Goal: Information Seeking & Learning: Learn about a topic

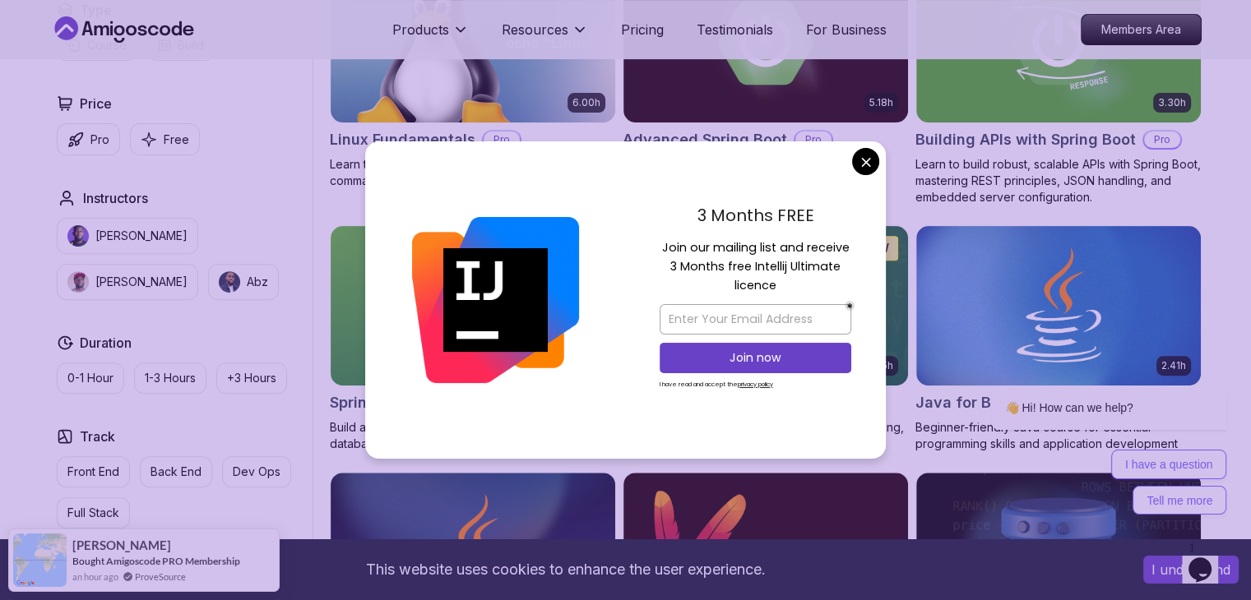
scroll to position [555, 0]
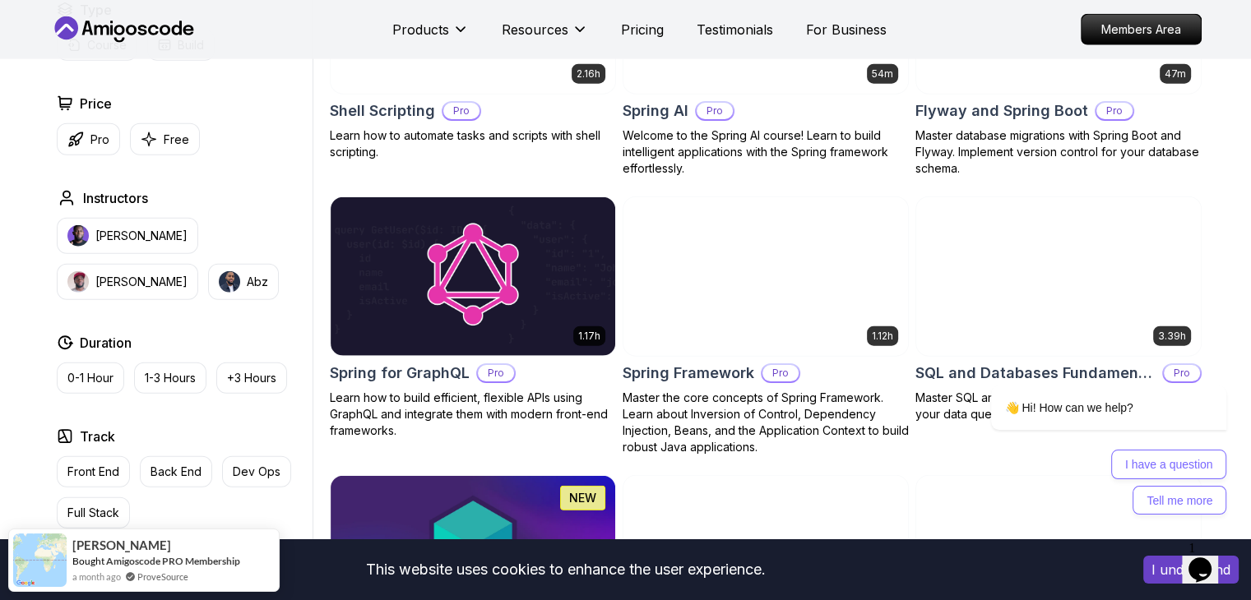
scroll to position [3986, 0]
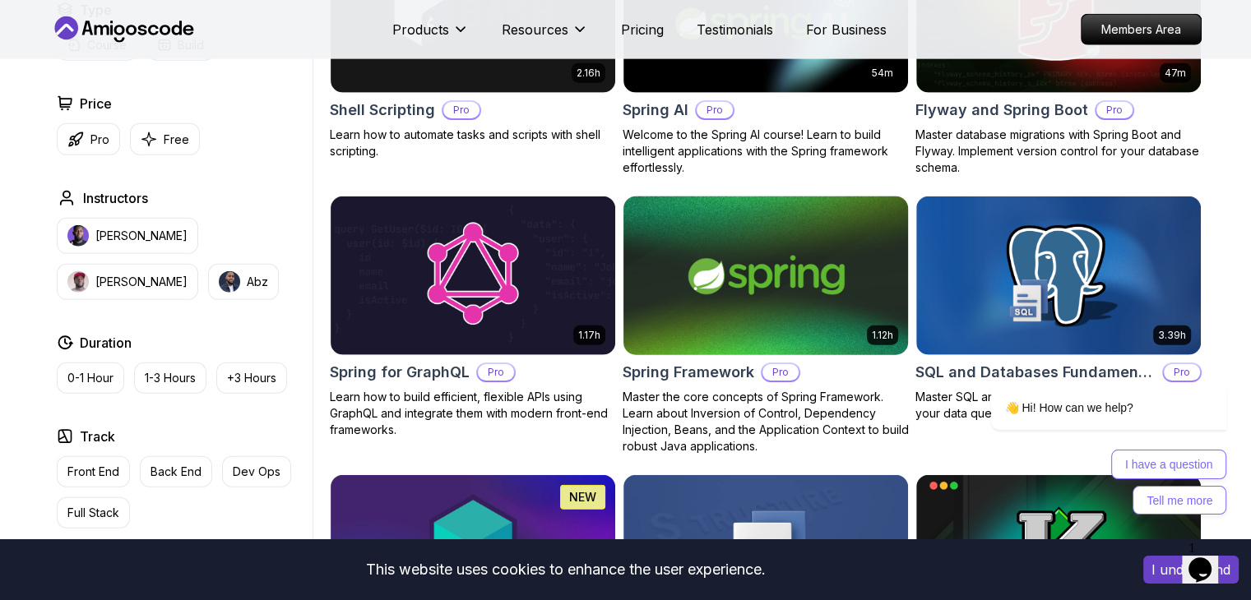
click at [709, 273] on img at bounding box center [765, 275] width 299 height 167
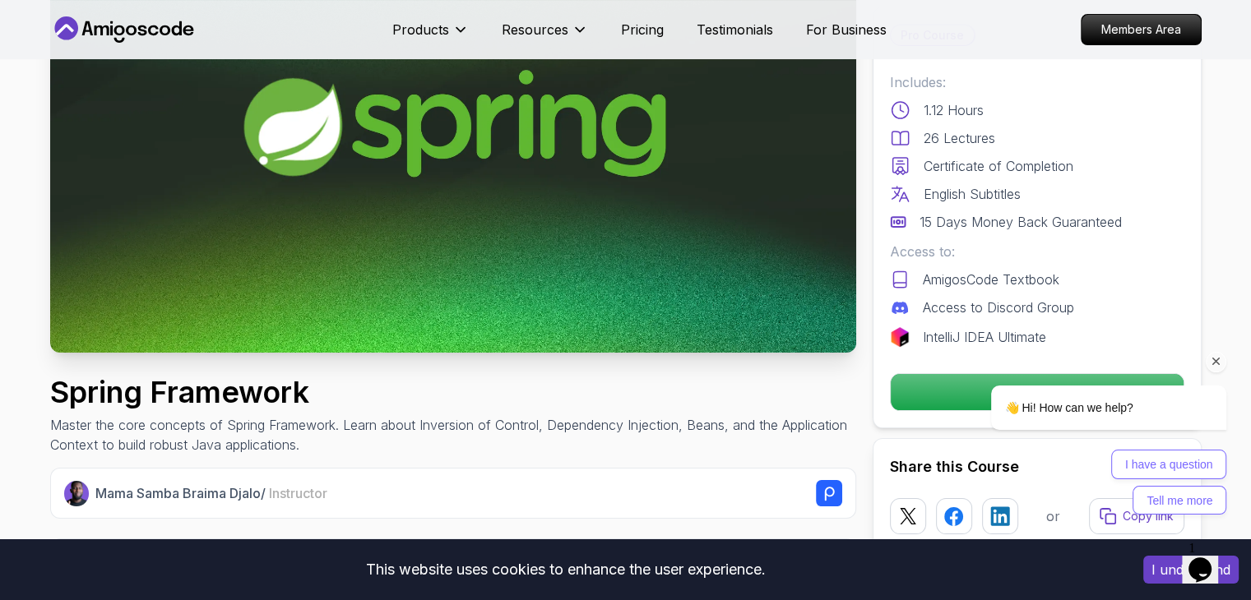
scroll to position [201, 0]
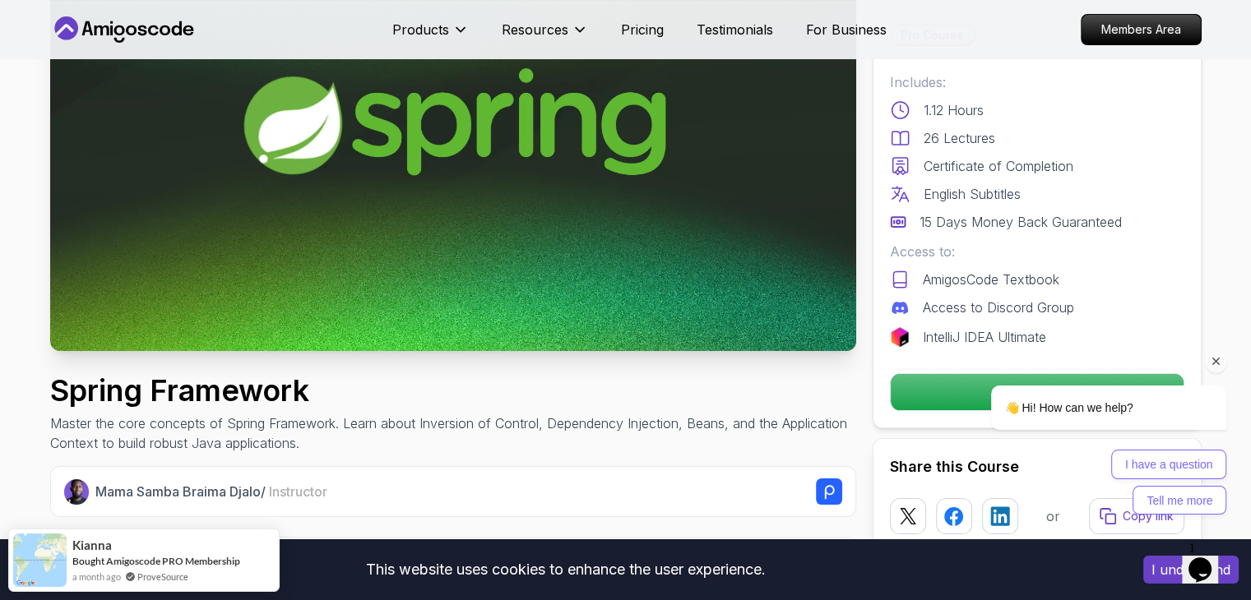
click at [1220, 368] on icon "Chat attention grabber" at bounding box center [1216, 361] width 15 height 15
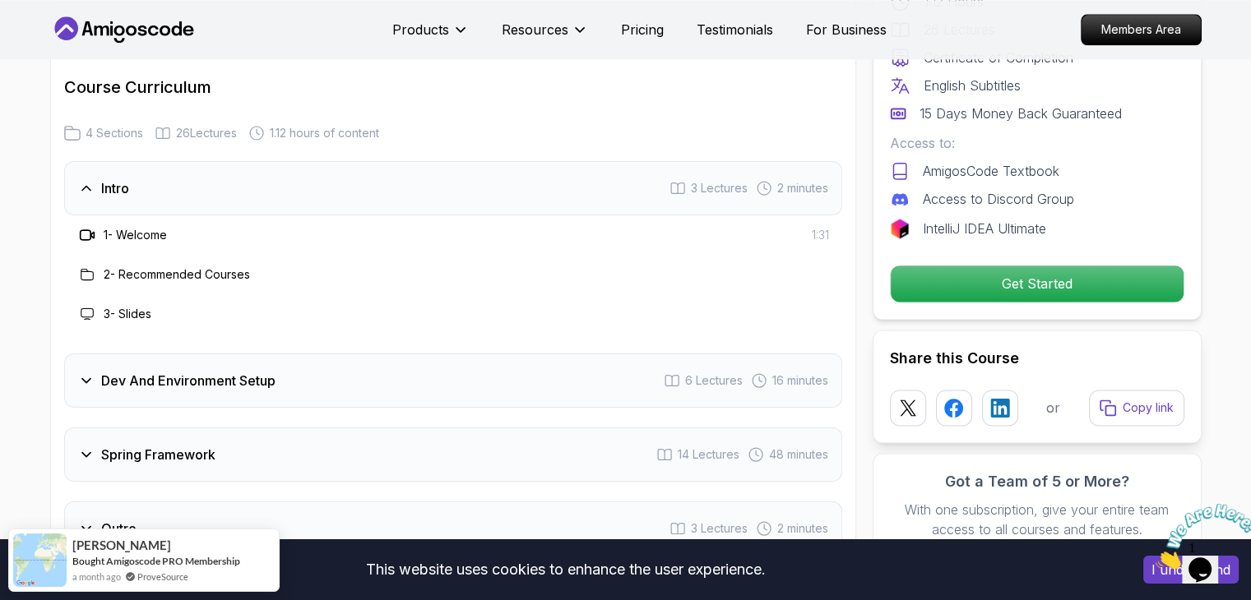
scroll to position [2078, 0]
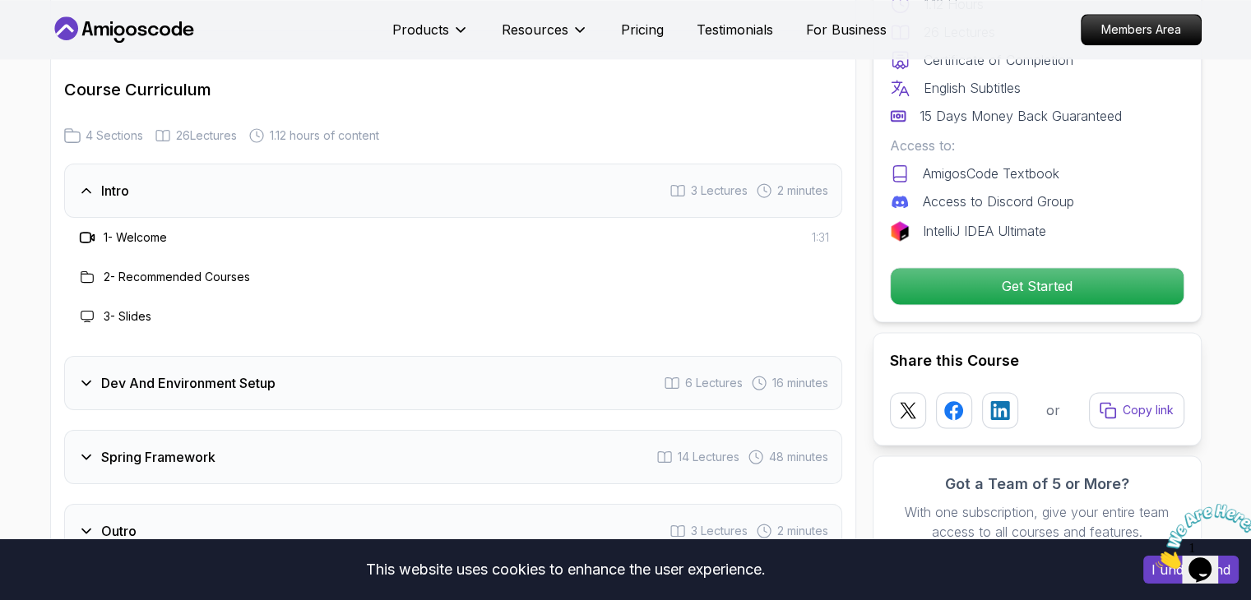
click at [86, 375] on icon at bounding box center [86, 383] width 16 height 16
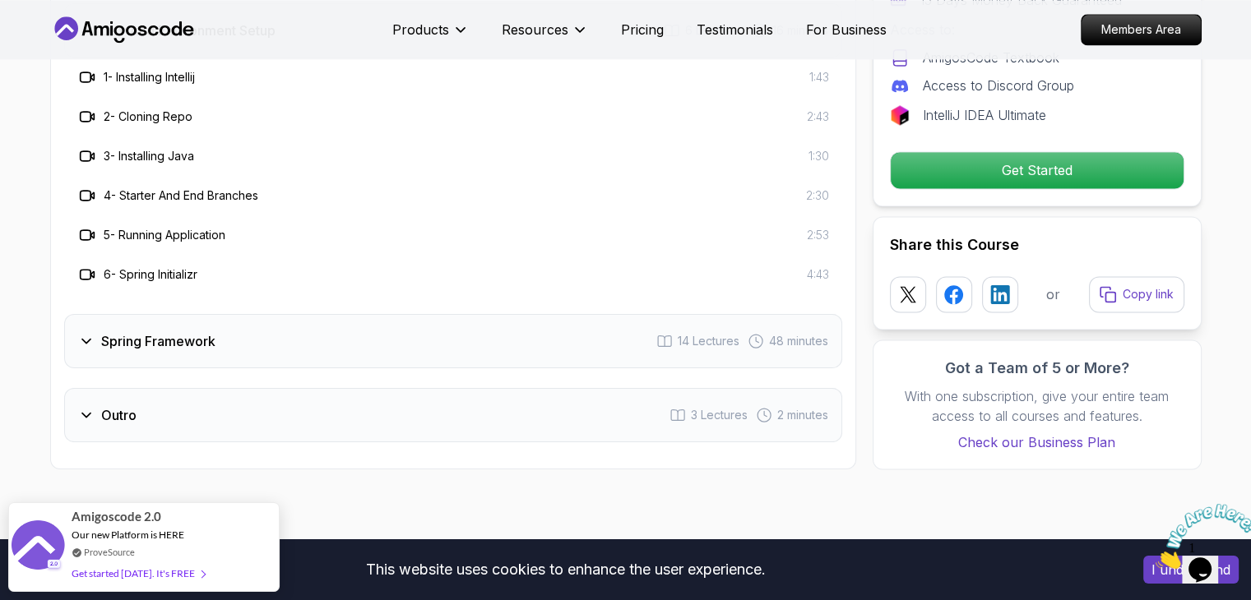
scroll to position [2315, 0]
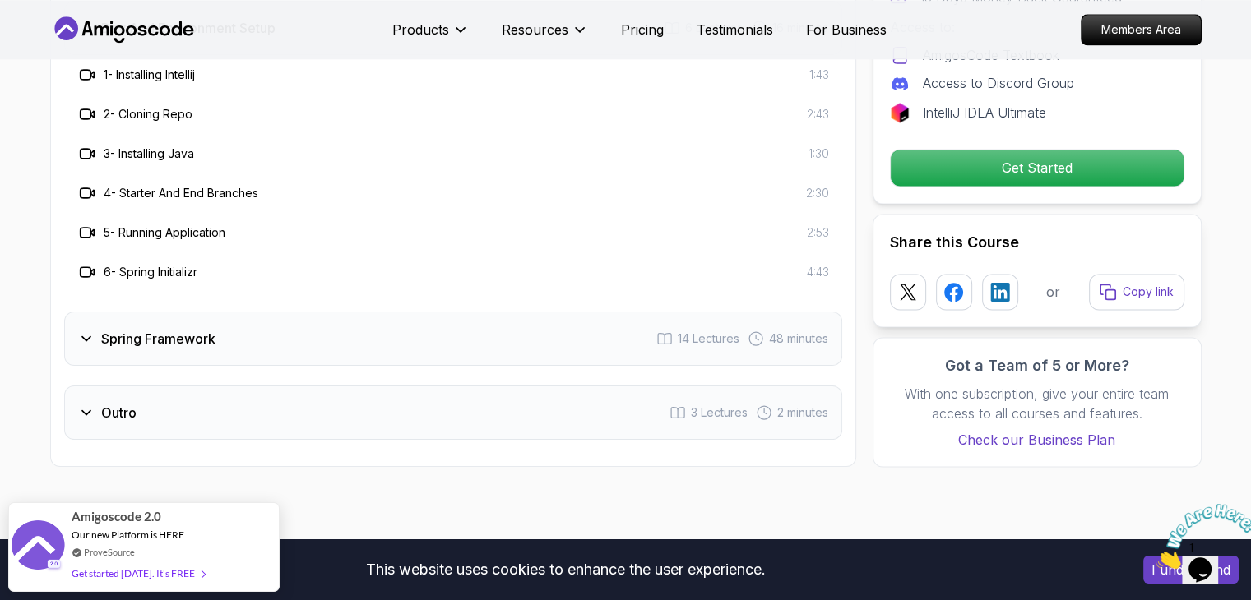
click at [95, 329] on div "Spring Framework" at bounding box center [146, 339] width 137 height 20
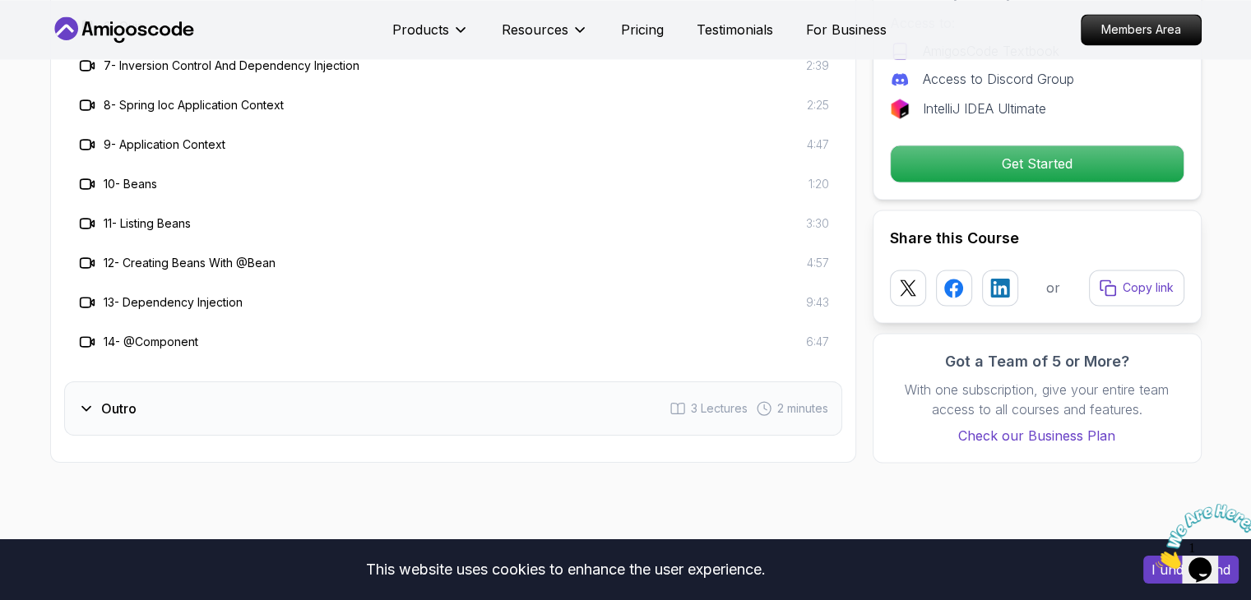
scroll to position [2632, 0]
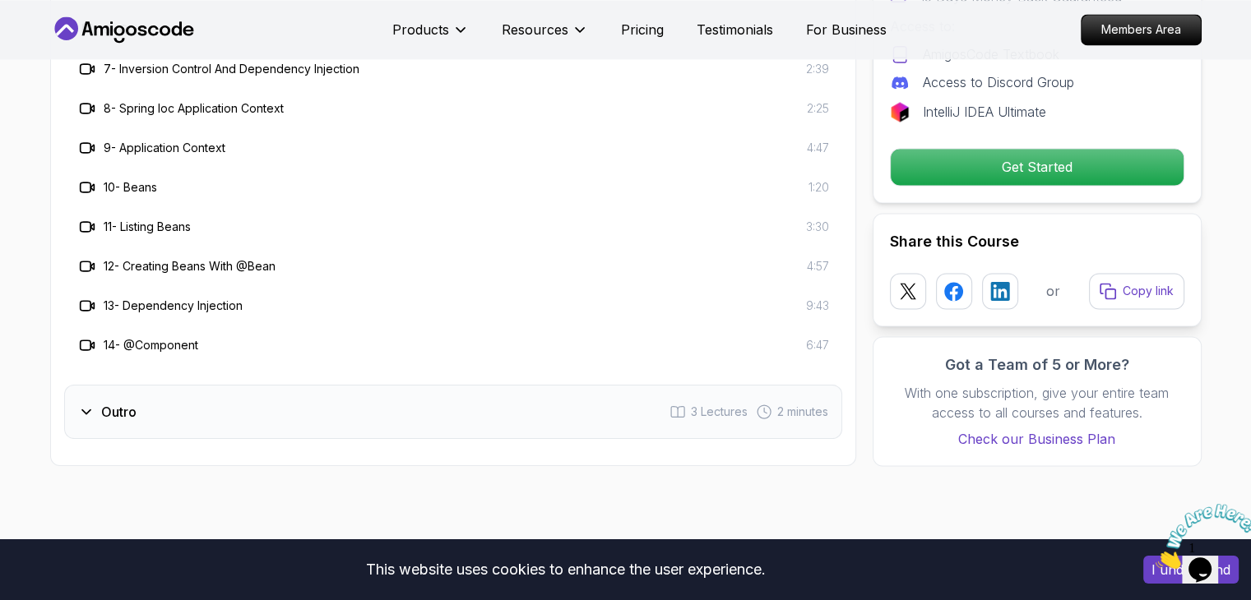
click at [81, 404] on icon at bounding box center [86, 412] width 16 height 16
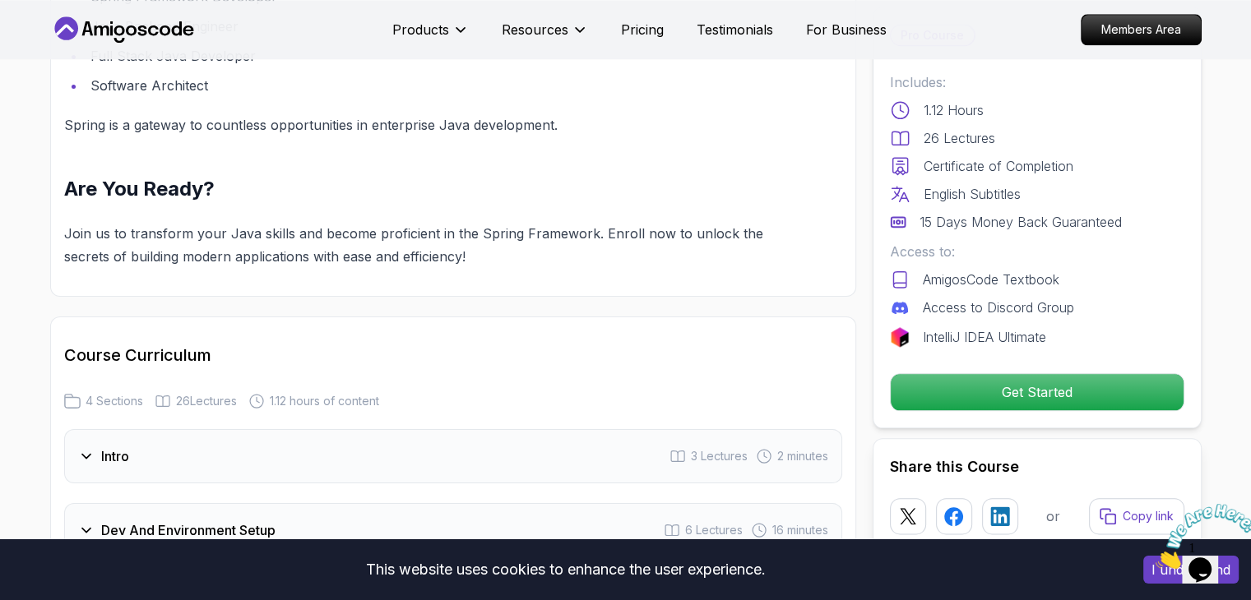
scroll to position [1829, 0]
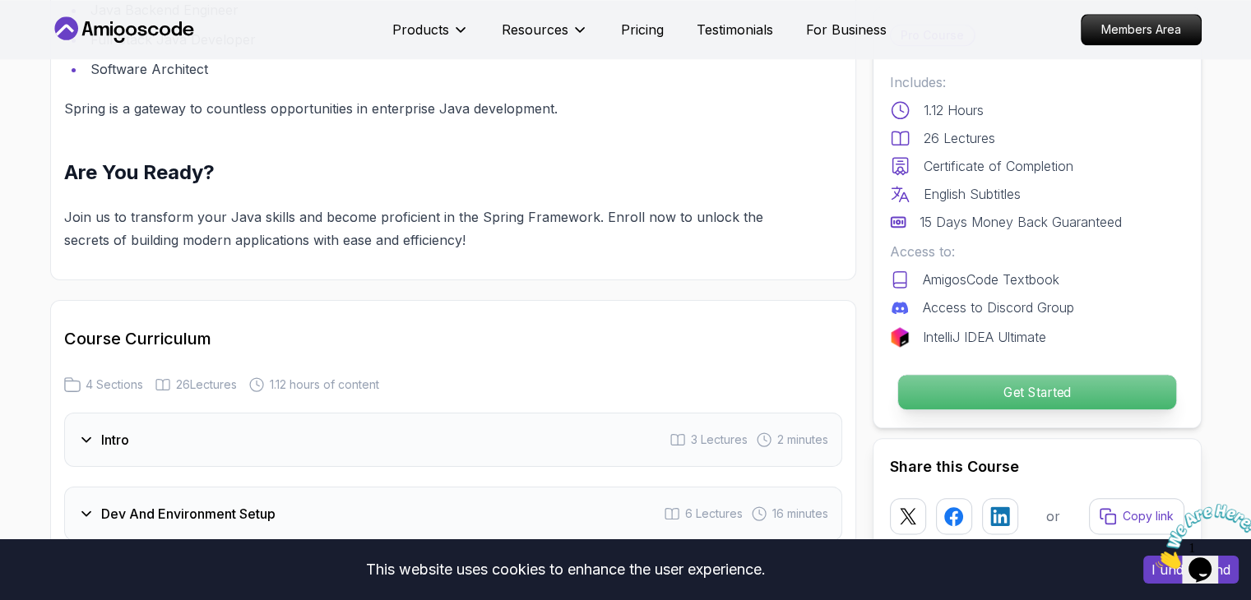
click at [996, 386] on p "Get Started" at bounding box center [1036, 392] width 278 height 35
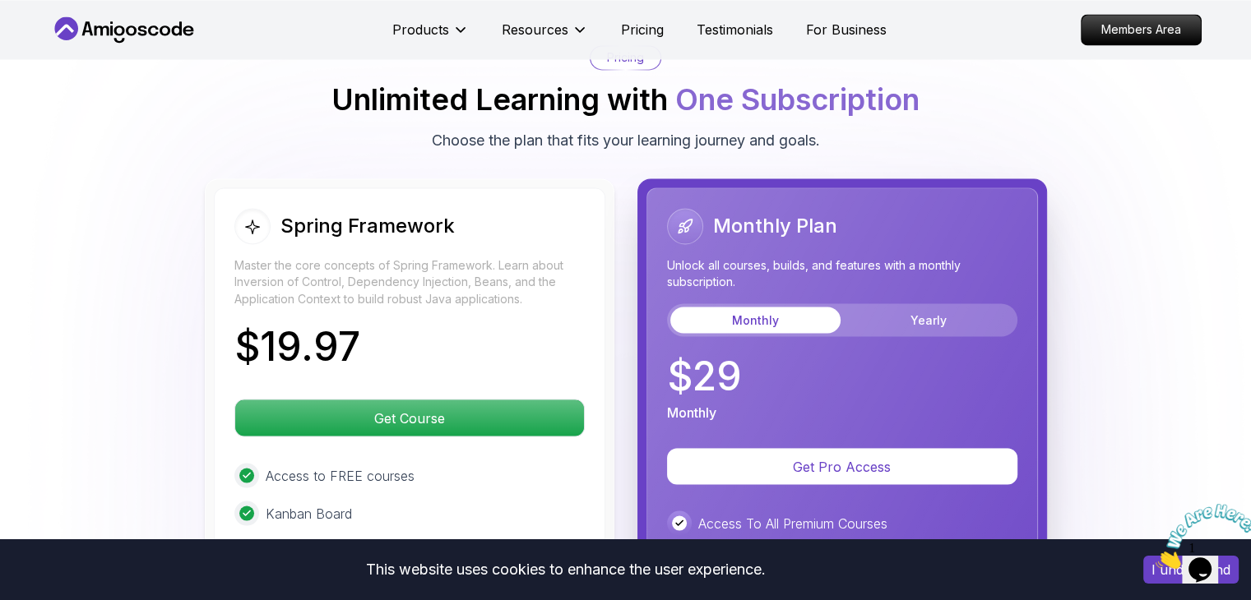
scroll to position [2829, 0]
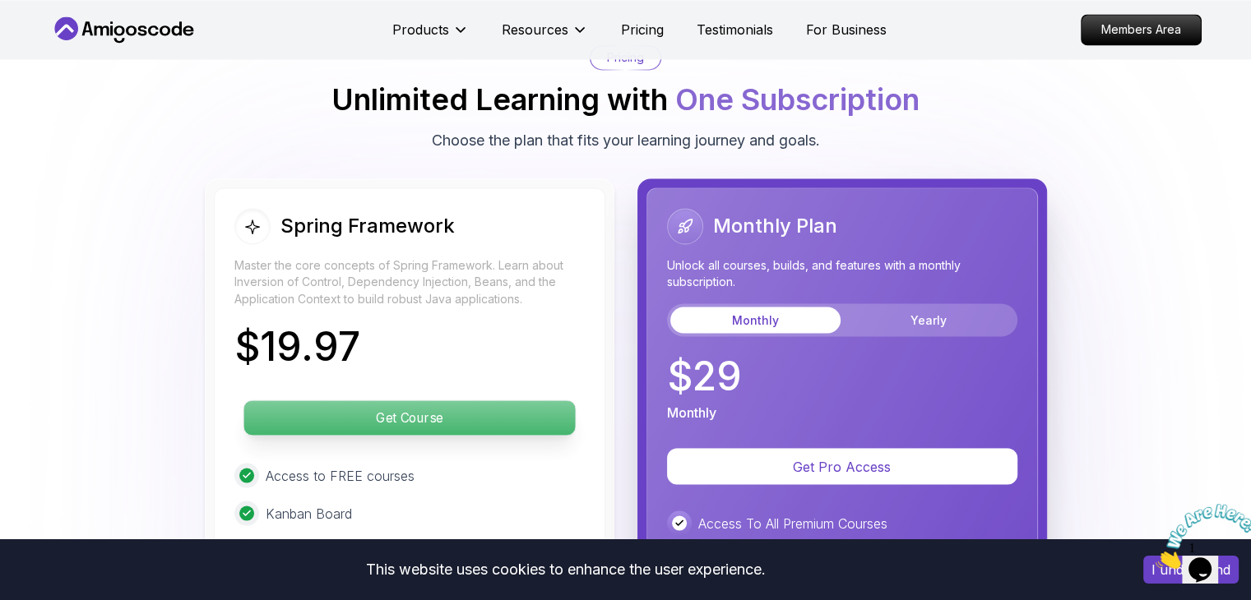
click at [419, 401] on p "Get Course" at bounding box center [408, 418] width 331 height 35
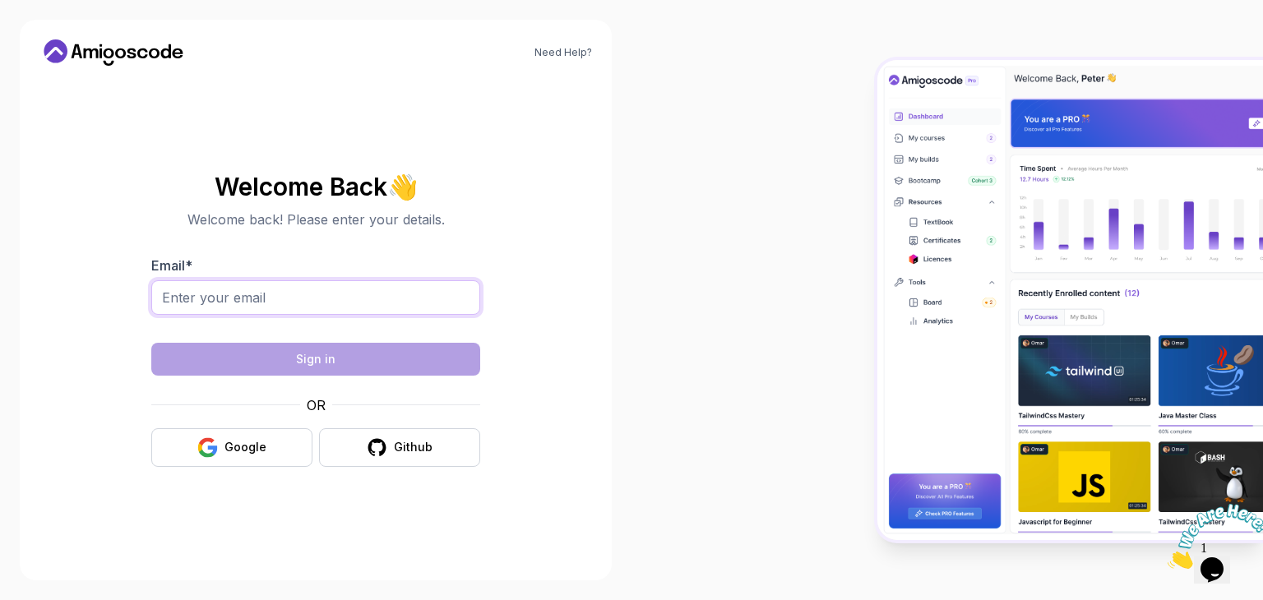
click at [276, 288] on input "Email *" at bounding box center [315, 297] width 329 height 35
type input "divitinagaraju410@gmail.com"
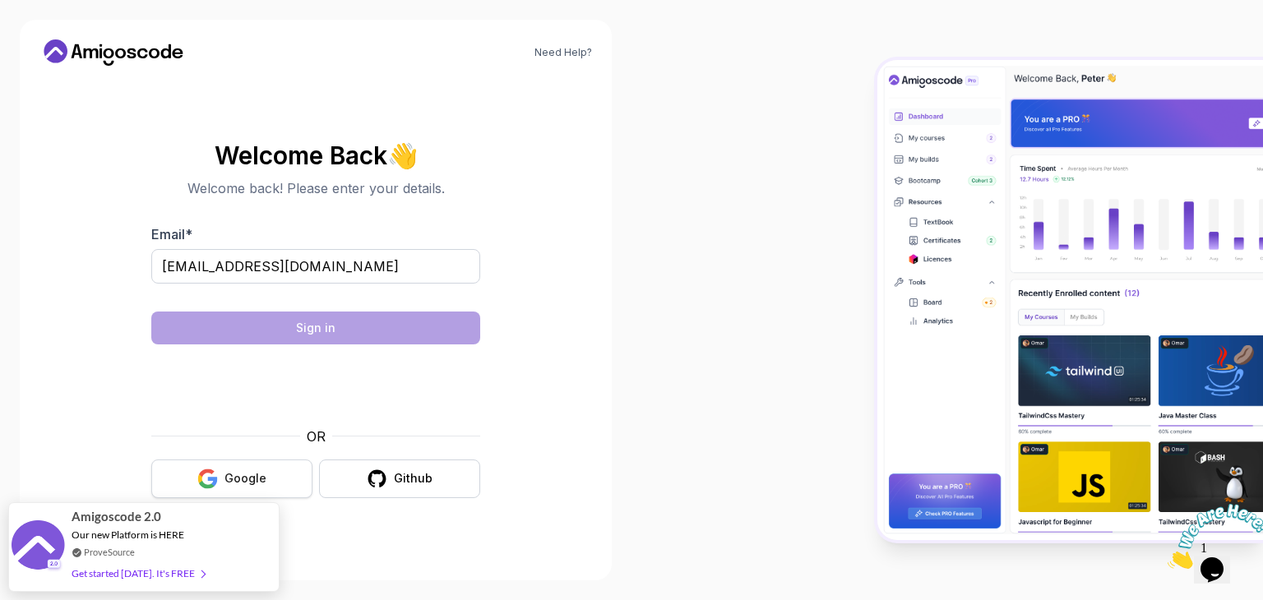
click at [234, 482] on div "Google" at bounding box center [246, 478] width 42 height 16
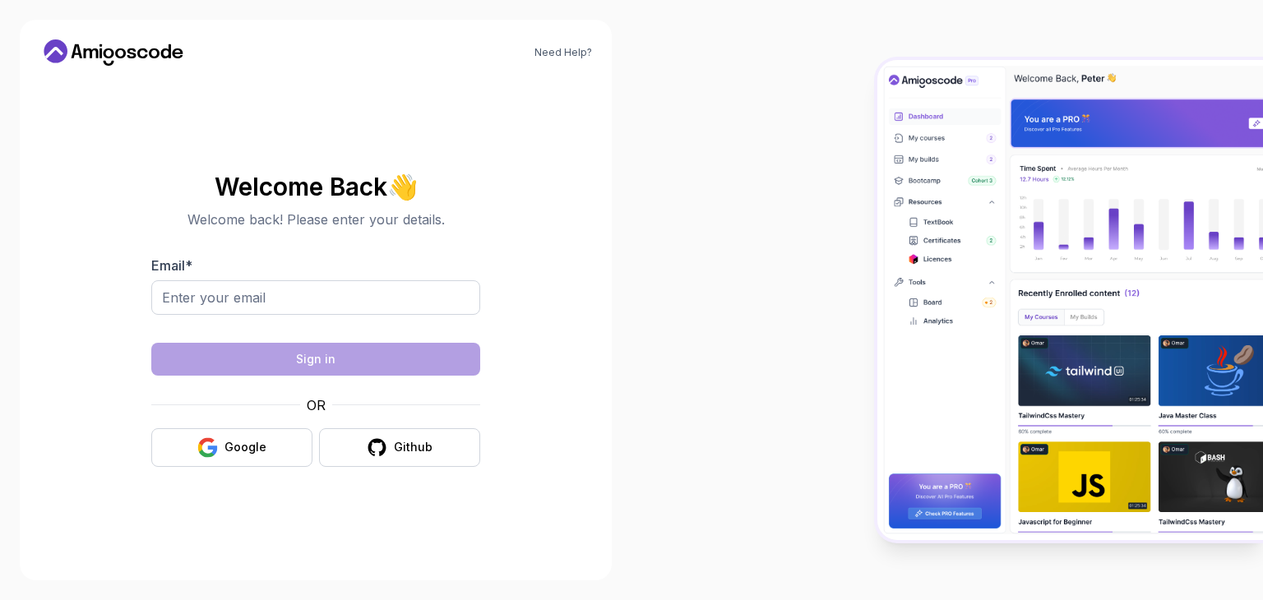
click at [271, 287] on input "Email *" at bounding box center [315, 297] width 329 height 35
click at [250, 297] on input "Email *" at bounding box center [315, 297] width 329 height 35
click at [192, 309] on input "Email *" at bounding box center [315, 297] width 329 height 35
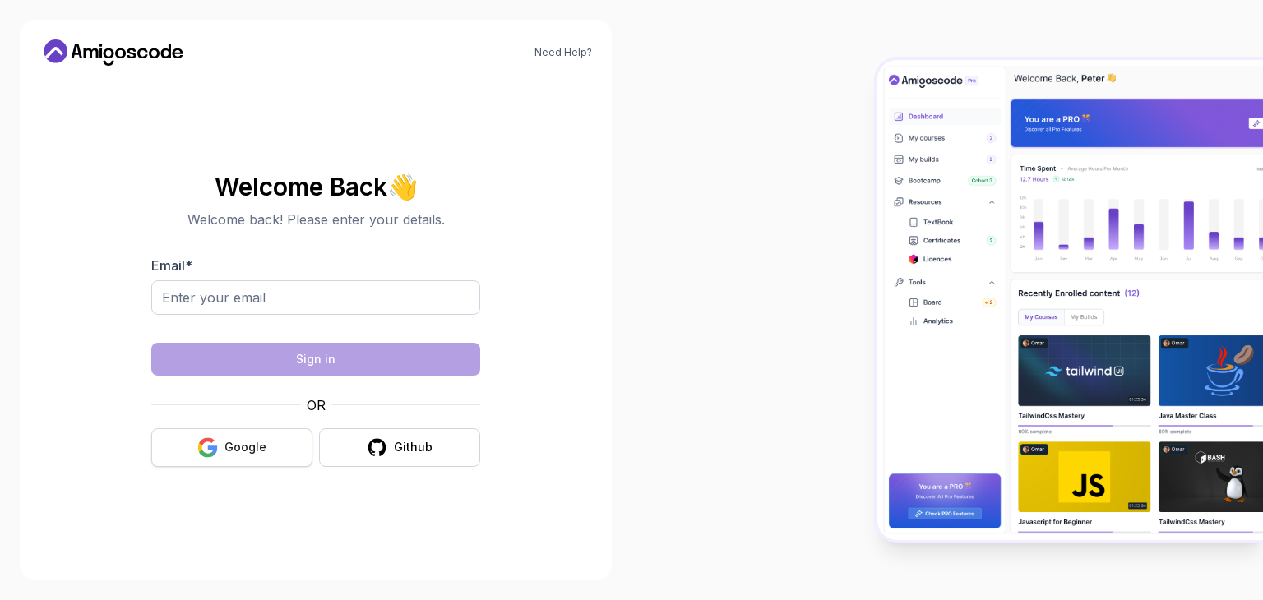
click at [231, 450] on div "Google" at bounding box center [246, 447] width 42 height 16
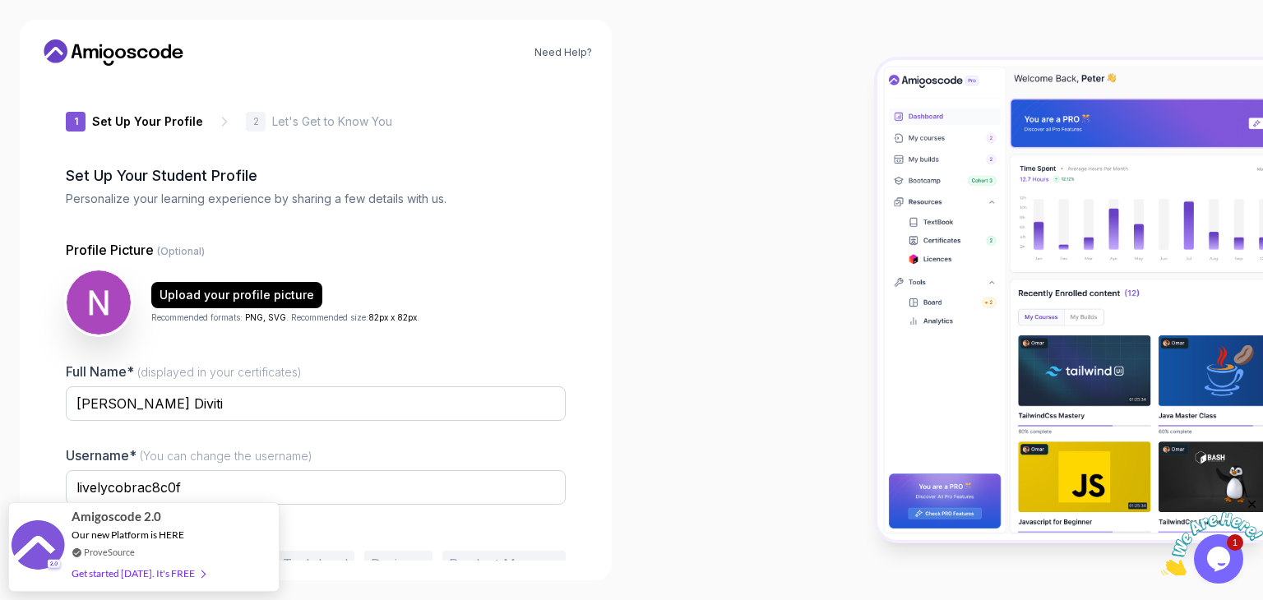
scroll to position [86, 0]
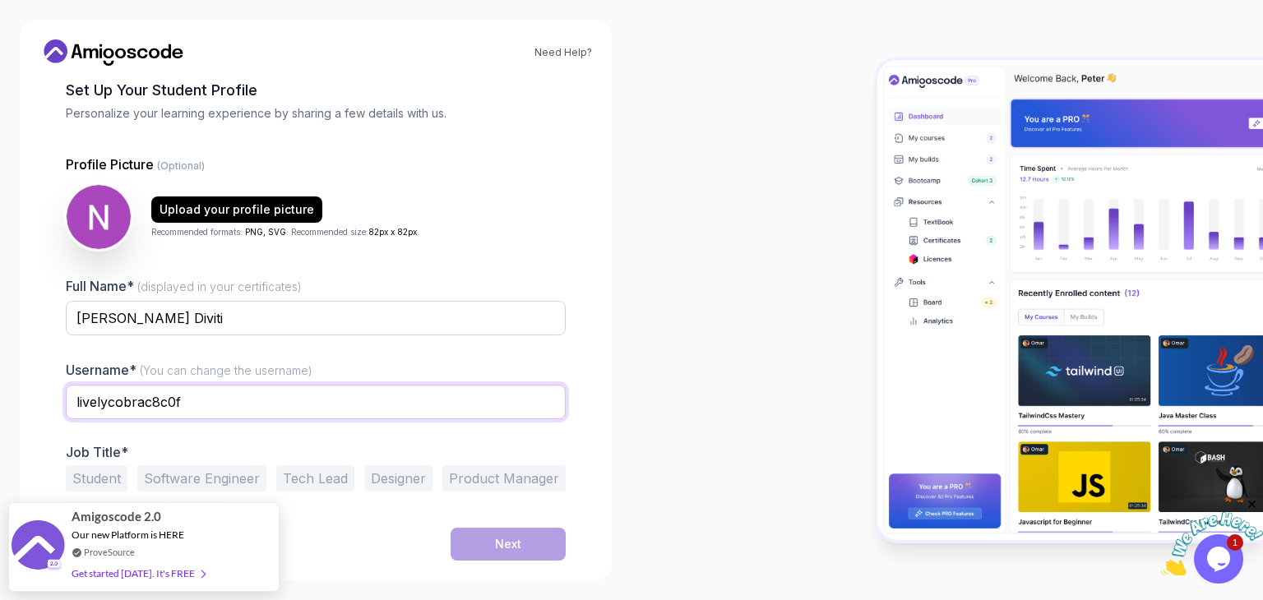
click at [208, 407] on input "livelycobrac8c0f" at bounding box center [316, 402] width 500 height 35
type input "l"
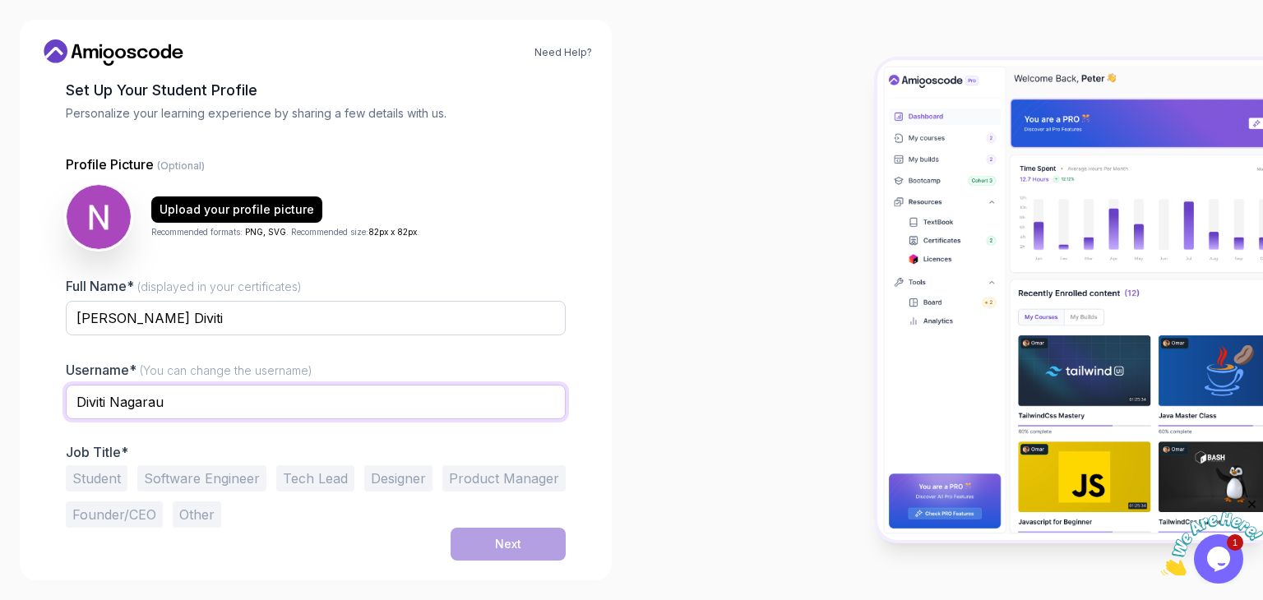
type input "Diviti Nagarau"
click at [95, 479] on button "Student" at bounding box center [97, 479] width 62 height 26
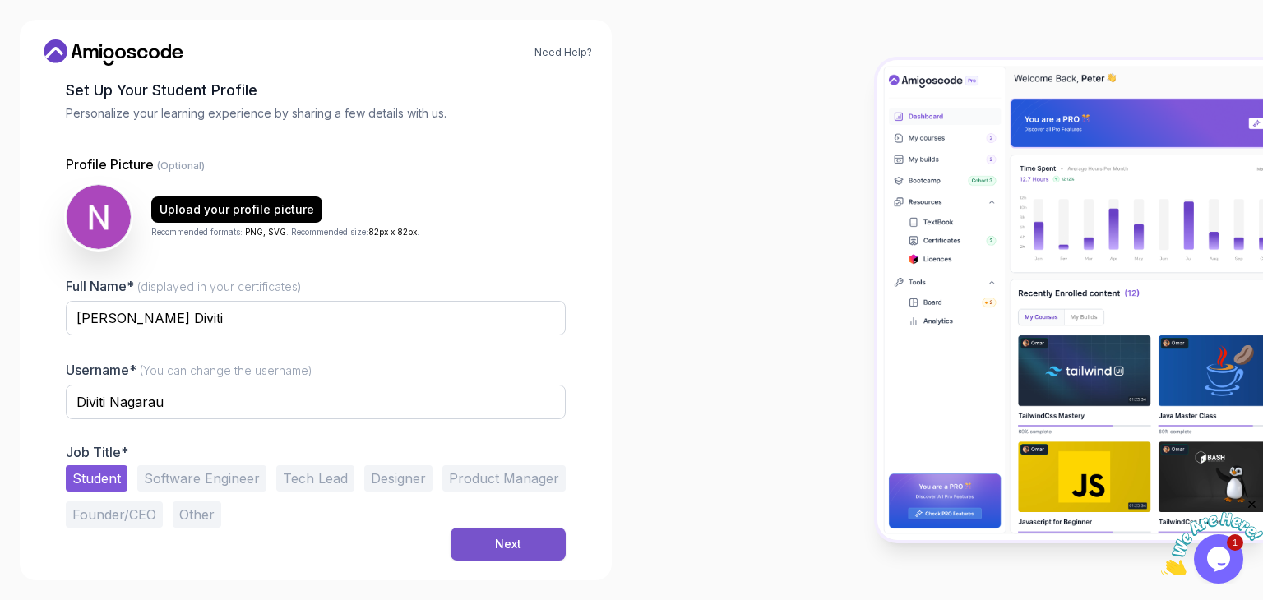
click at [466, 540] on button "Next" at bounding box center [508, 544] width 115 height 33
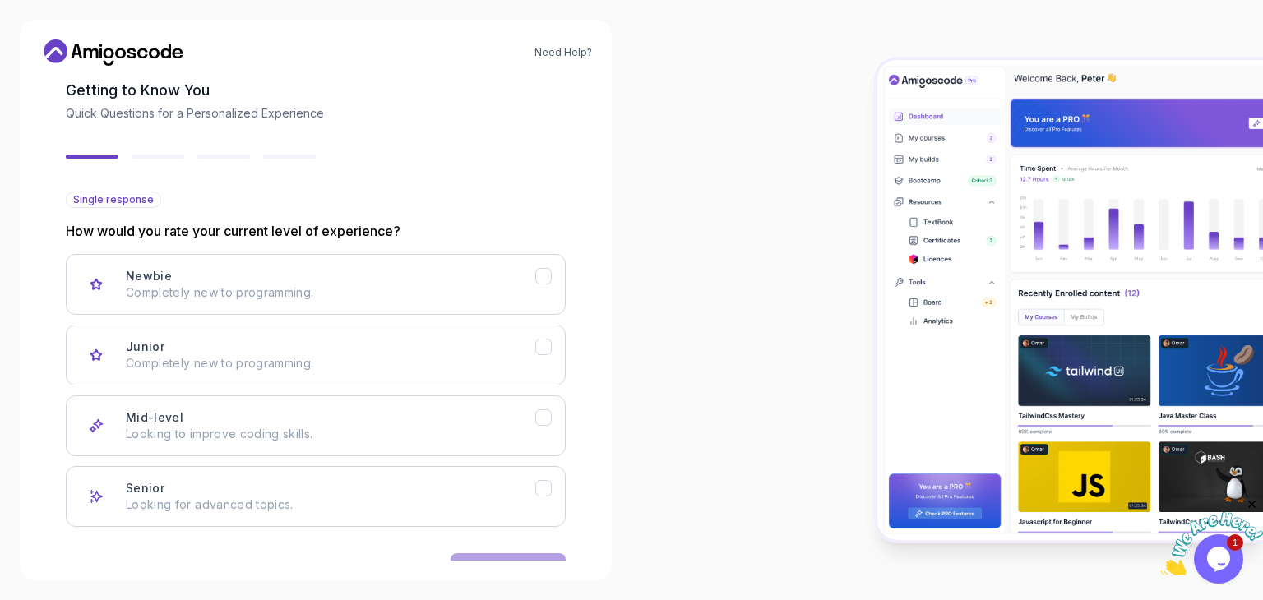
scroll to position [136, 0]
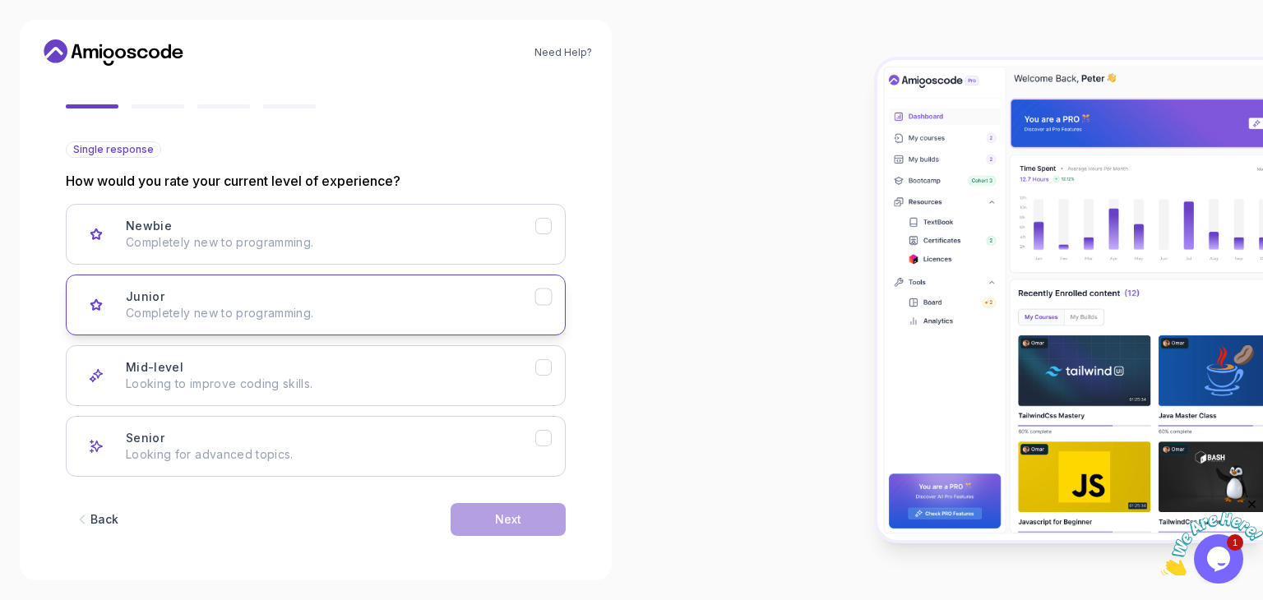
click at [320, 317] on p "Completely new to programming." at bounding box center [331, 313] width 410 height 16
click at [506, 519] on div "Next" at bounding box center [508, 520] width 26 height 16
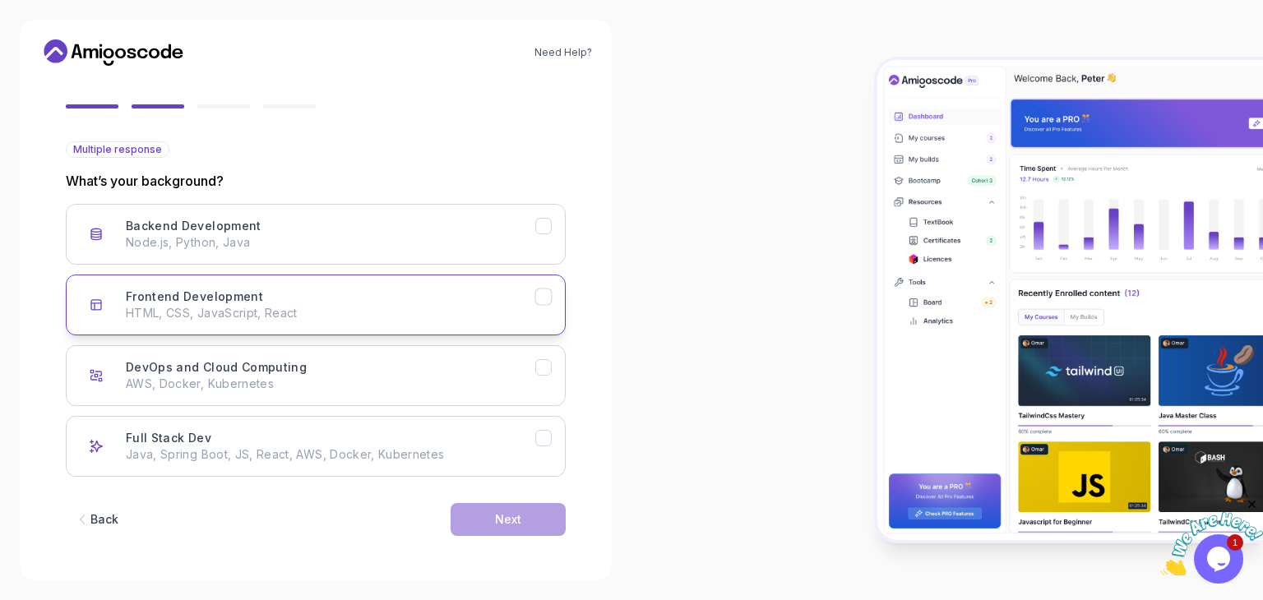
click at [245, 322] on button "Frontend Development HTML, CSS, JavaScript, React" at bounding box center [316, 305] width 500 height 61
click at [503, 516] on div "Next" at bounding box center [508, 520] width 26 height 16
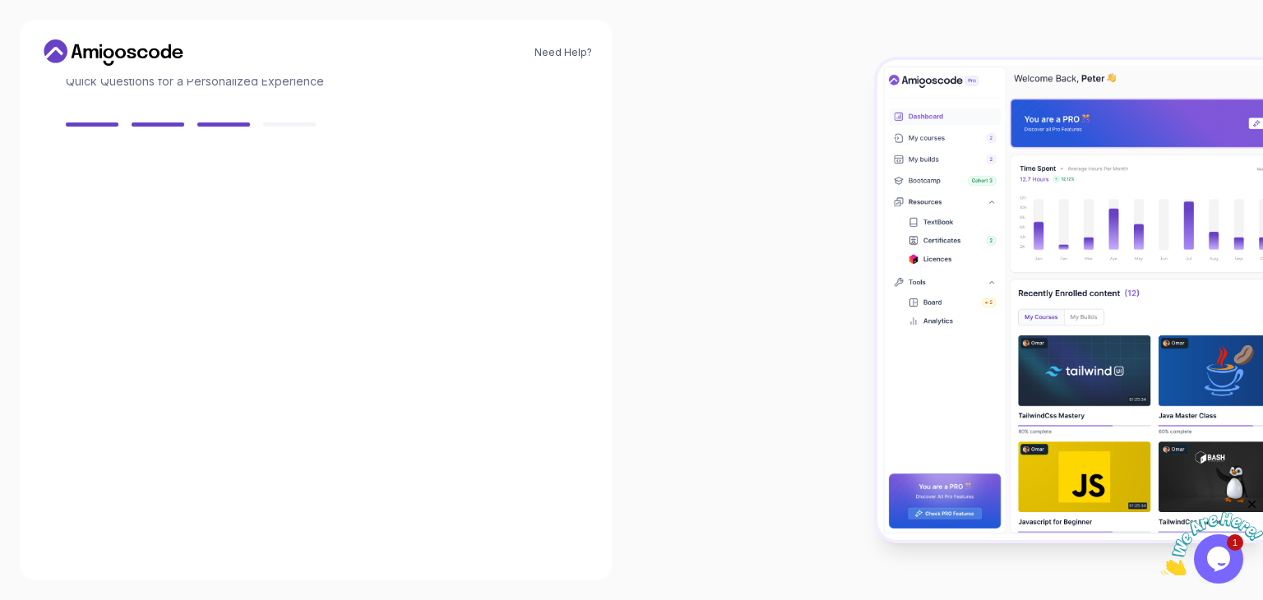
scroll to position [118, 0]
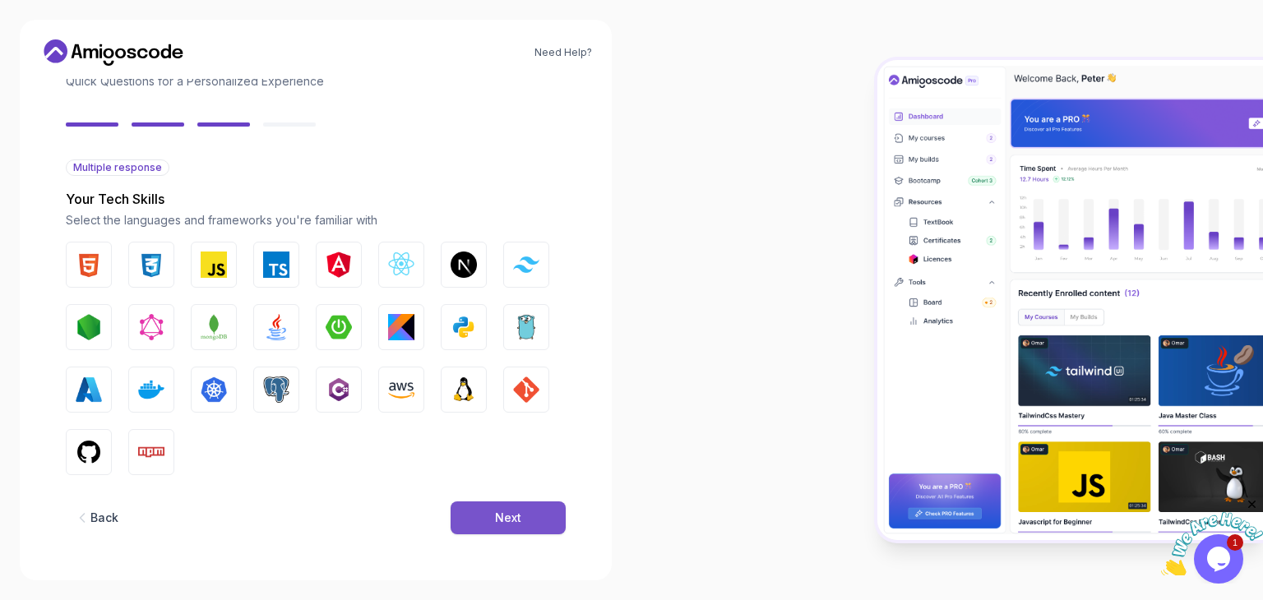
click at [527, 530] on button "Next" at bounding box center [508, 518] width 115 height 33
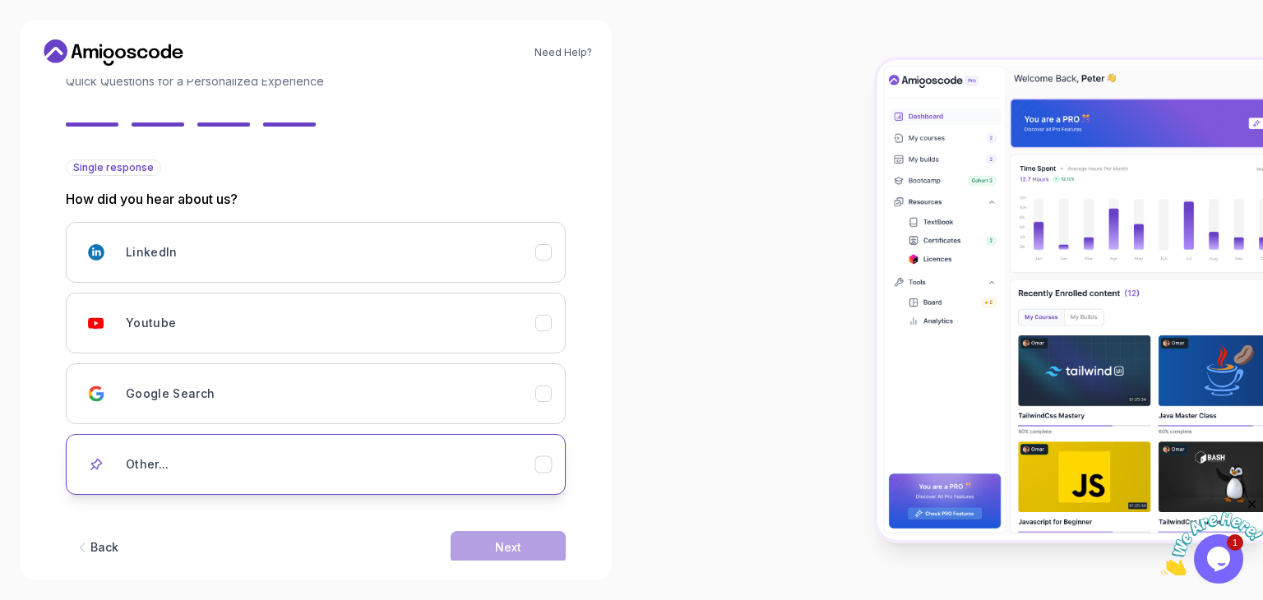
click at [387, 454] on div "Other..." at bounding box center [331, 464] width 410 height 33
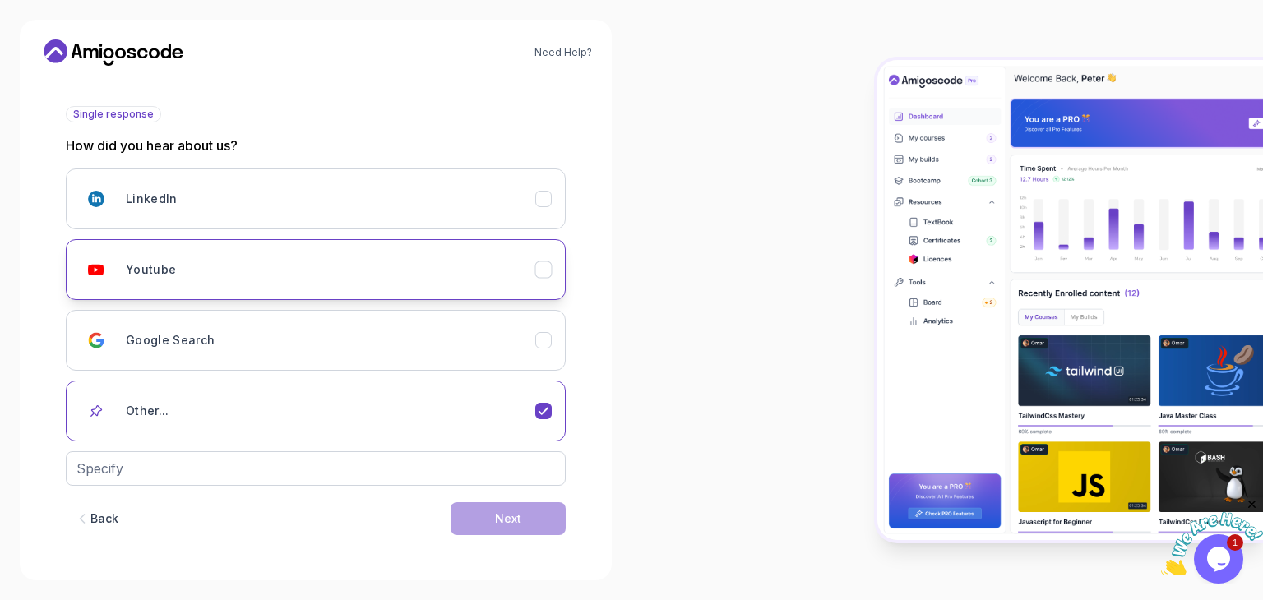
click at [494, 278] on div "Youtube" at bounding box center [331, 269] width 410 height 33
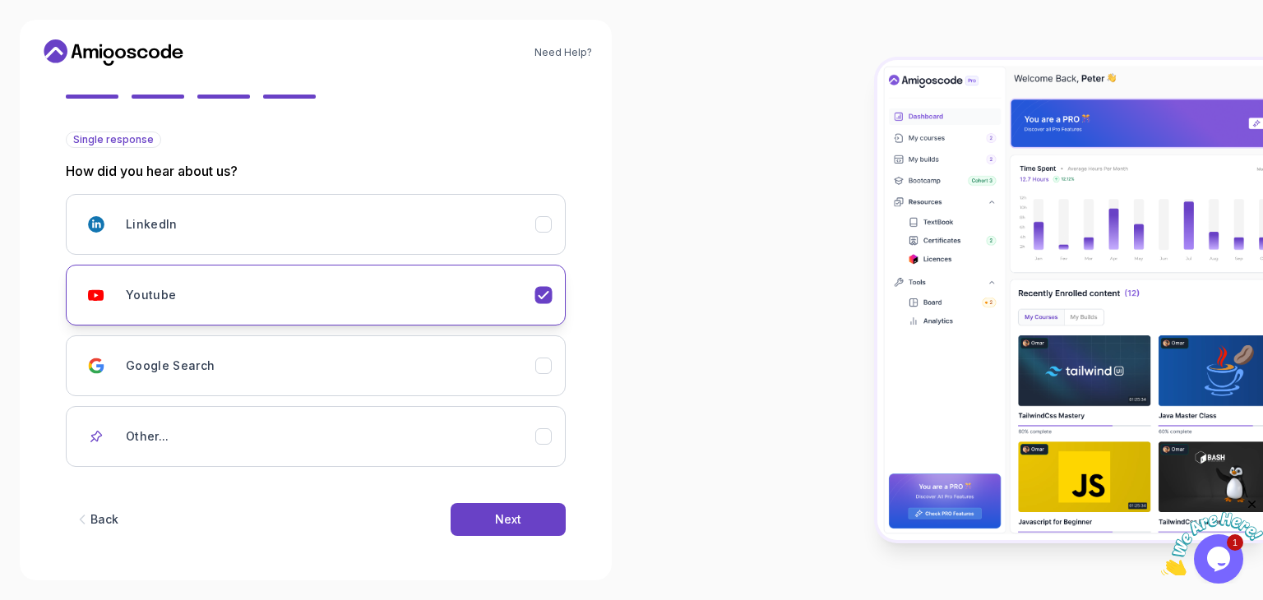
scroll to position [146, 0]
click at [519, 512] on div "Next" at bounding box center [508, 520] width 26 height 16
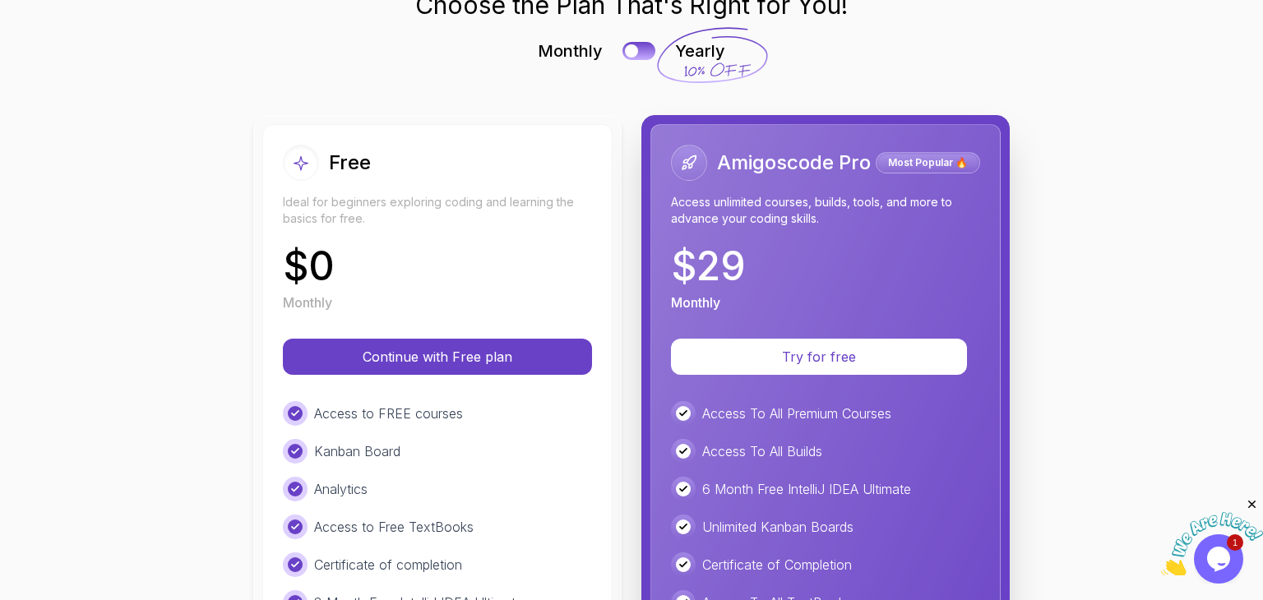
scroll to position [88, 0]
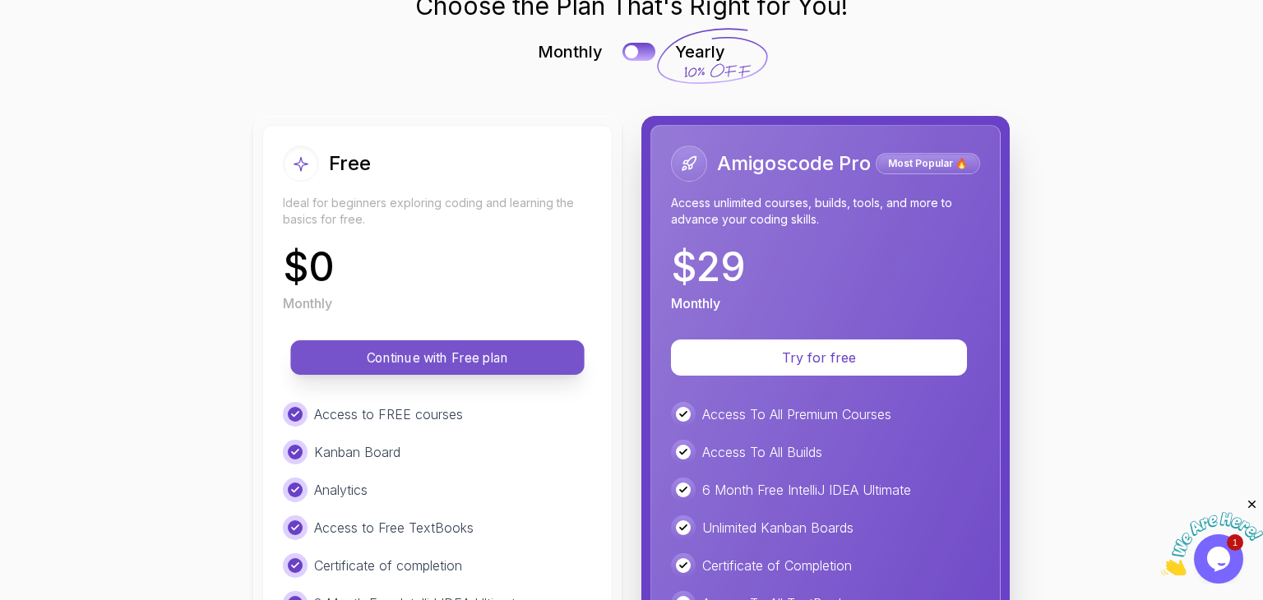
click at [487, 343] on button "Continue with Free plan" at bounding box center [437, 357] width 294 height 35
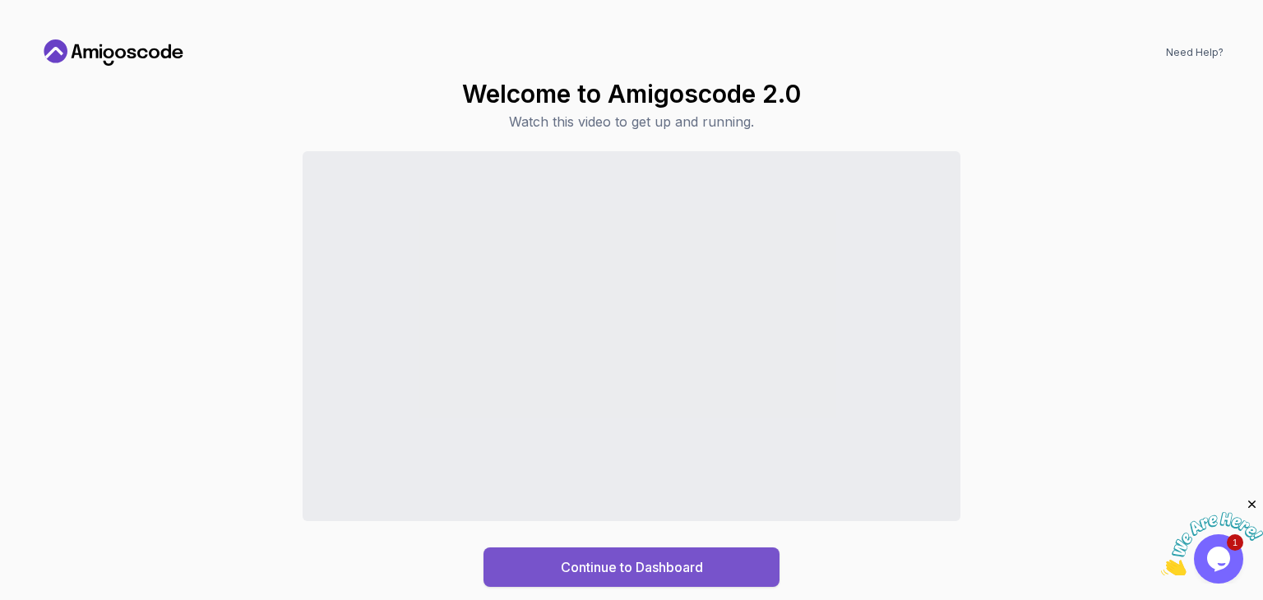
click at [639, 569] on div "Continue to Dashboard" at bounding box center [632, 568] width 142 height 20
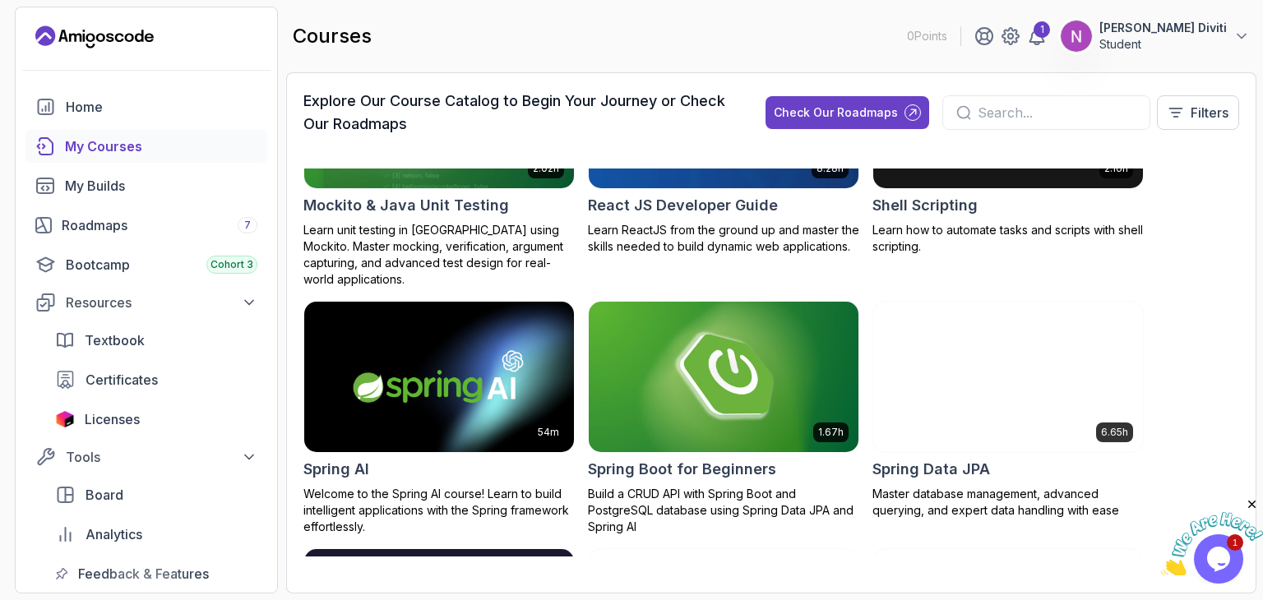
scroll to position [2844, 0]
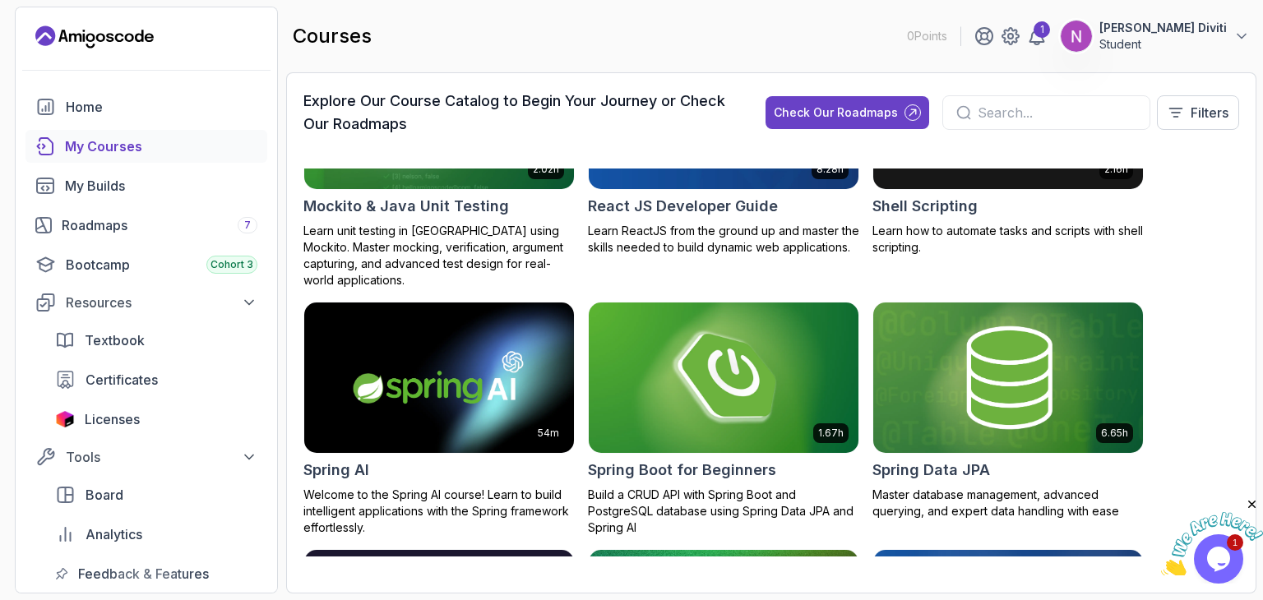
click at [753, 379] on img at bounding box center [723, 378] width 283 height 159
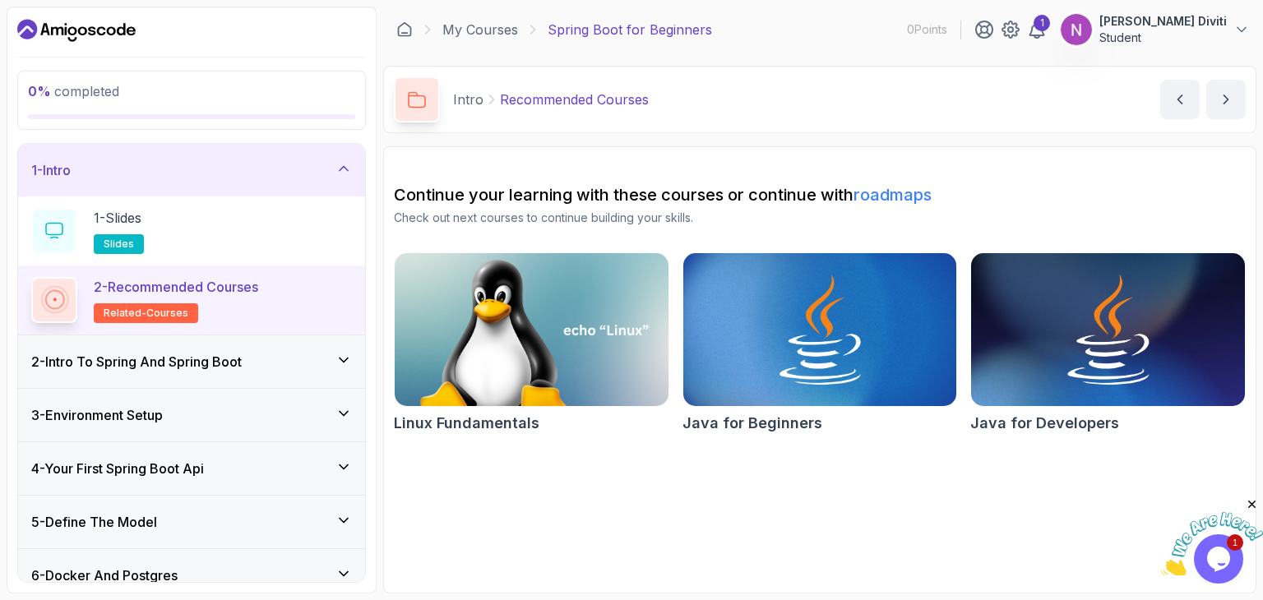
scroll to position [337, 0]
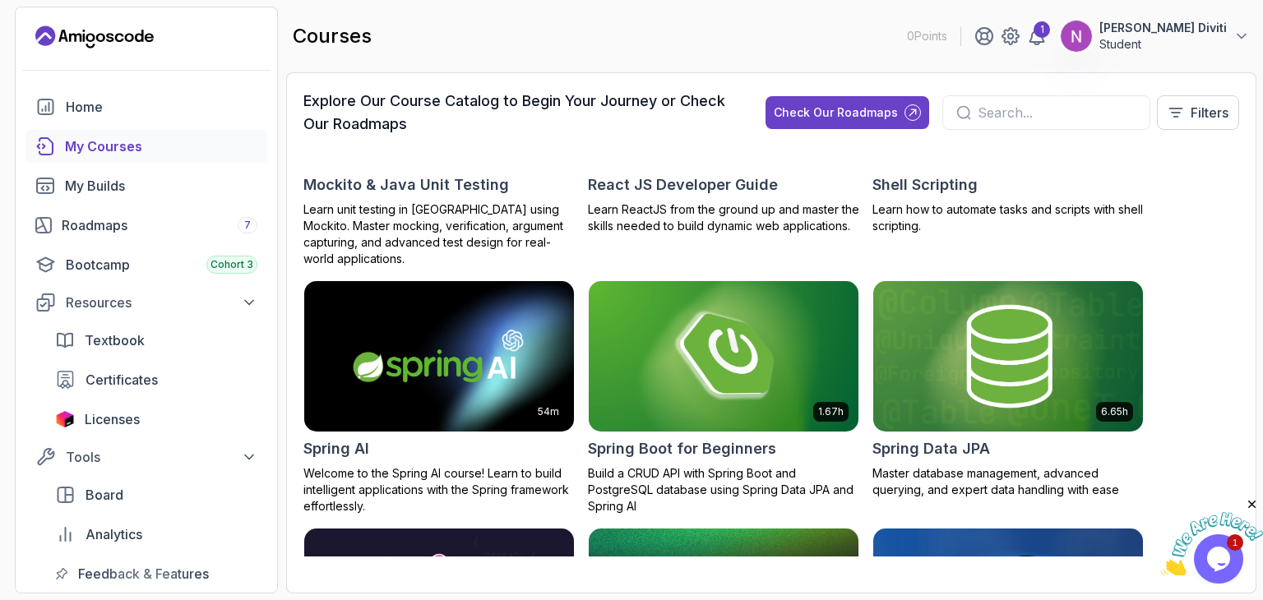
scroll to position [2864, 0]
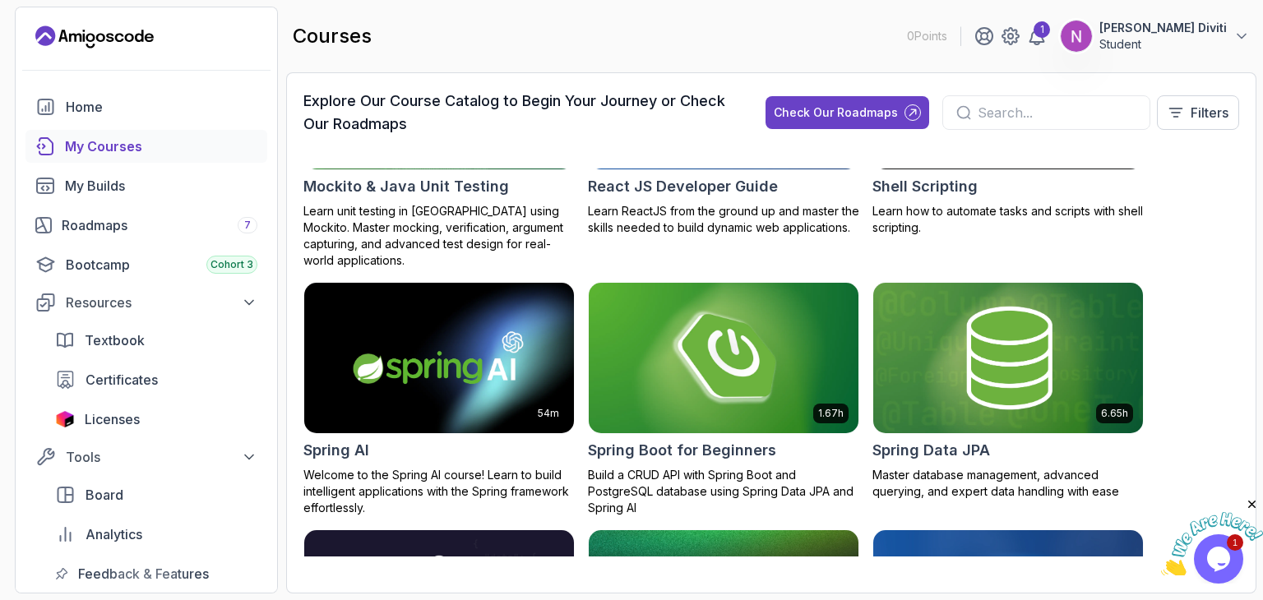
click at [658, 360] on img at bounding box center [723, 358] width 283 height 159
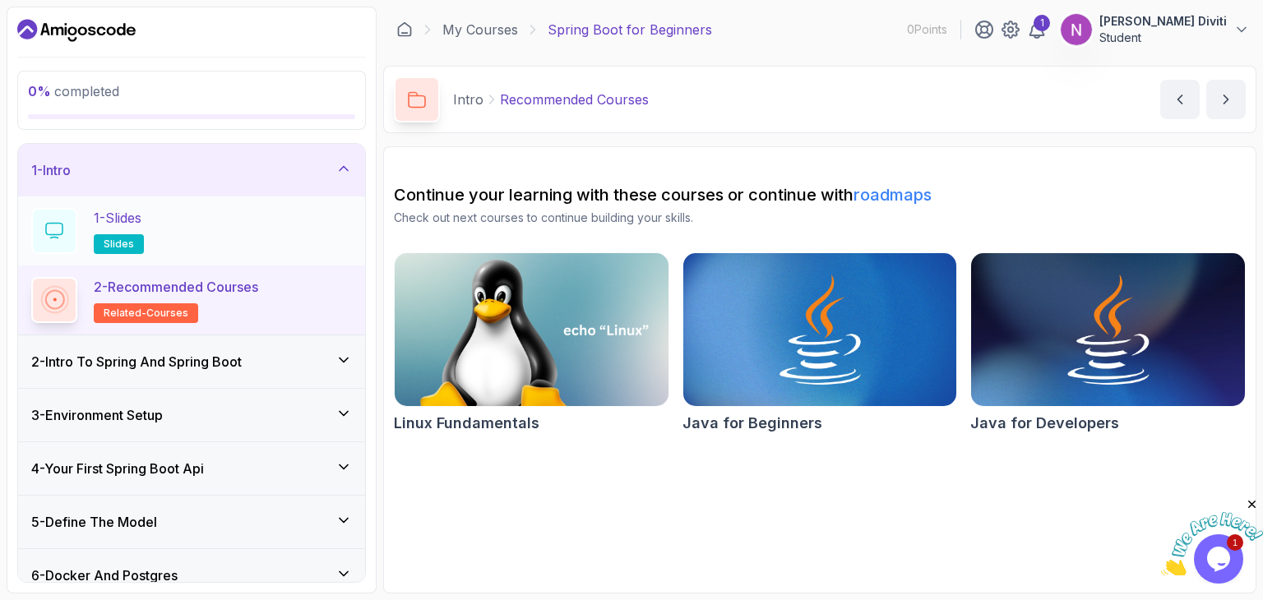
click at [209, 220] on div "1 - Slides slides" at bounding box center [191, 231] width 321 height 46
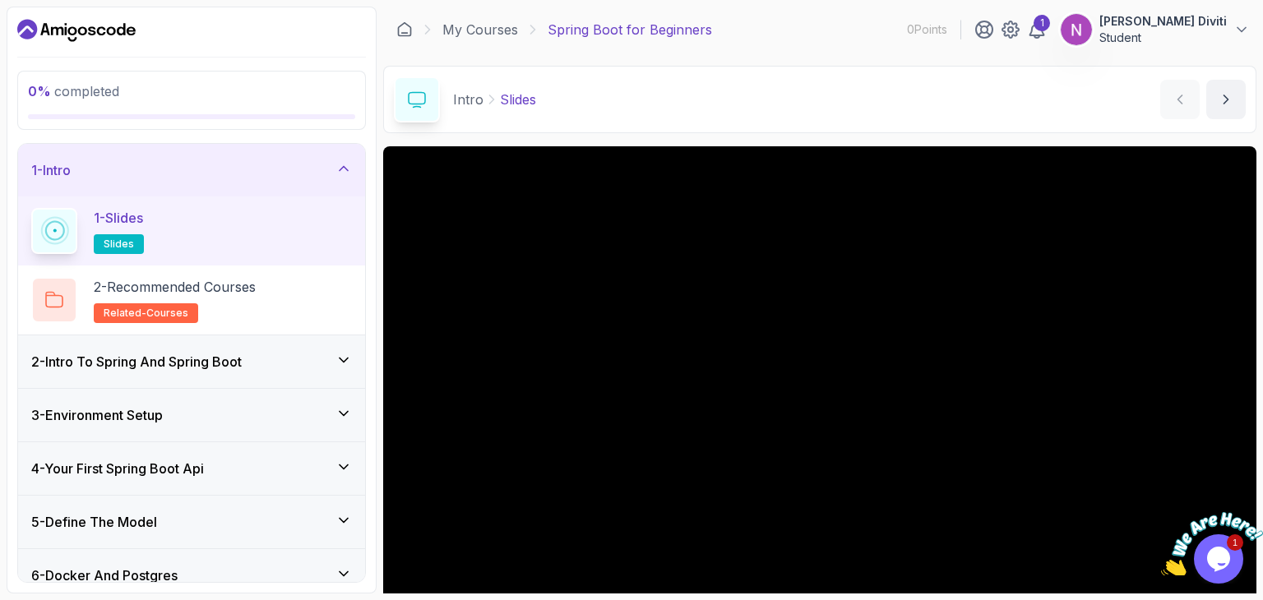
scroll to position [158, 0]
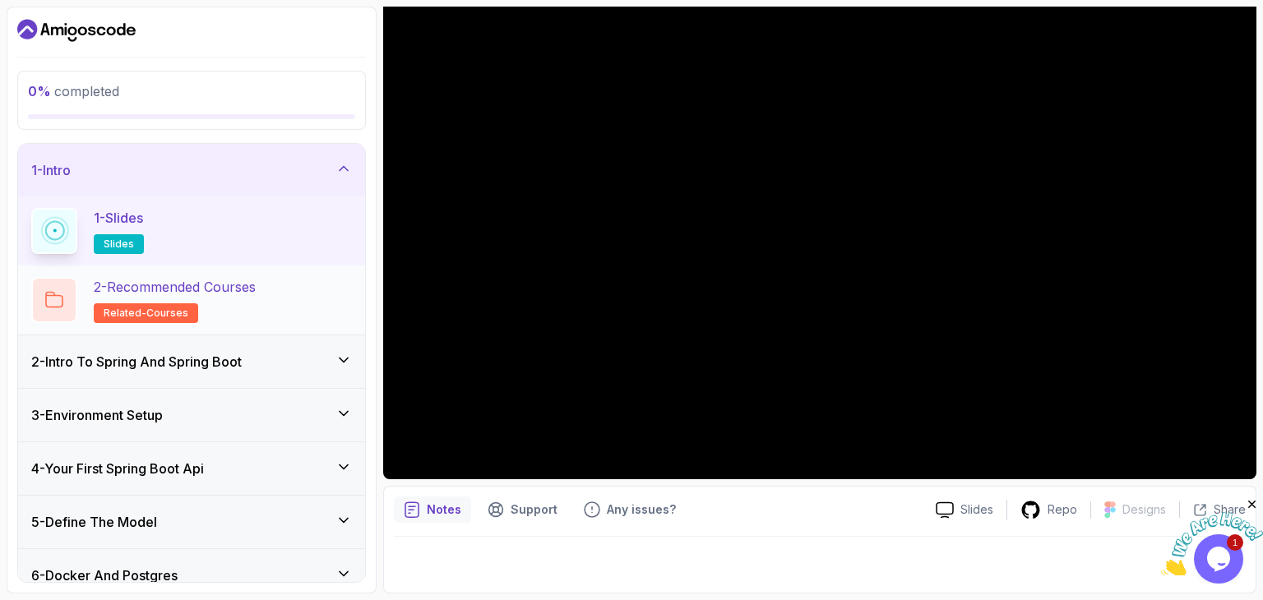
click at [278, 309] on div "2 - Recommended Courses related-courses" at bounding box center [191, 300] width 321 height 46
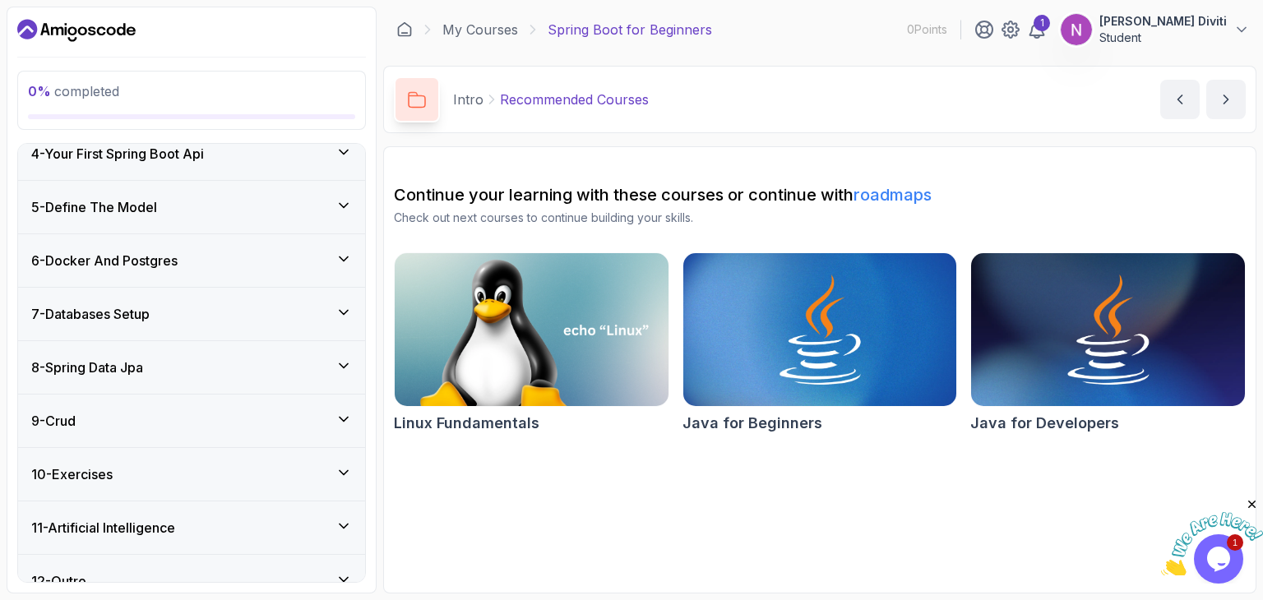
scroll to position [337, 0]
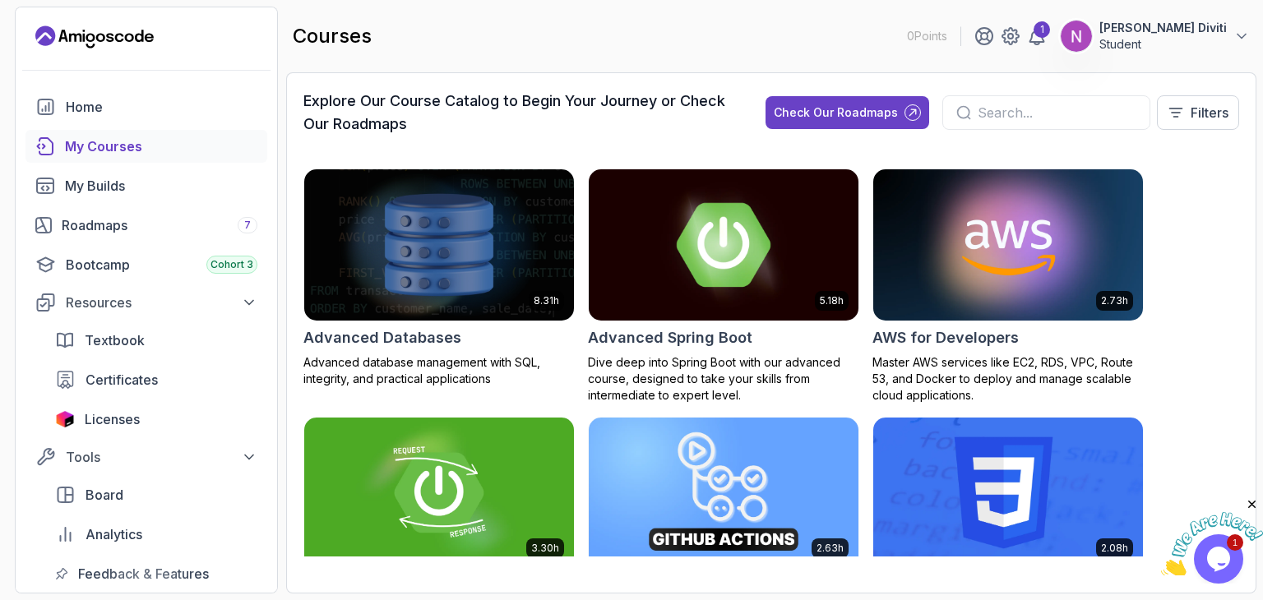
click at [697, 265] on img at bounding box center [723, 244] width 283 height 159
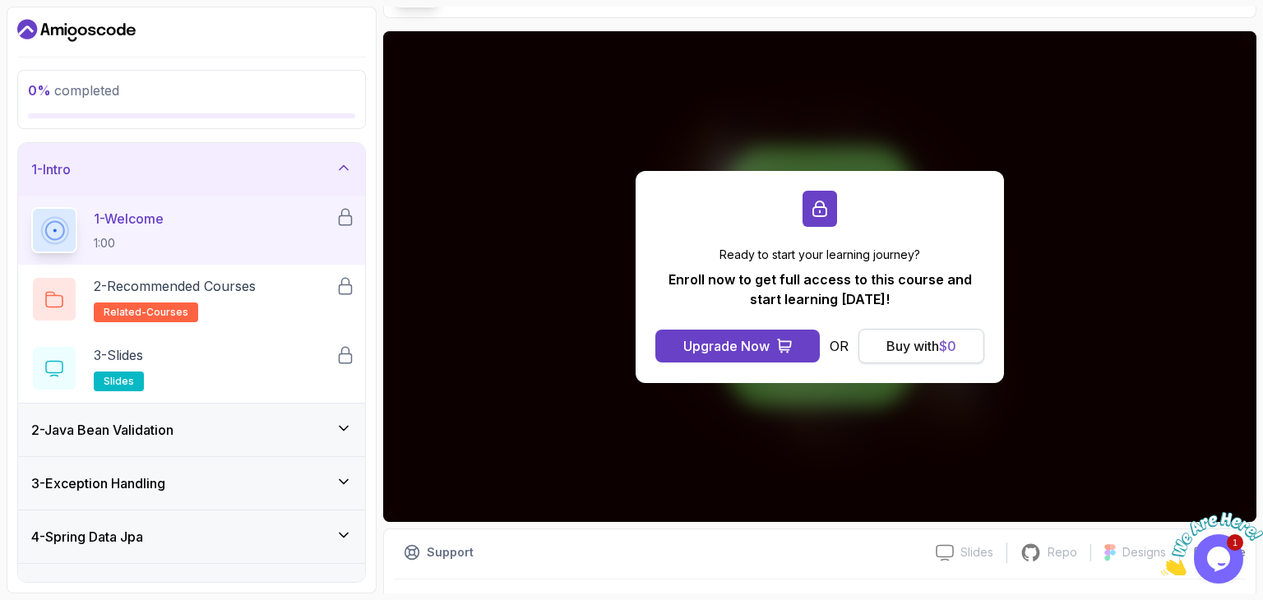
scroll to position [158, 0]
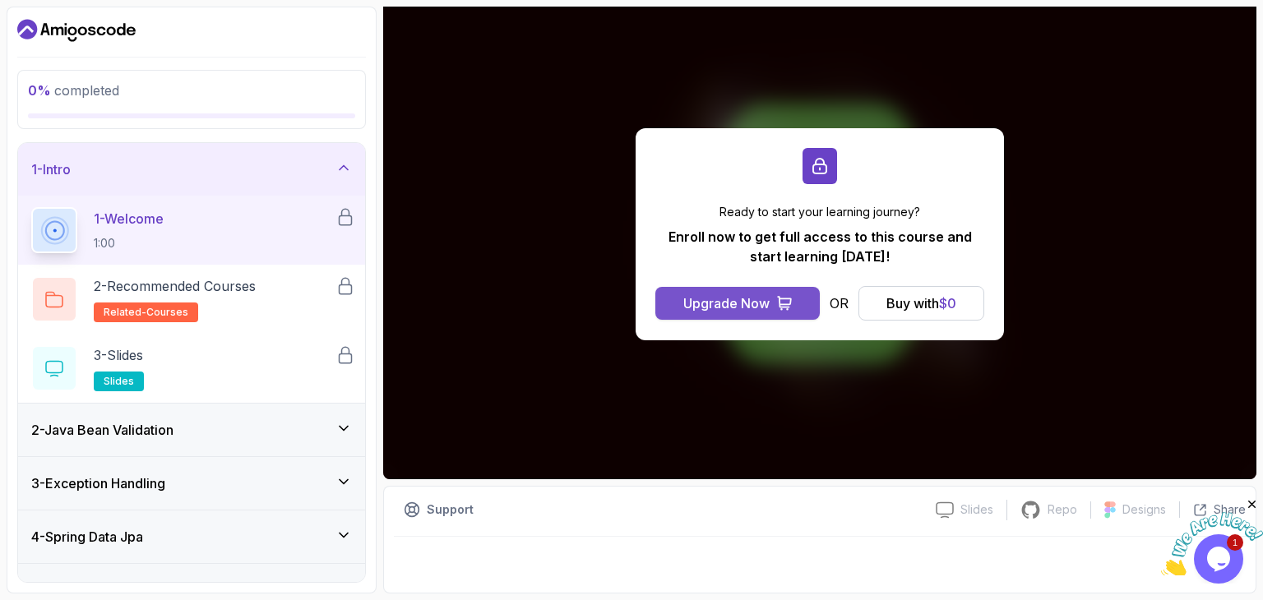
click at [723, 308] on div "Upgrade Now" at bounding box center [726, 304] width 86 height 20
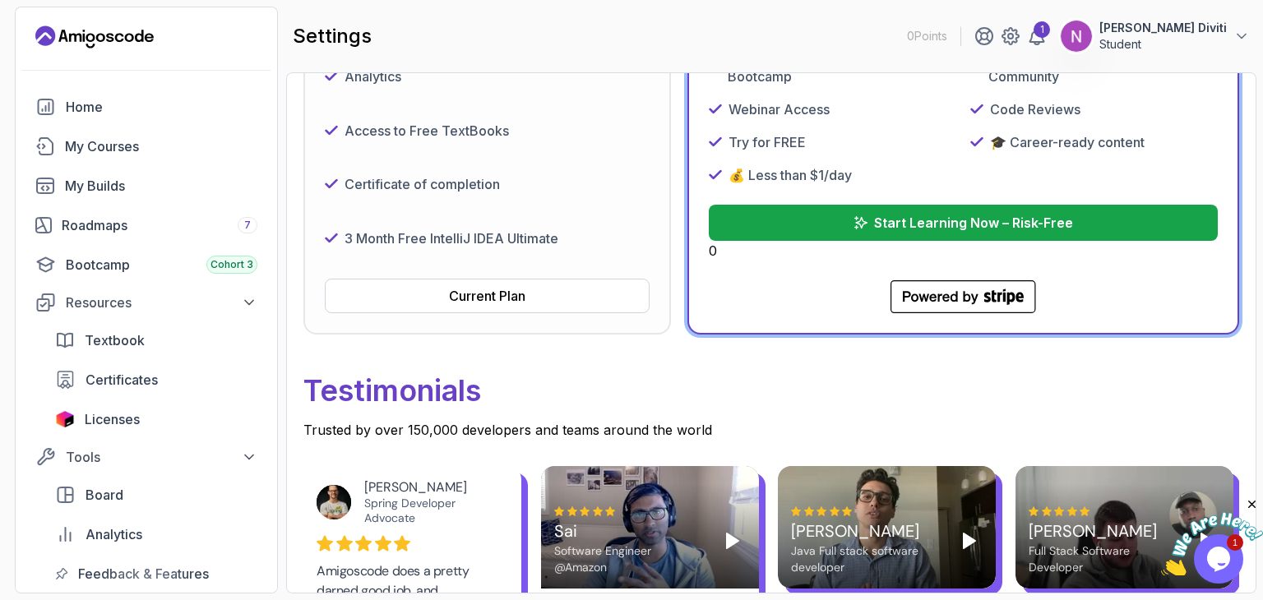
scroll to position [562, 0]
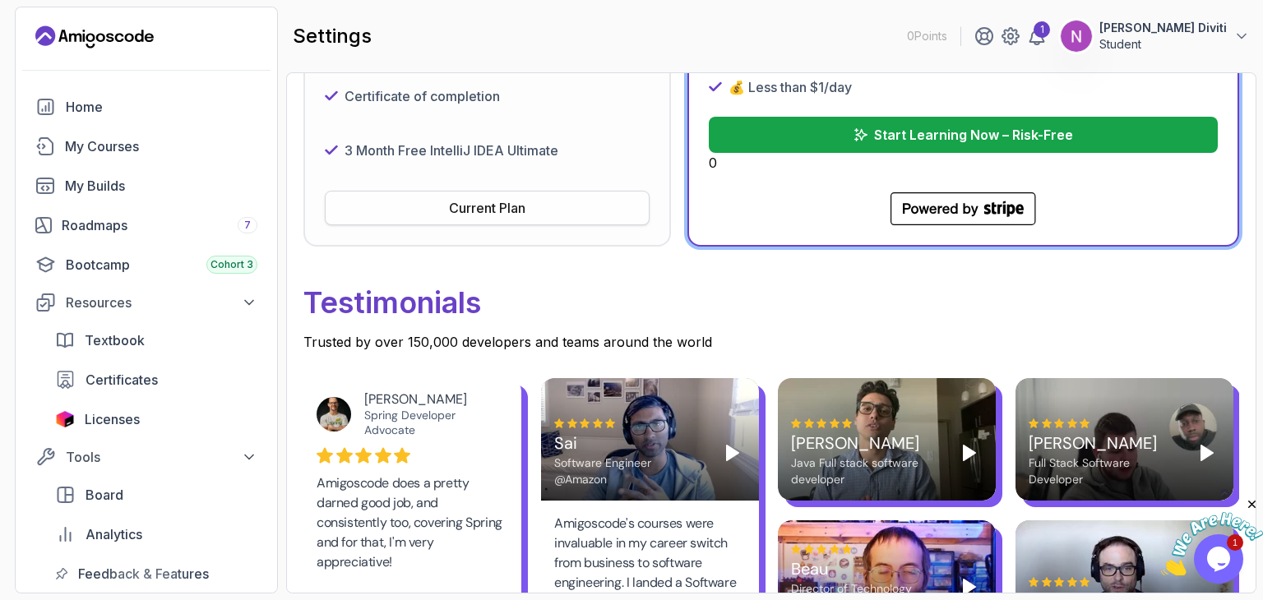
click at [454, 204] on div "Current Plan" at bounding box center [487, 208] width 76 height 20
click at [494, 213] on div "Current Plan" at bounding box center [487, 208] width 76 height 20
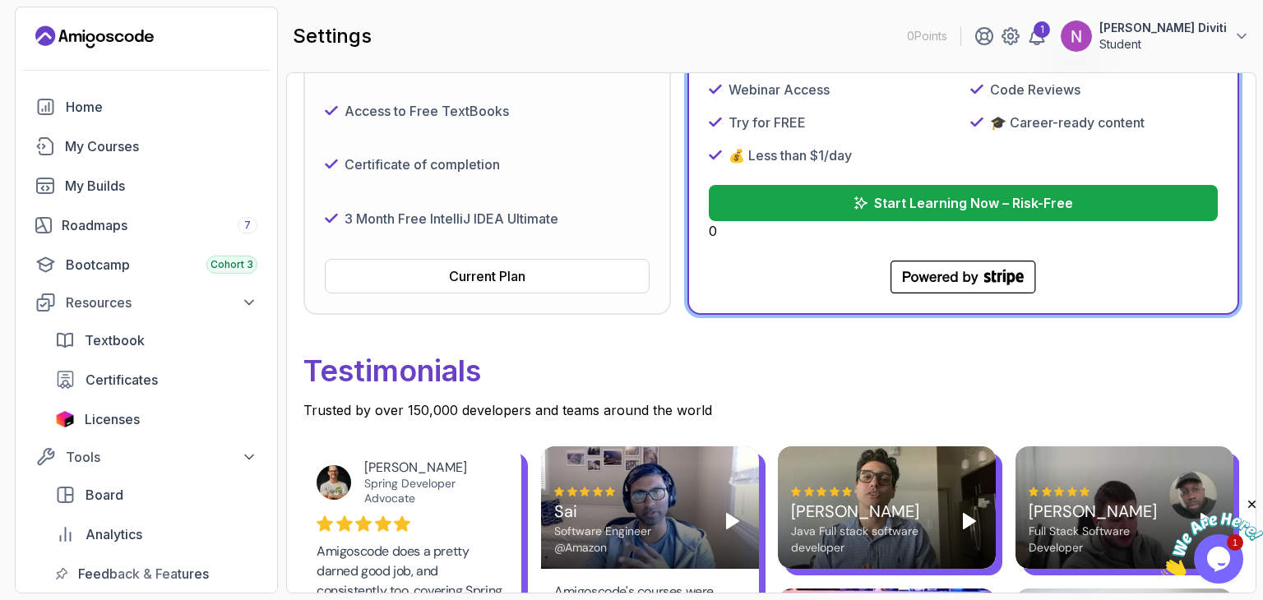
scroll to position [493, 0]
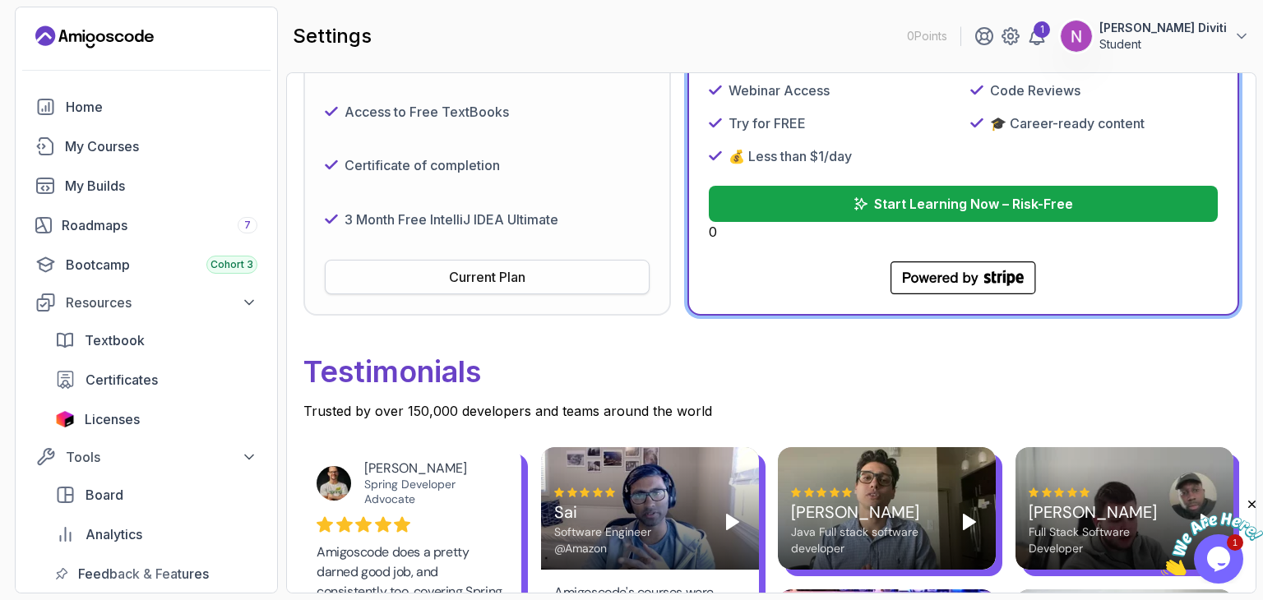
click at [484, 274] on div "Current Plan" at bounding box center [487, 277] width 76 height 20
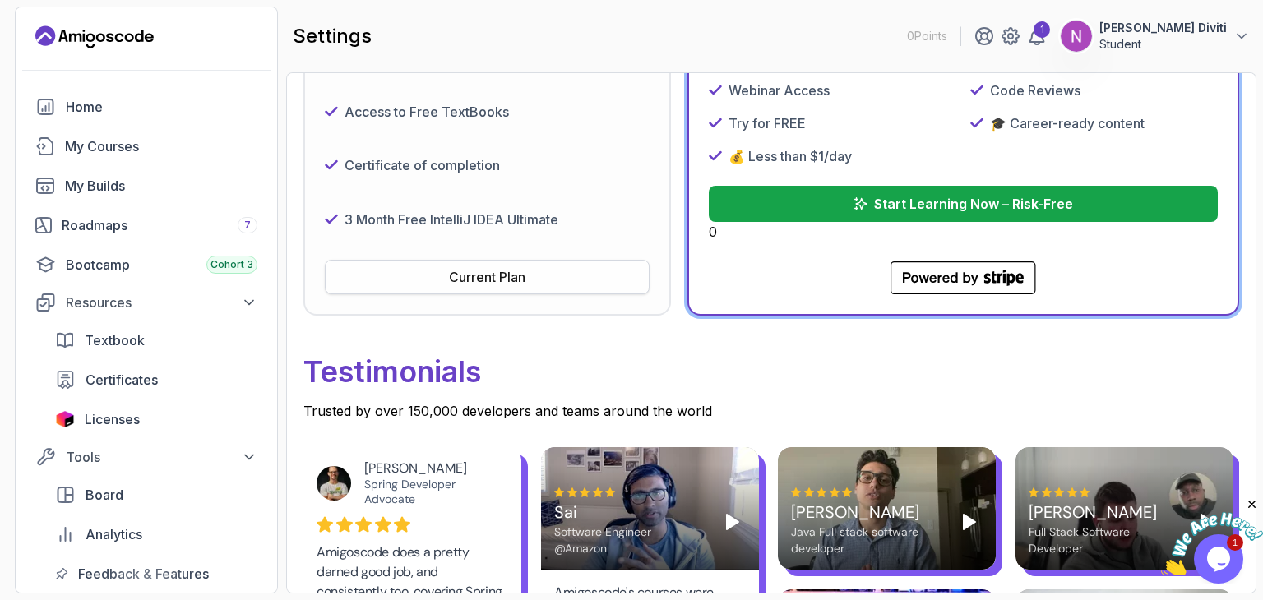
click at [483, 276] on div "Current Plan" at bounding box center [487, 277] width 76 height 20
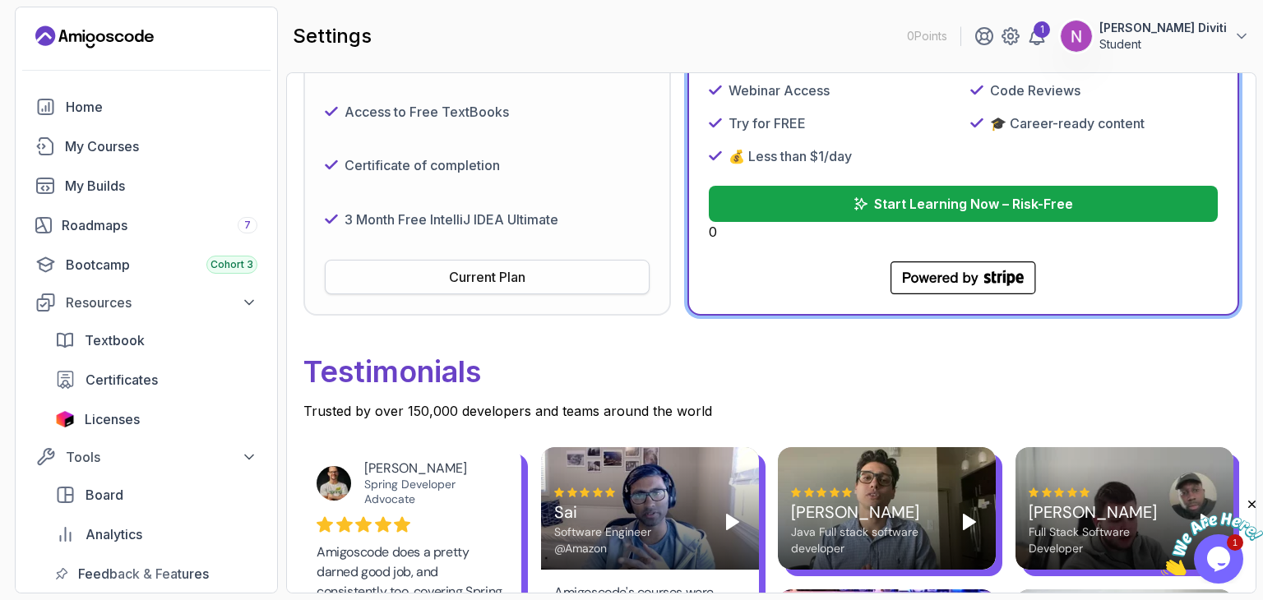
click at [483, 276] on div "Current Plan" at bounding box center [487, 277] width 76 height 20
click at [480, 276] on div "Current Plan" at bounding box center [487, 277] width 76 height 20
click at [476, 278] on div "Current Plan" at bounding box center [487, 277] width 76 height 20
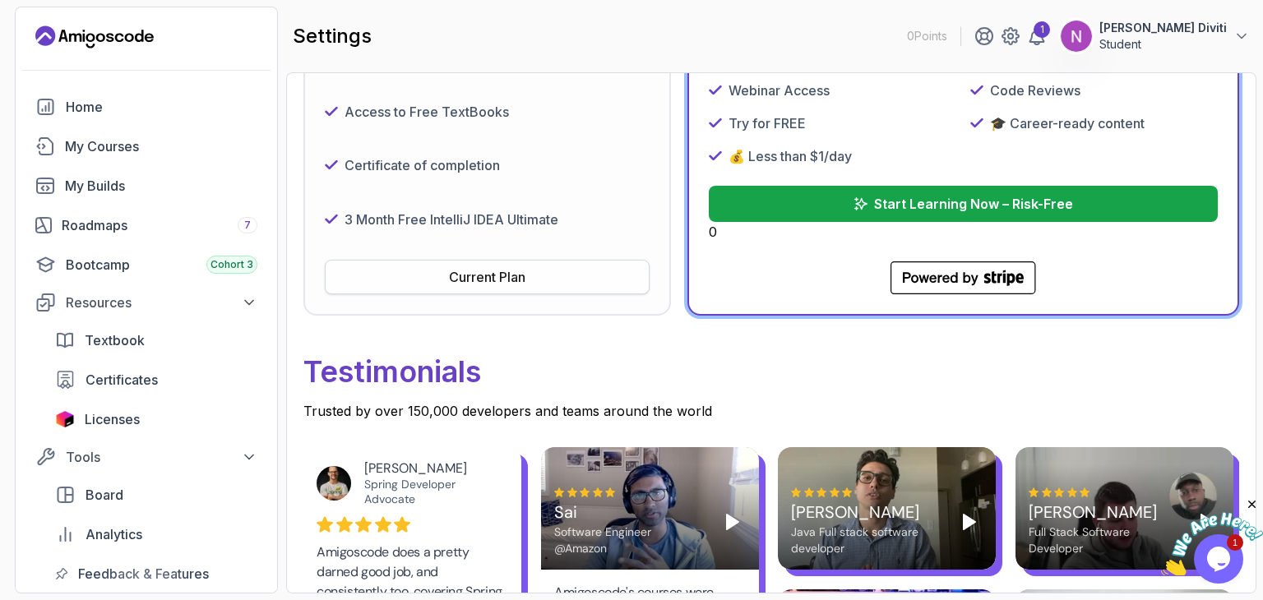
click at [476, 278] on div "Current Plan" at bounding box center [487, 277] width 76 height 20
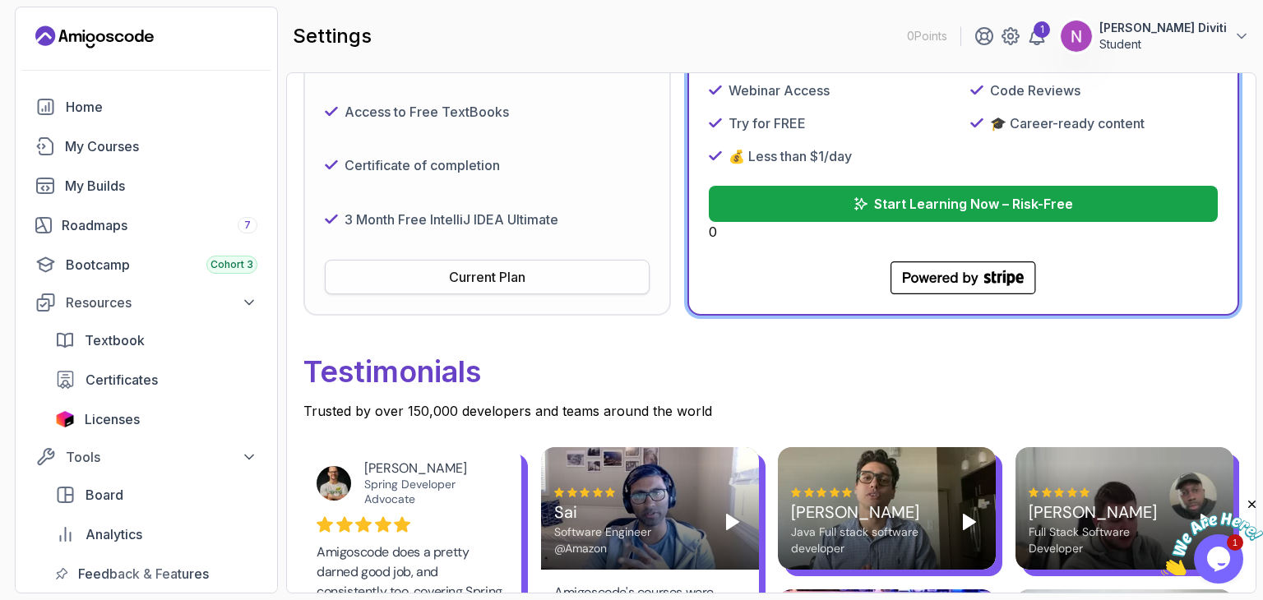
click at [475, 278] on div "Current Plan" at bounding box center [487, 277] width 76 height 20
click at [469, 278] on div "Current Plan" at bounding box center [487, 277] width 76 height 20
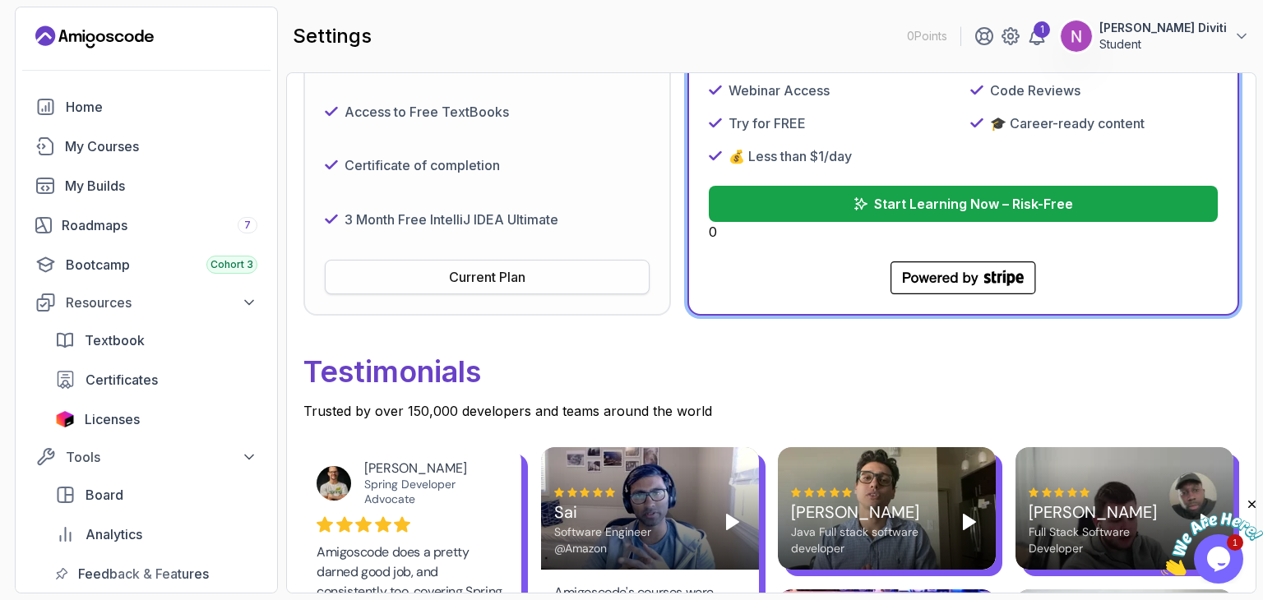
click at [469, 278] on div "Current Plan" at bounding box center [487, 277] width 76 height 20
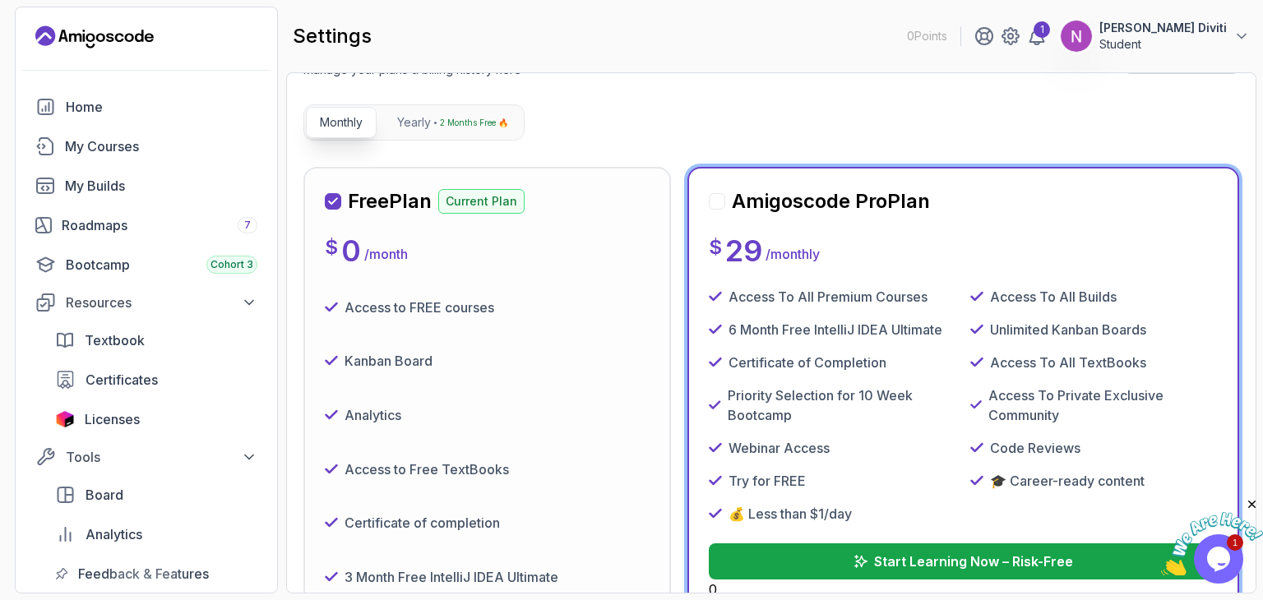
scroll to position [0, 0]
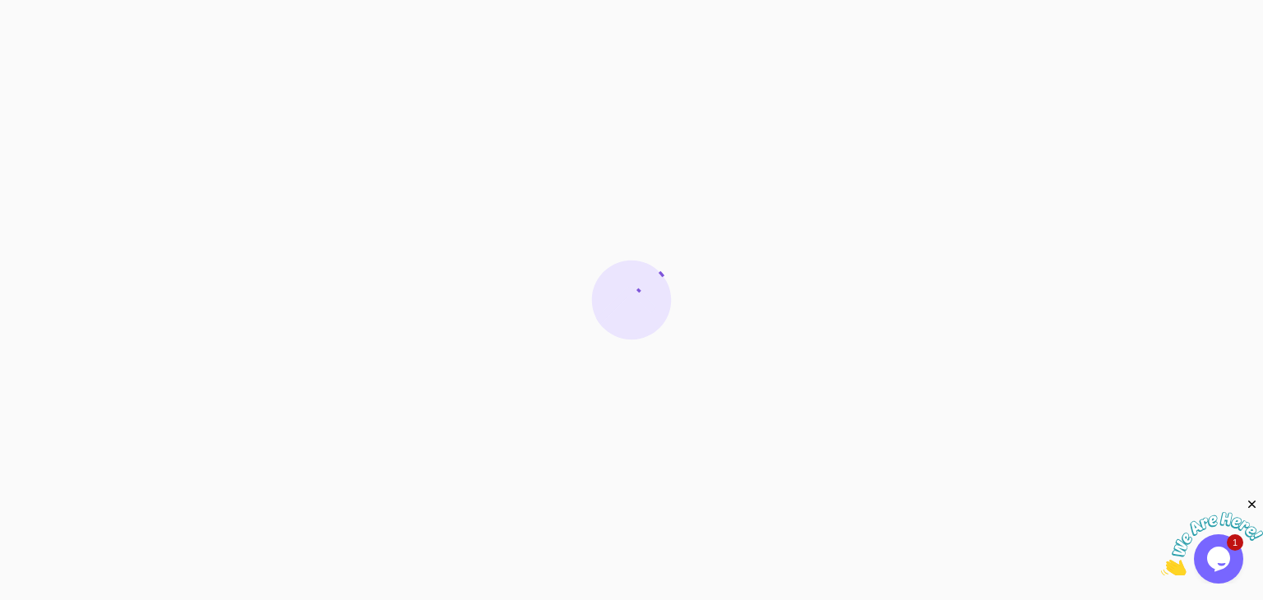
click at [645, 299] on icon at bounding box center [626, 306] width 60 height 38
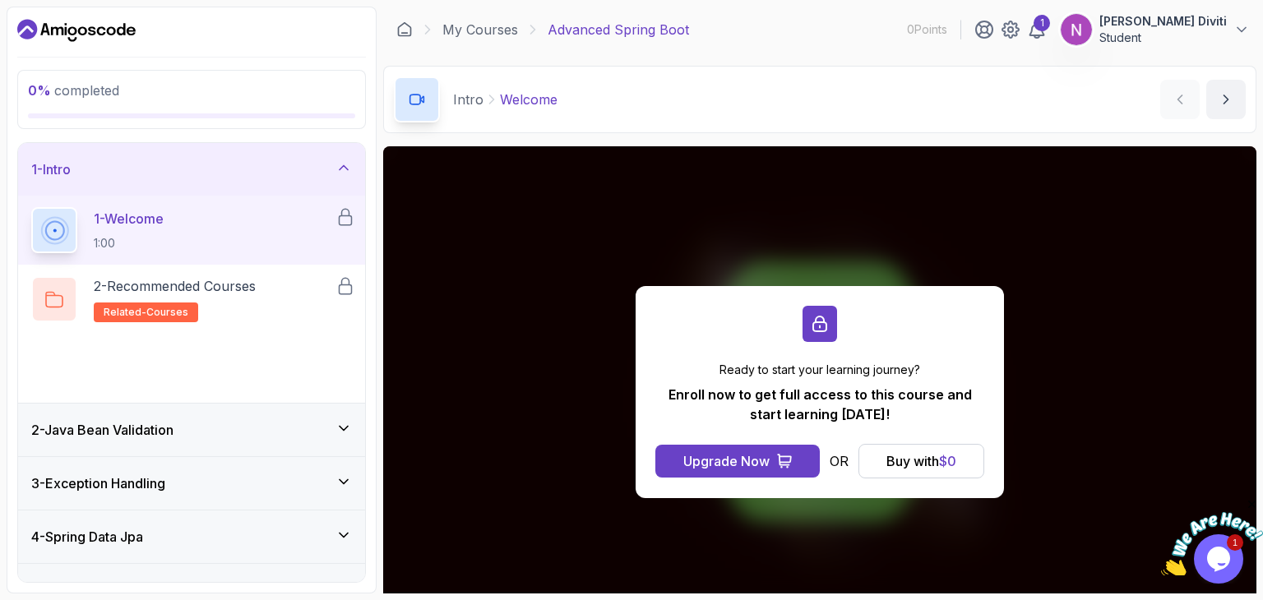
click at [1253, 499] on icon "Close" at bounding box center [1252, 505] width 15 height 15
click at [953, 455] on span "$ 0" at bounding box center [947, 461] width 17 height 16
click at [906, 461] on div "Buy with $ 0" at bounding box center [922, 462] width 70 height 20
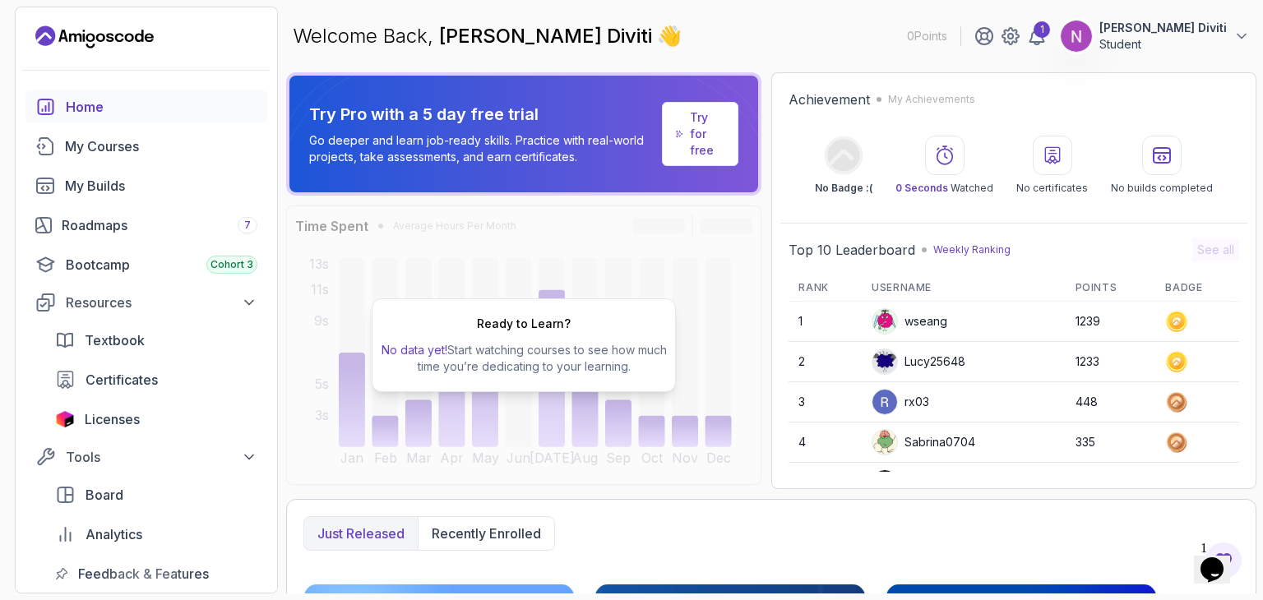
click at [1184, 37] on p "Student" at bounding box center [1163, 44] width 127 height 16
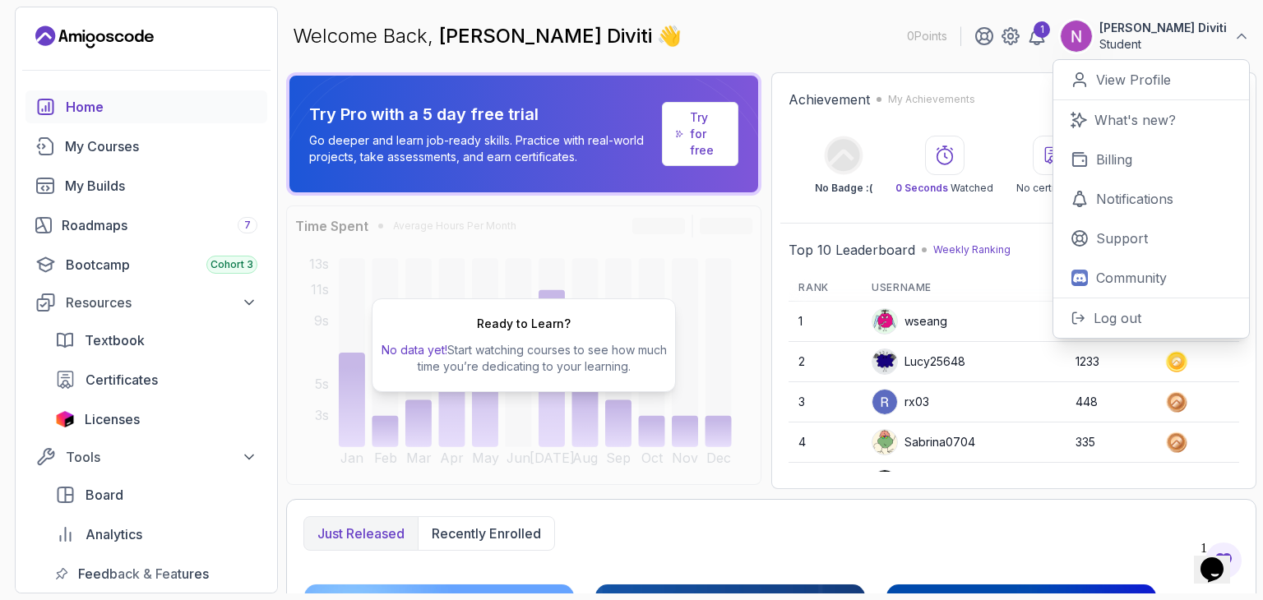
click at [734, 257] on div "Ready to Learn? No data yet! Start watching courses to see how much time you’re…" at bounding box center [523, 346] width 475 height 280
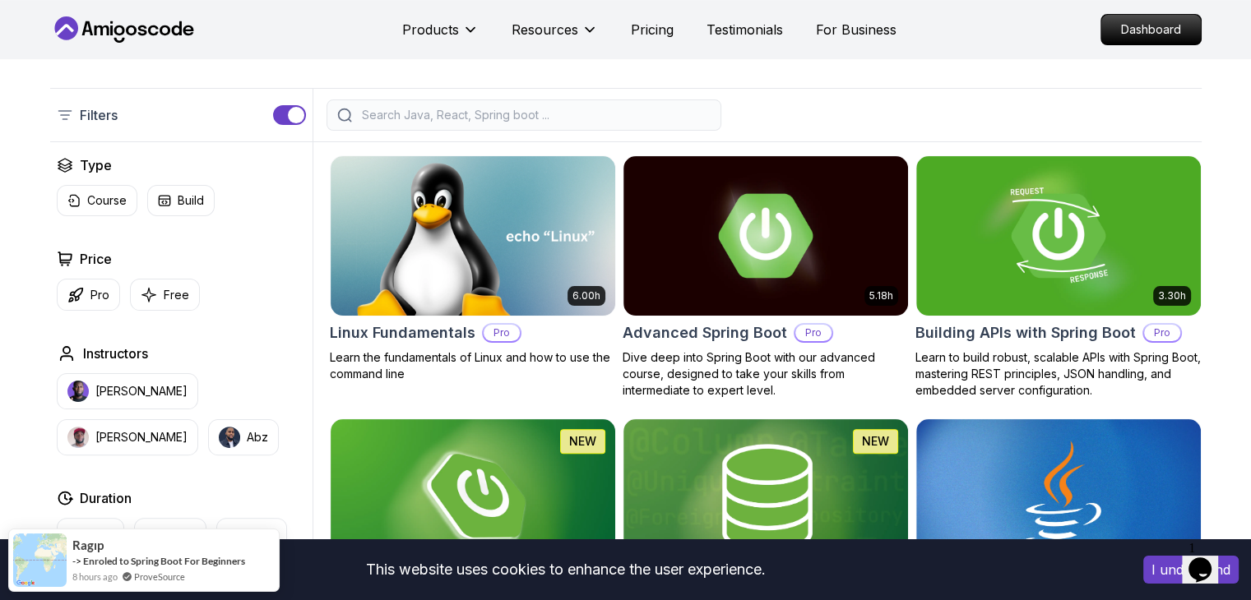
scroll to position [363, 0]
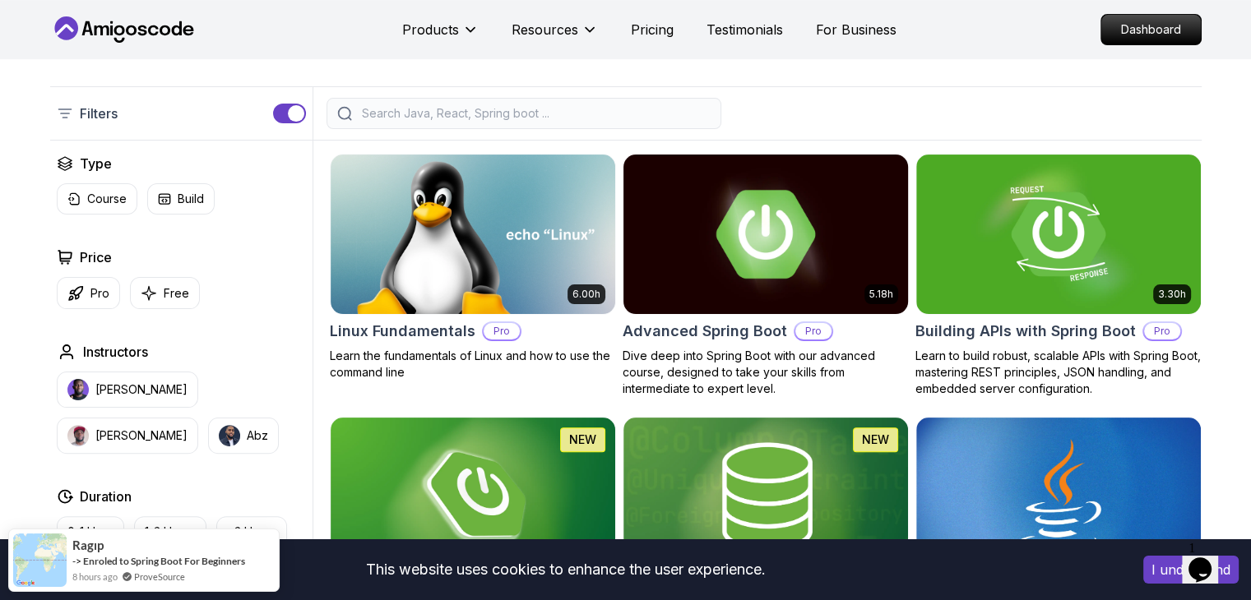
click at [771, 236] on img at bounding box center [765, 234] width 299 height 167
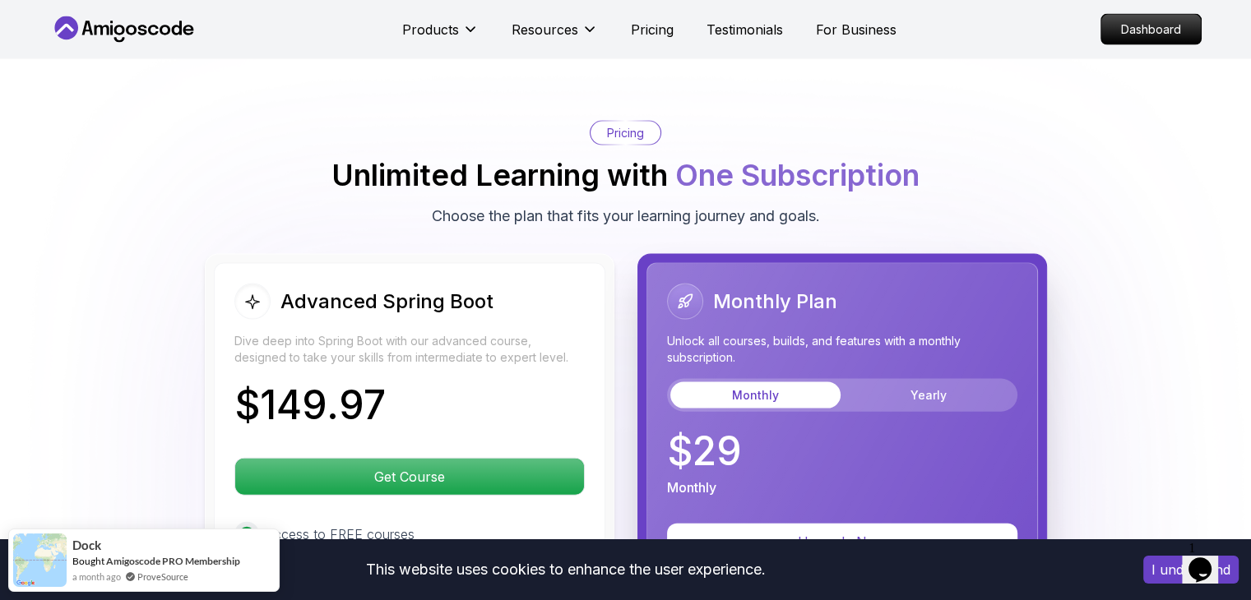
scroll to position [3494, 0]
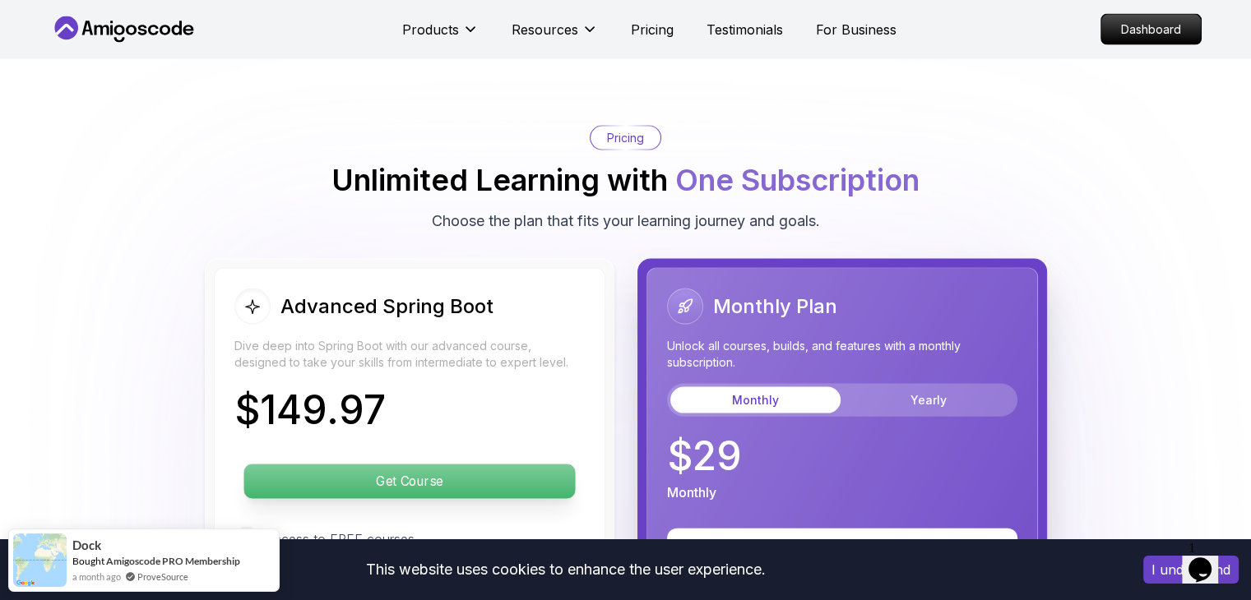
click at [446, 465] on p "Get Course" at bounding box center [408, 482] width 331 height 35
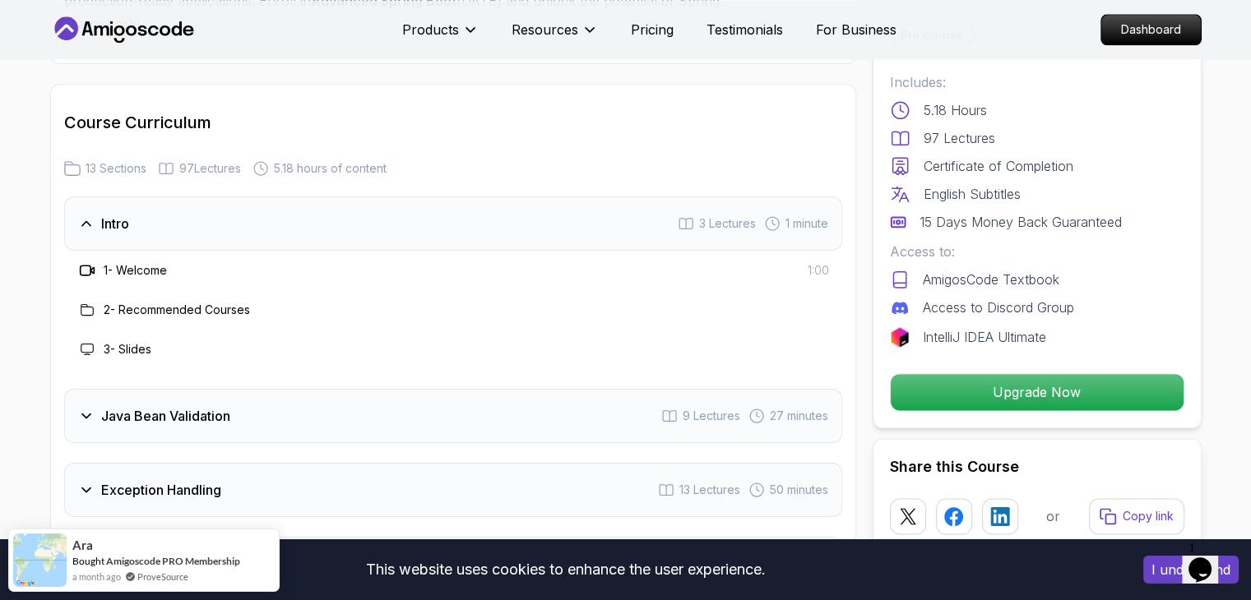
click at [86, 262] on icon at bounding box center [87, 270] width 16 height 16
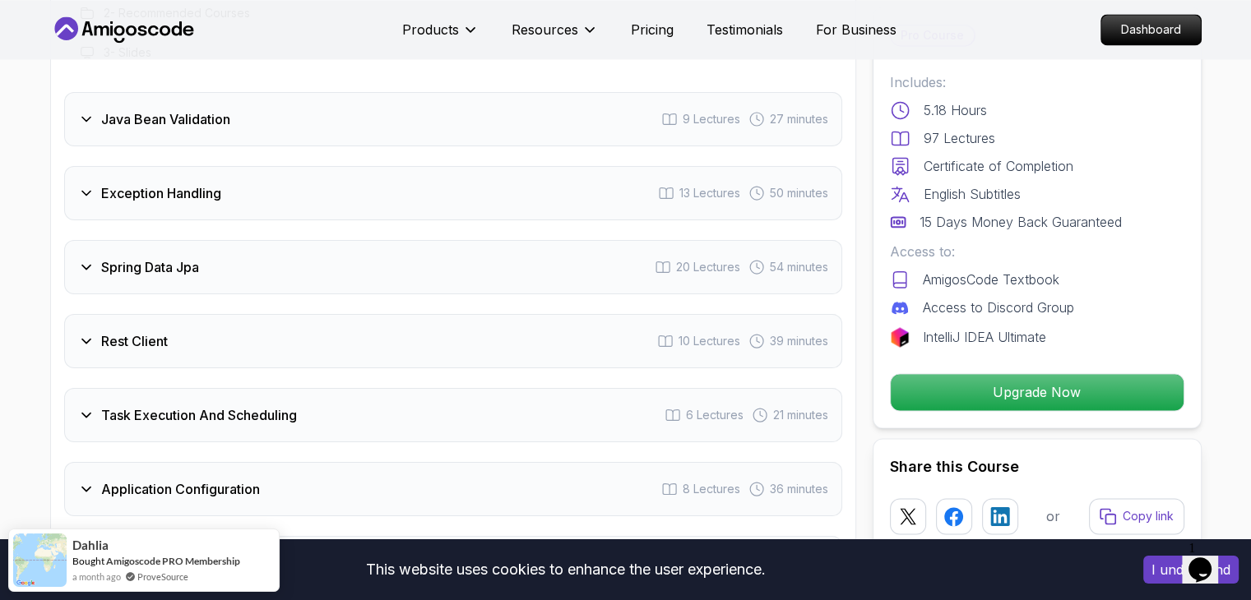
scroll to position [2424, 0]
click at [84, 183] on icon at bounding box center [86, 191] width 16 height 16
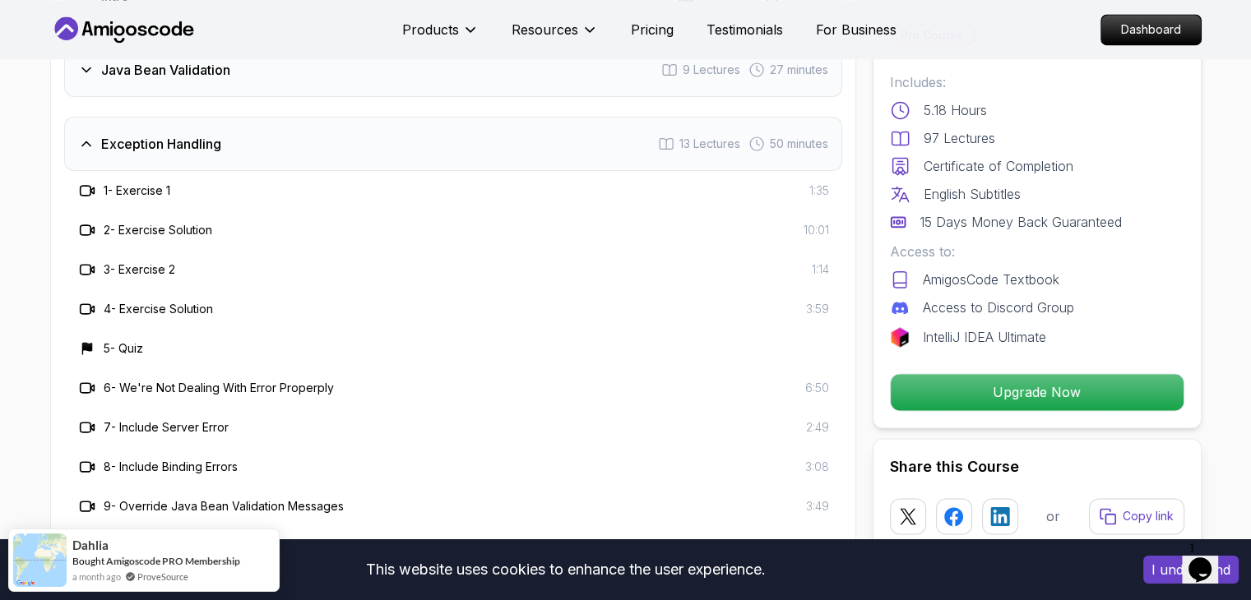
scroll to position [2344, 0]
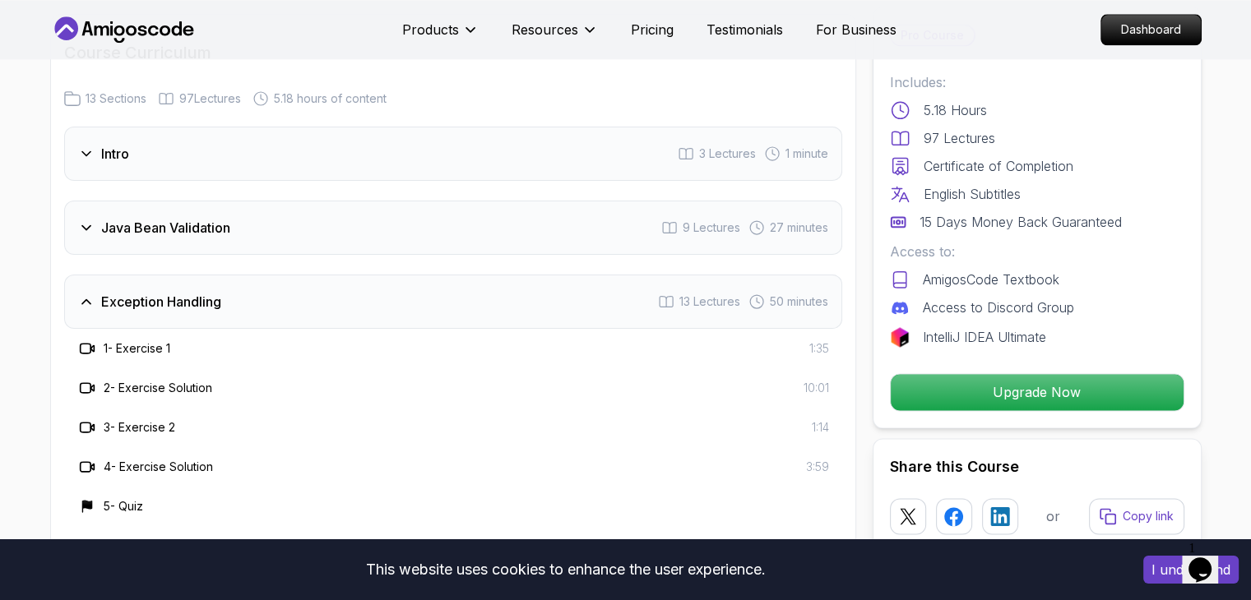
scroll to position [2196, 0]
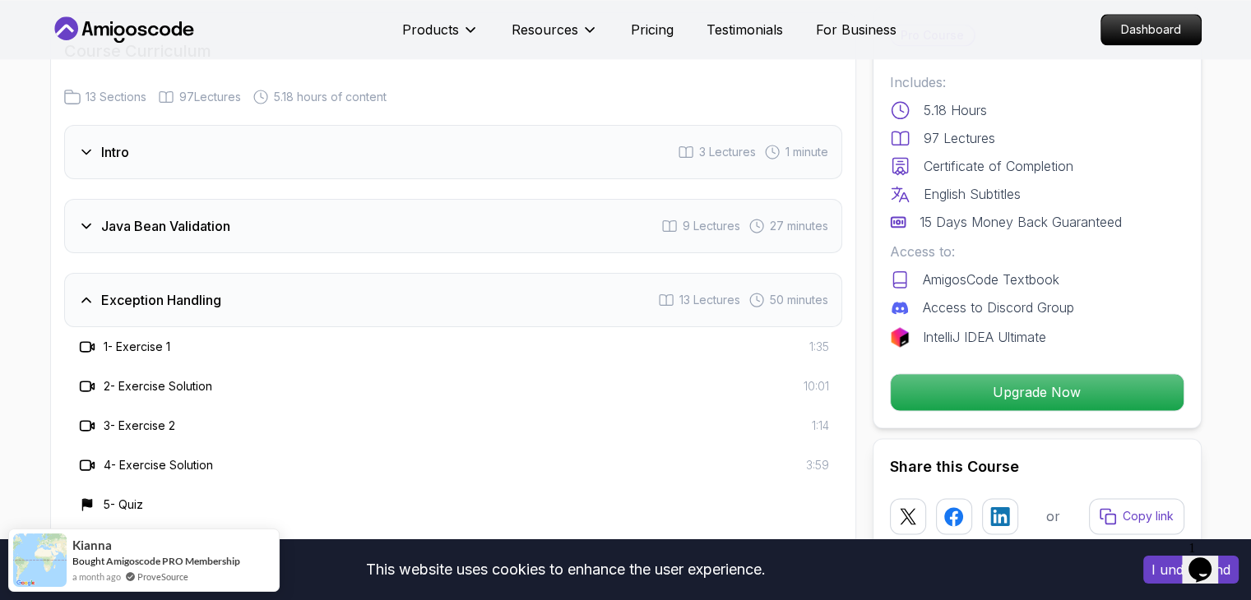
click at [228, 456] on div "4 - Exercise Solution 3:59" at bounding box center [453, 466] width 752 height 20
click at [82, 378] on icon at bounding box center [87, 386] width 16 height 16
drag, startPoint x: 82, startPoint y: 344, endPoint x: 128, endPoint y: 336, distance: 46.8
click at [128, 377] on div "2 - Exercise Solution" at bounding box center [144, 387] width 135 height 20
click at [128, 378] on h3 "2 - Exercise Solution" at bounding box center [158, 386] width 109 height 16
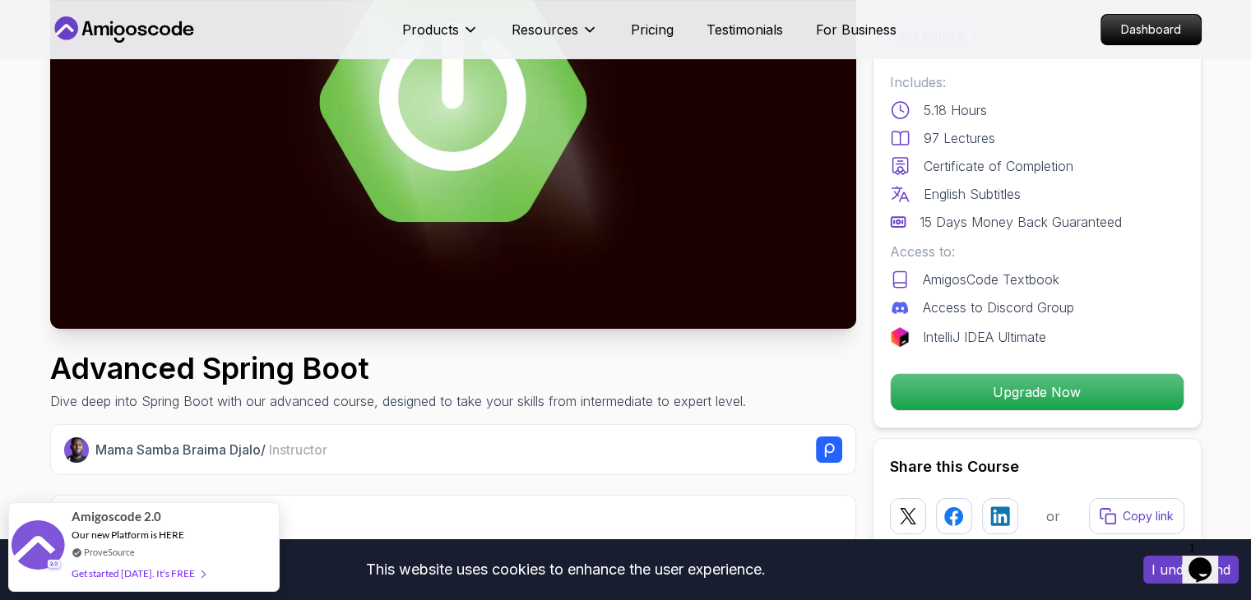
scroll to position [0, 0]
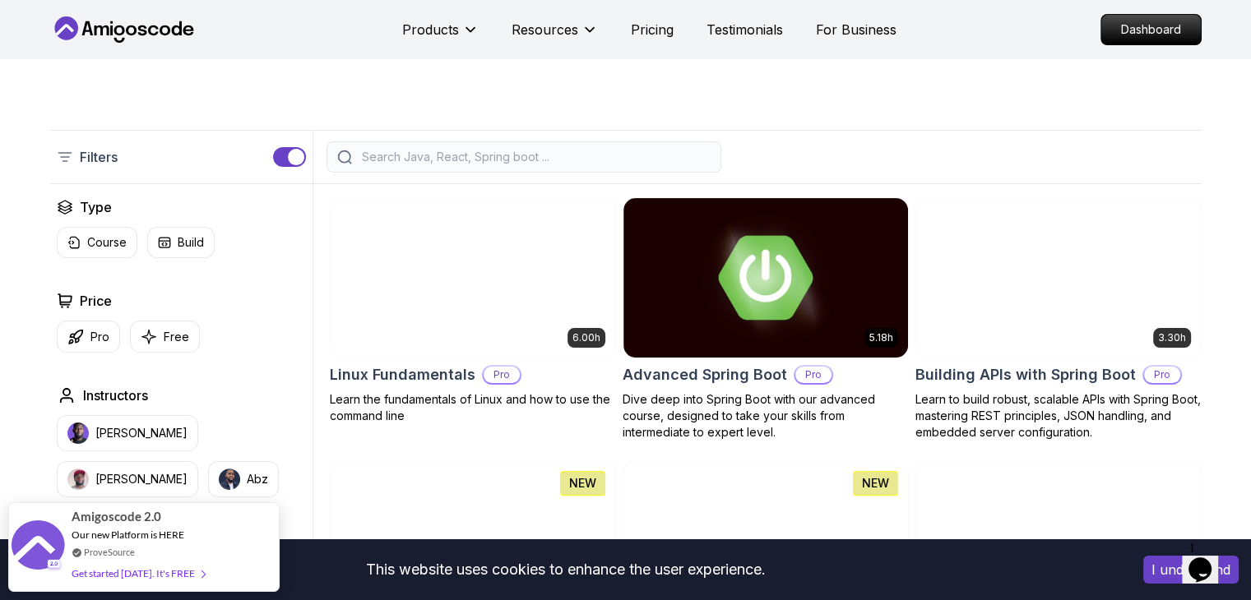
scroll to position [308, 0]
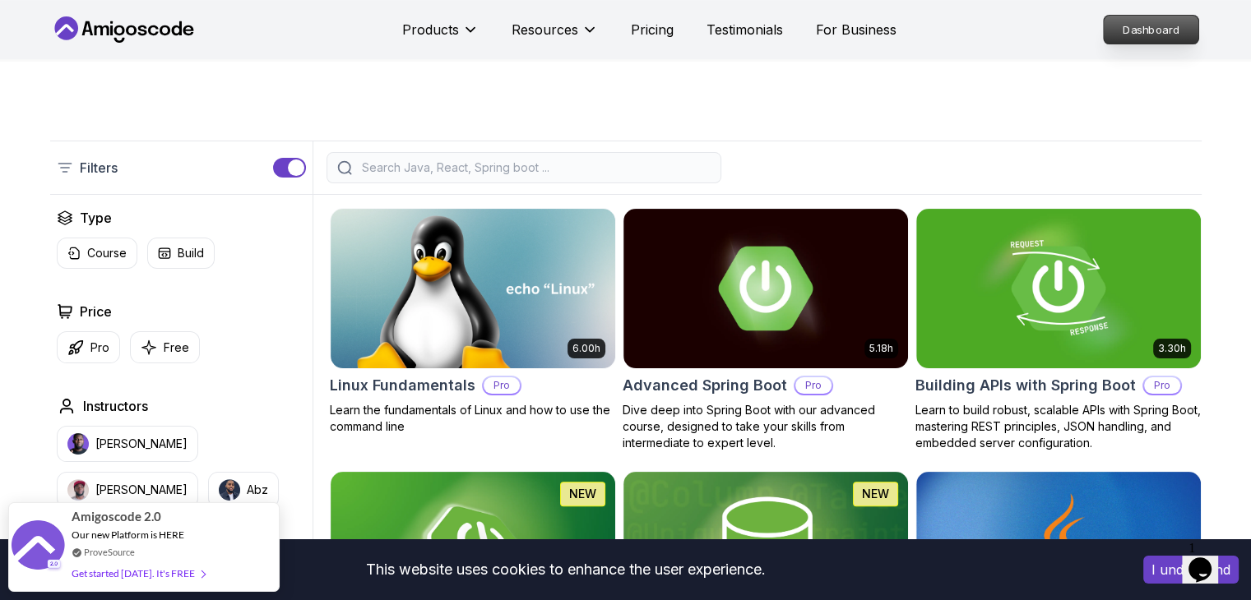
click at [1136, 27] on p "Dashboard" at bounding box center [1151, 30] width 95 height 28
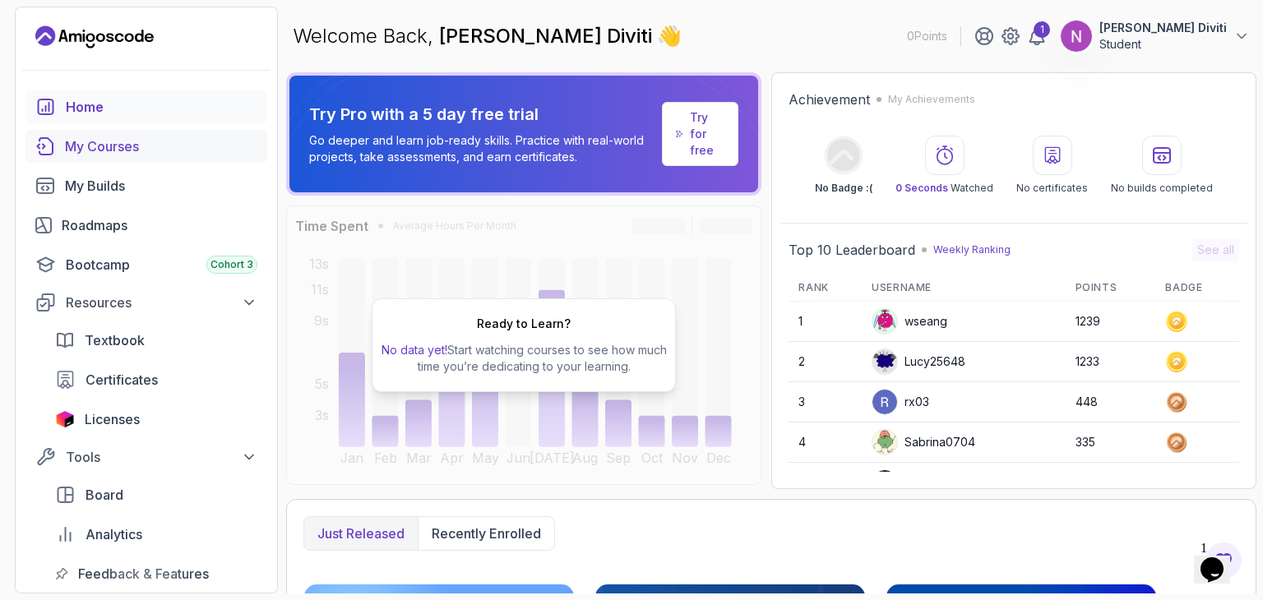
click at [122, 149] on div "My Courses" at bounding box center [161, 147] width 192 height 20
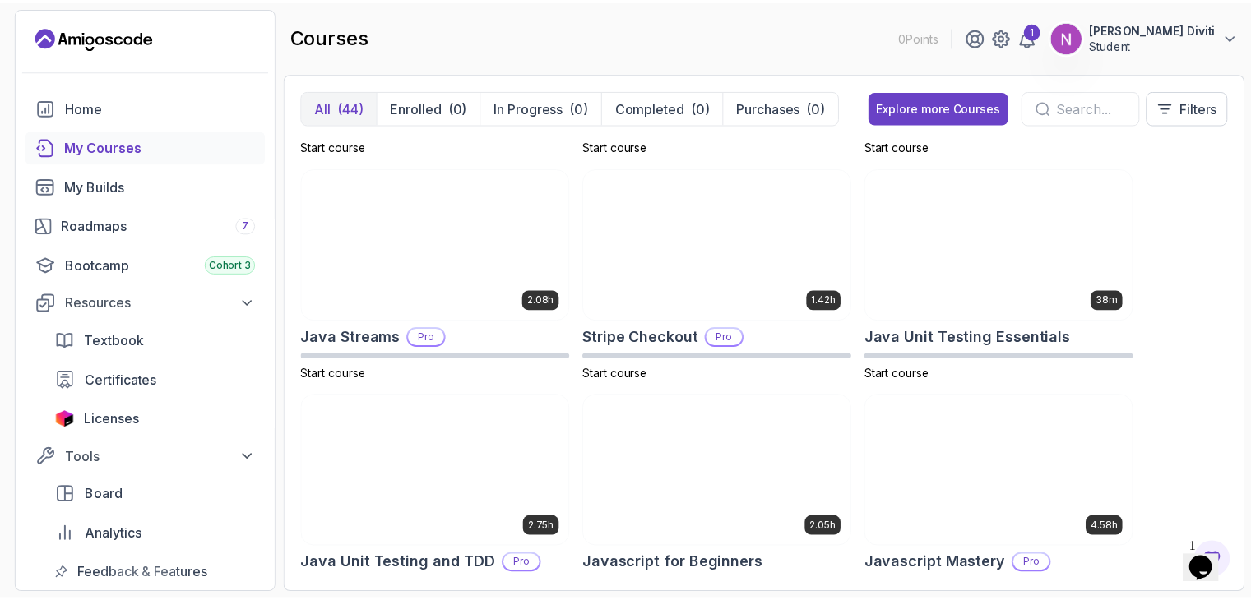
scroll to position [1555, 0]
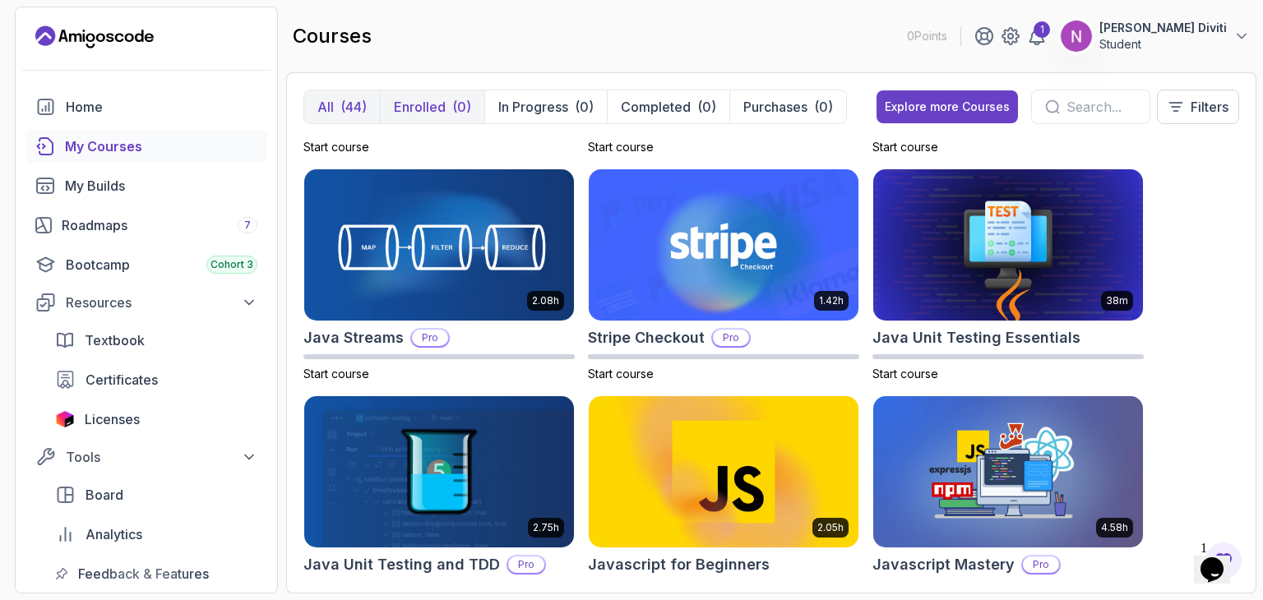
click at [441, 95] on button "Enrolled (0)" at bounding box center [432, 106] width 104 height 33
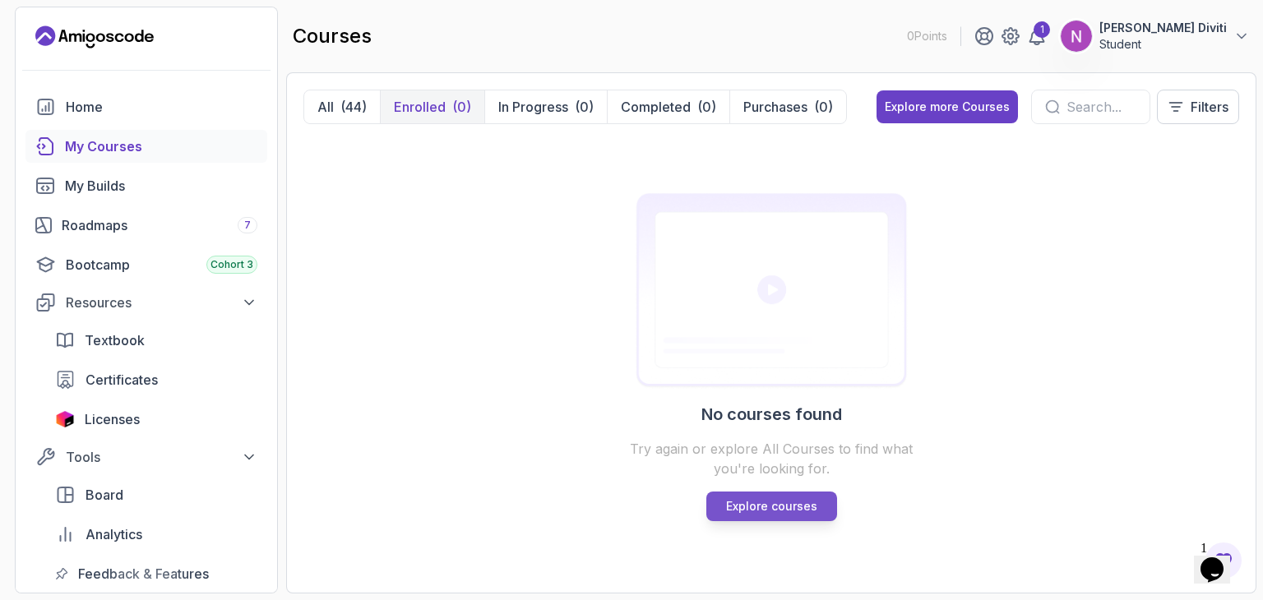
click at [764, 504] on p "Explore courses" at bounding box center [771, 506] width 91 height 16
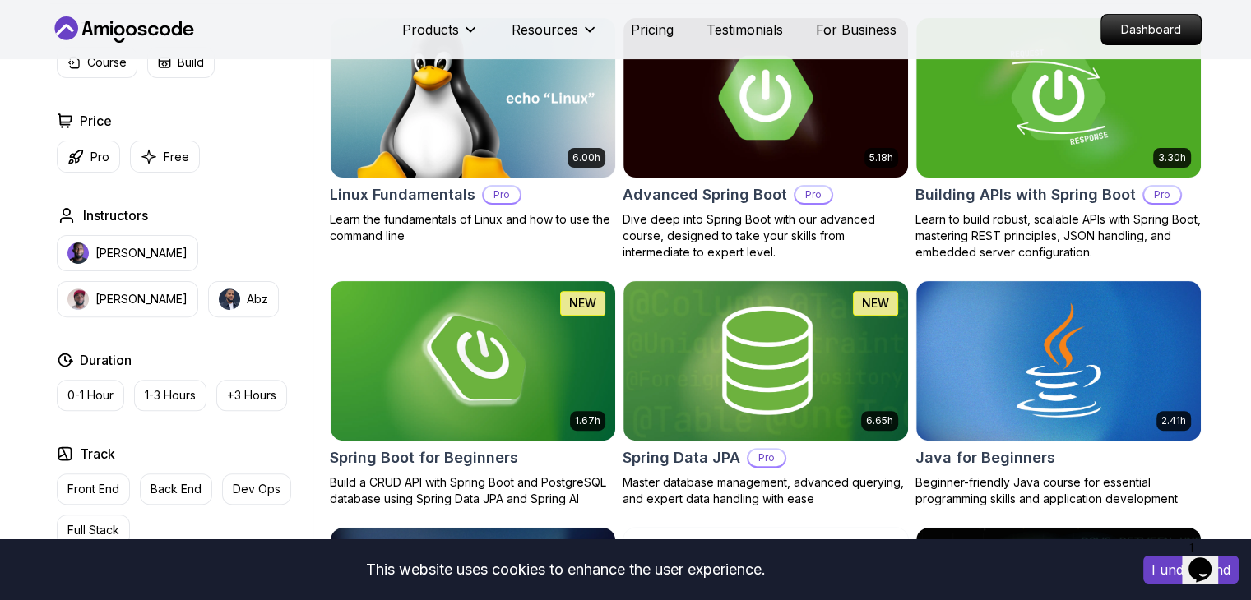
scroll to position [552, 0]
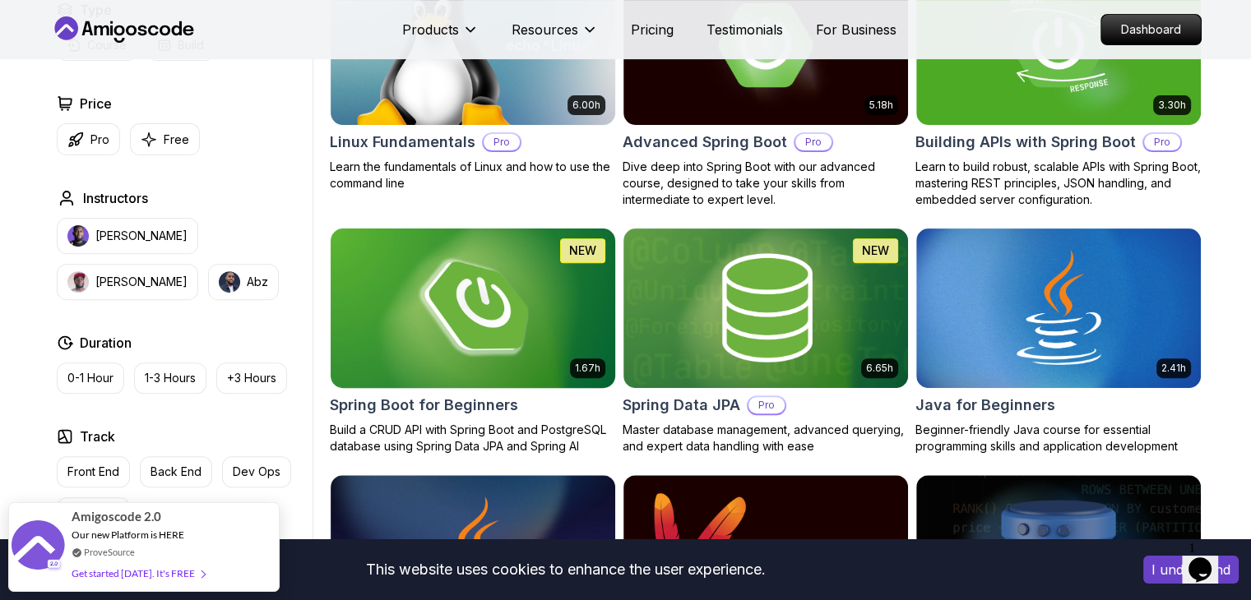
click at [451, 322] on img at bounding box center [472, 308] width 299 height 167
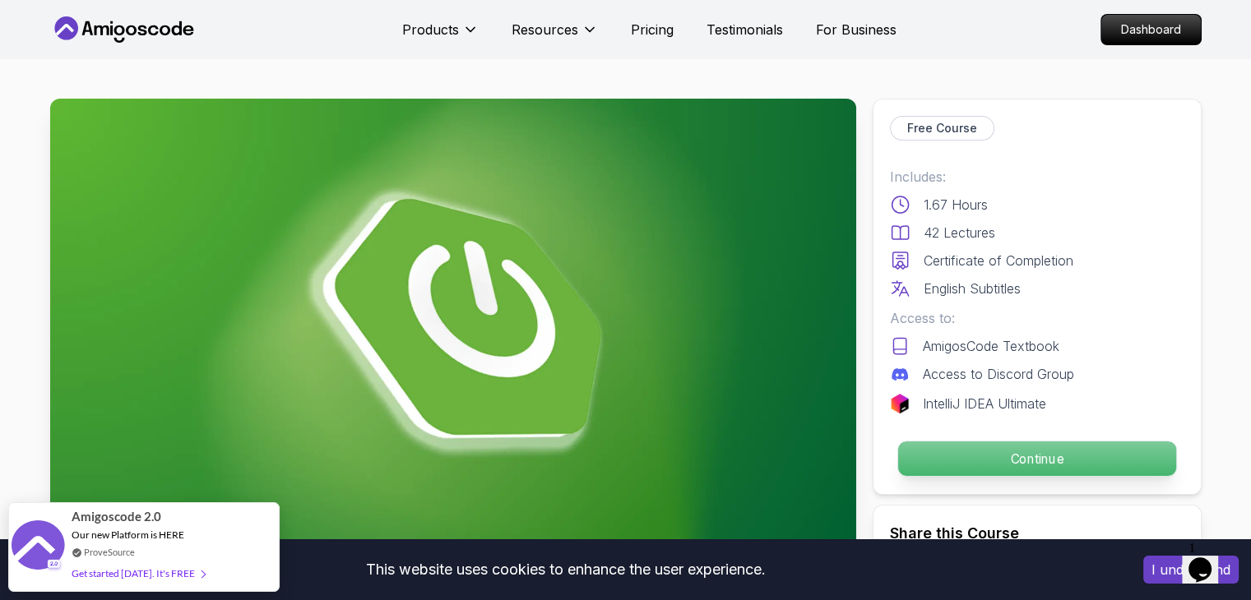
click at [1021, 462] on p "Continue" at bounding box center [1036, 459] width 278 height 35
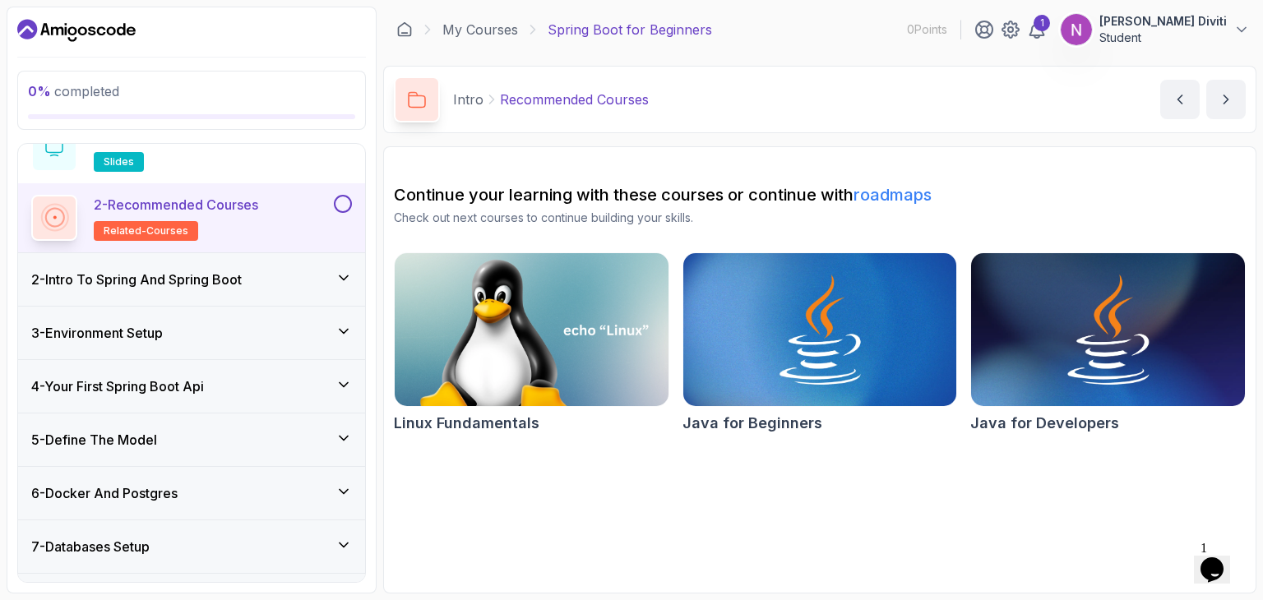
scroll to position [78, 0]
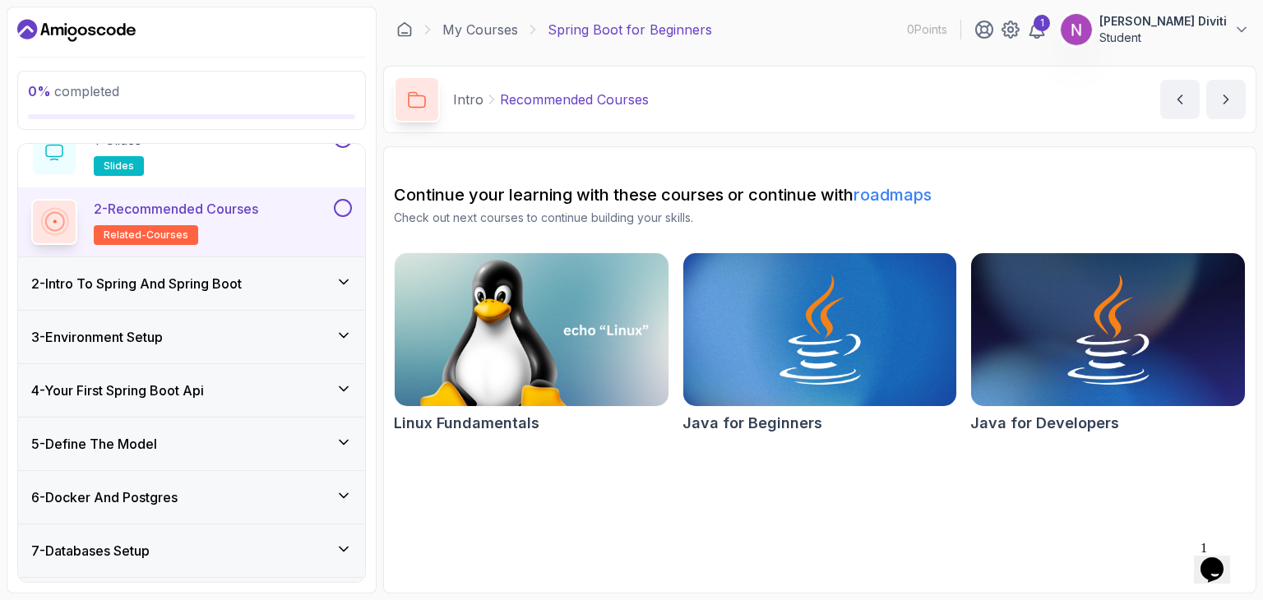
click at [199, 208] on p "2 - Recommended Courses" at bounding box center [176, 209] width 164 height 20
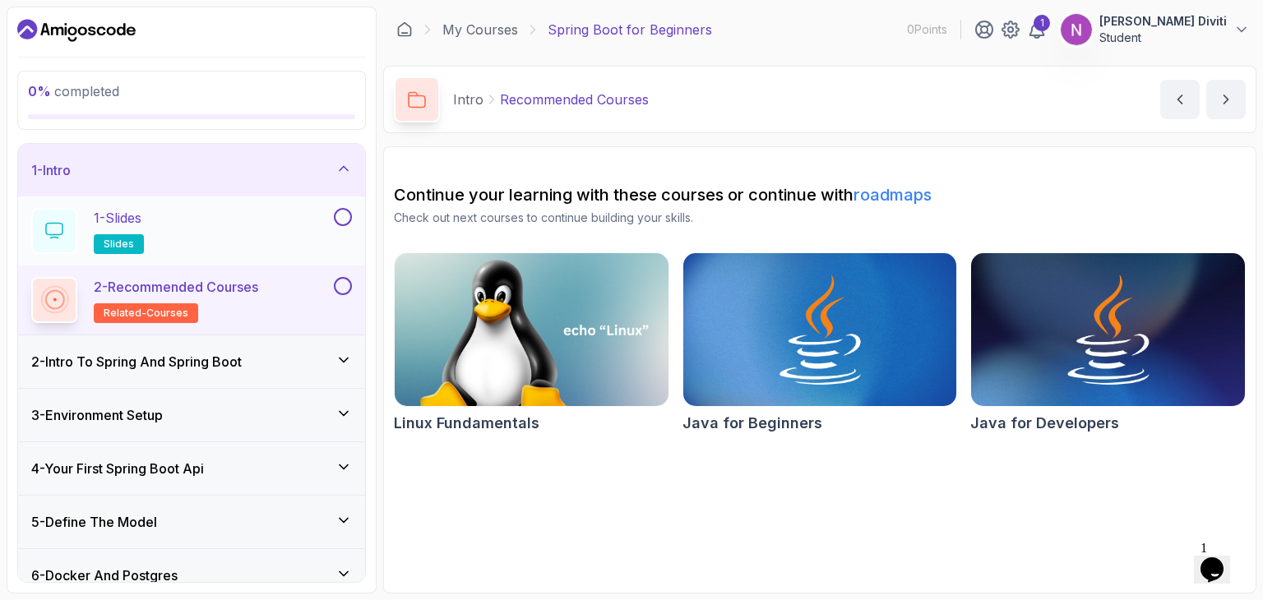
click at [349, 215] on button at bounding box center [343, 217] width 18 height 18
click at [201, 290] on p "2 - Recommended Courses" at bounding box center [176, 287] width 164 height 20
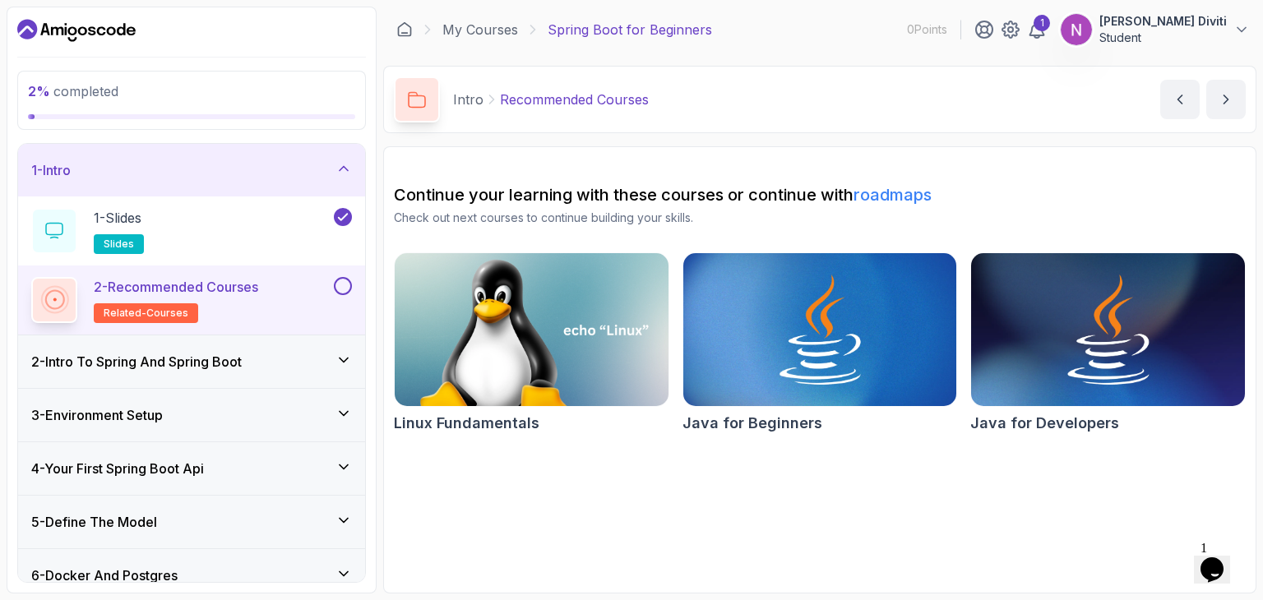
click at [201, 290] on p "2 - Recommended Courses" at bounding box center [176, 287] width 164 height 20
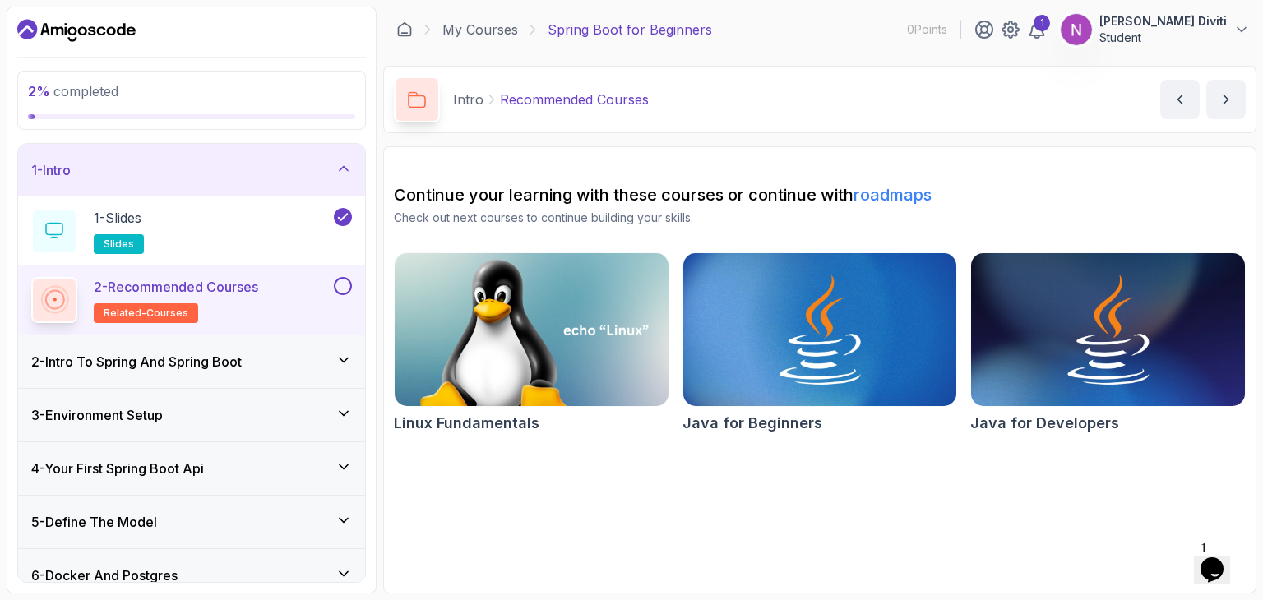
click at [132, 310] on span "related-courses" at bounding box center [146, 313] width 85 height 13
click at [44, 299] on icon at bounding box center [54, 300] width 20 height 20
click at [139, 288] on p "2 - Recommended Courses" at bounding box center [176, 287] width 164 height 20
click at [336, 293] on div at bounding box center [341, 286] width 21 height 18
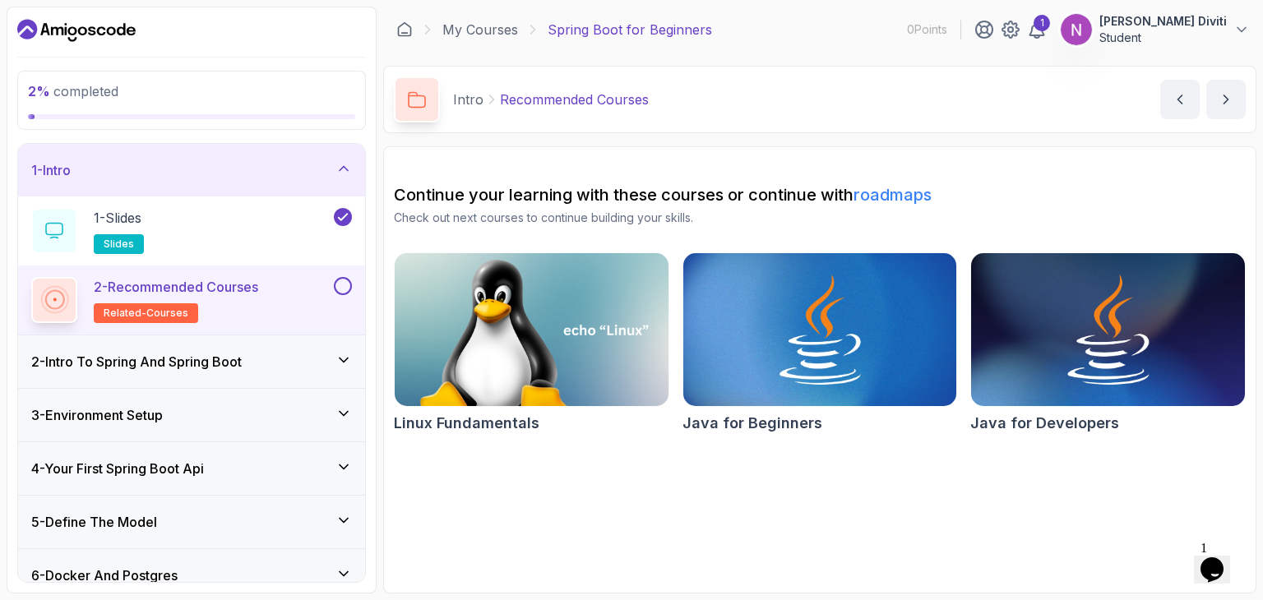
click at [340, 286] on button at bounding box center [343, 286] width 18 height 18
click at [230, 352] on h3 "2 - Intro To Spring And Spring Boot" at bounding box center [136, 362] width 211 height 20
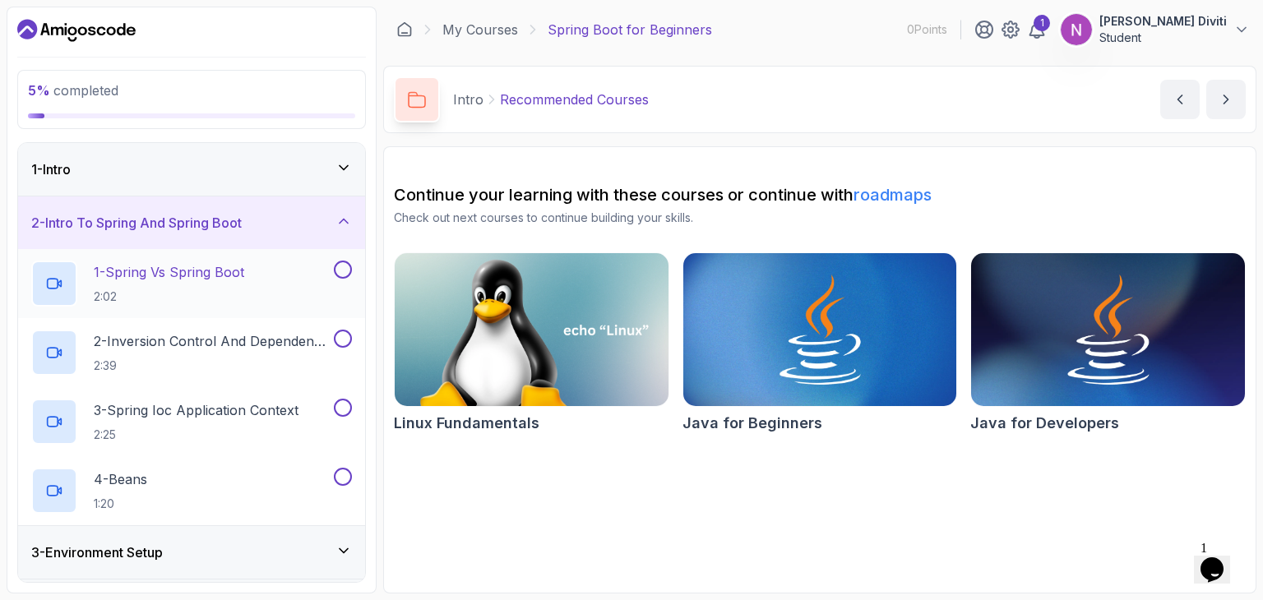
click at [145, 274] on p "1 - Spring Vs Spring Boot" at bounding box center [169, 272] width 151 height 20
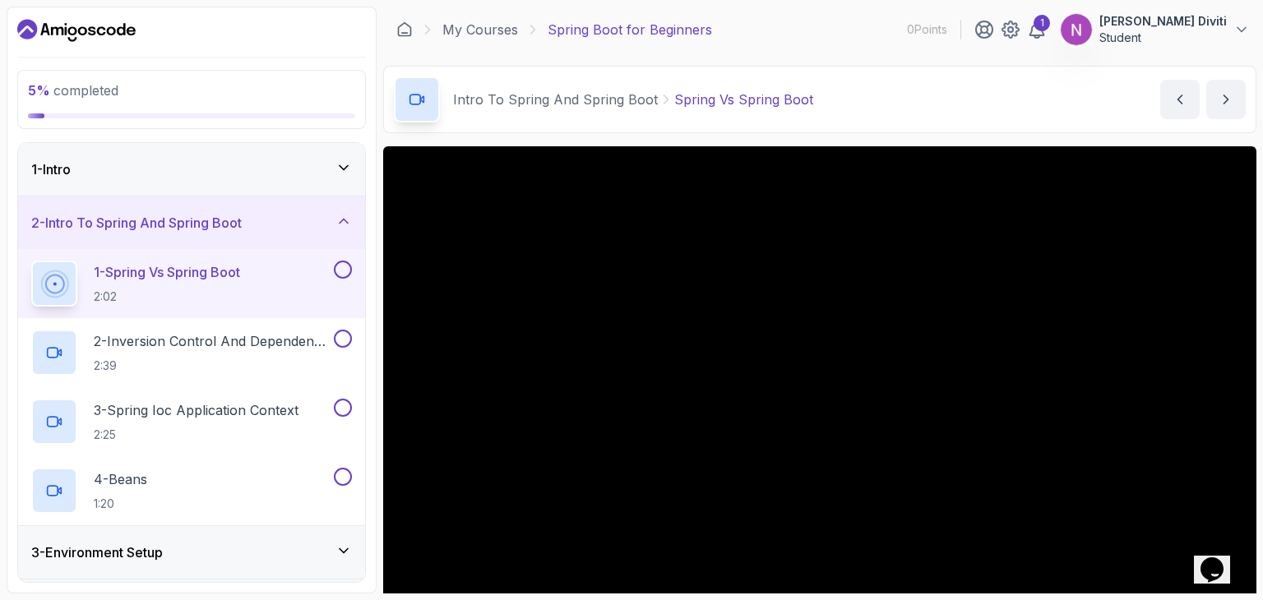
click at [1228, 28] on button "Nagaraju Diviti Student" at bounding box center [1155, 29] width 190 height 33
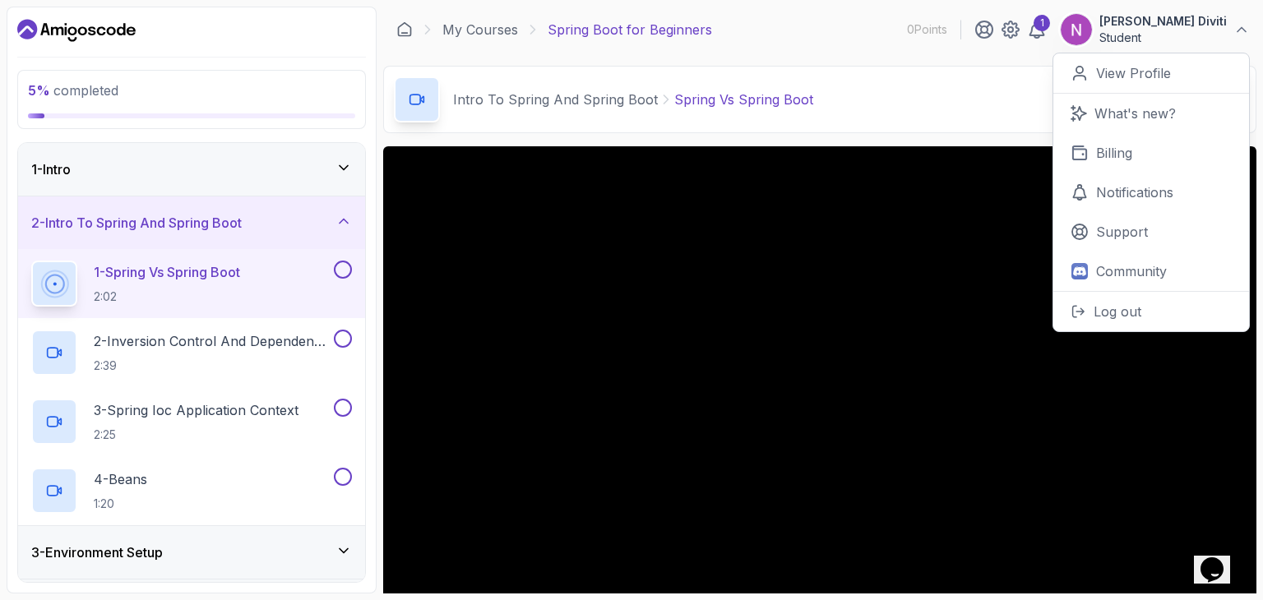
click at [261, 145] on div "1 - Intro" at bounding box center [191, 169] width 347 height 53
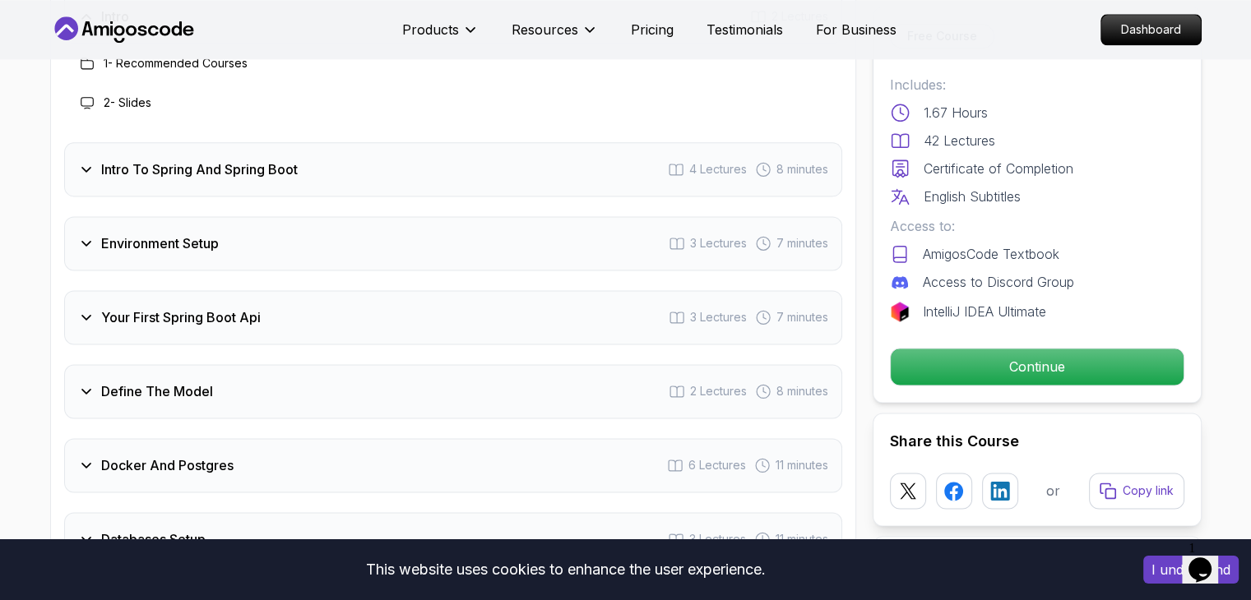
scroll to position [2184, 0]
click at [92, 160] on icon at bounding box center [86, 168] width 16 height 16
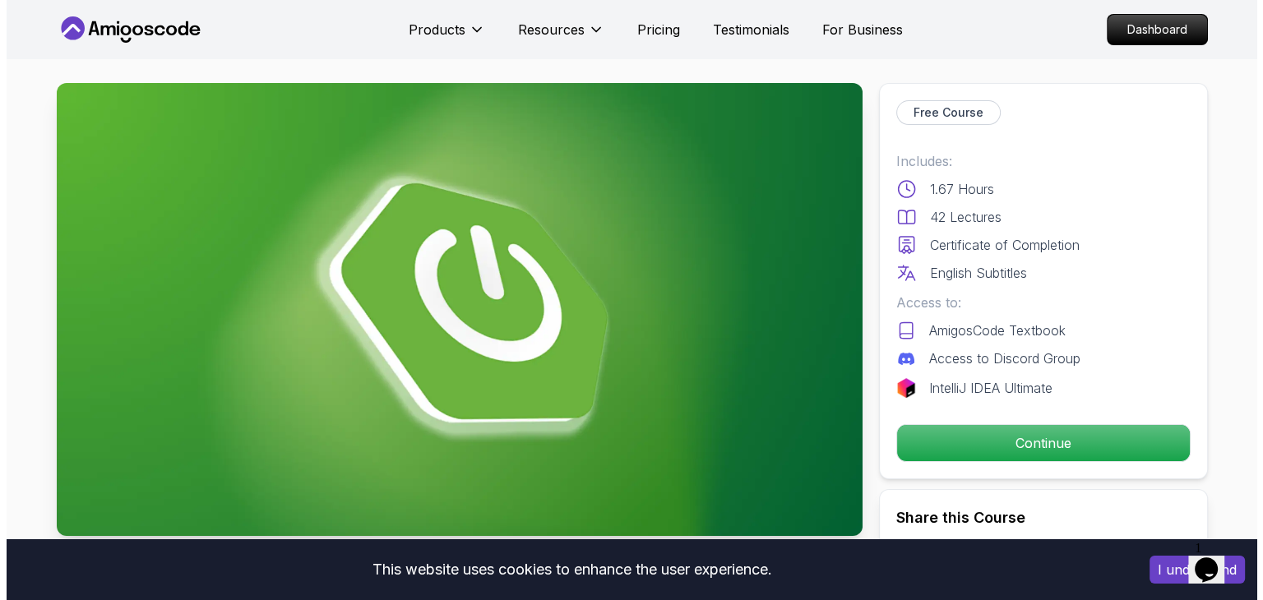
scroll to position [0, 0]
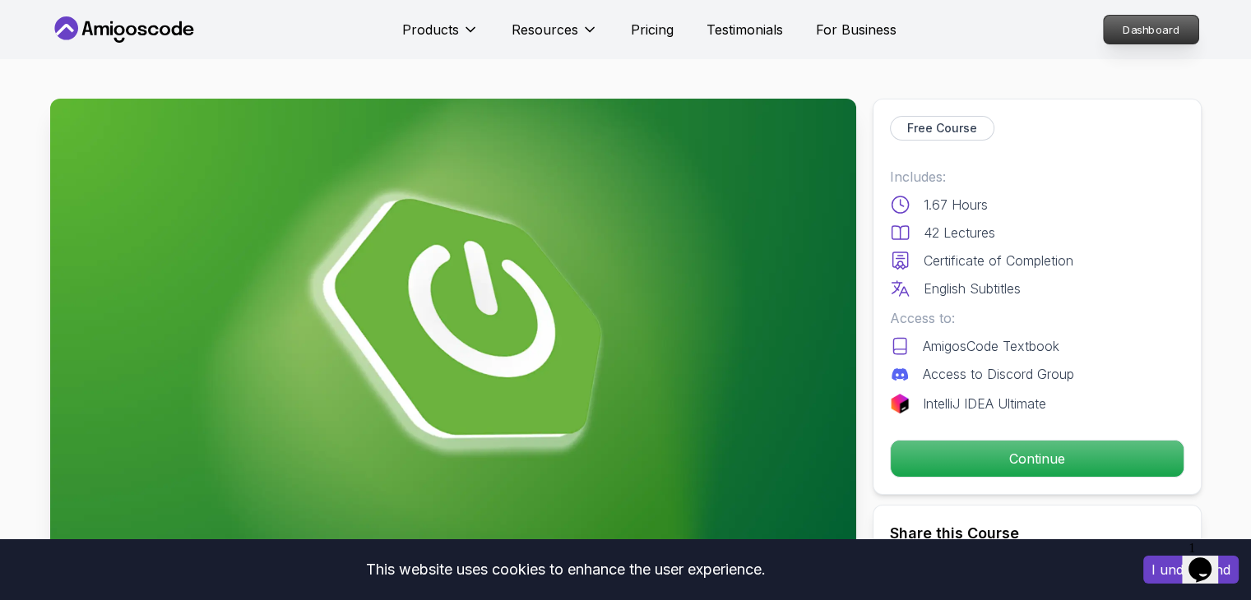
click at [1126, 26] on p "Dashboard" at bounding box center [1151, 30] width 95 height 28
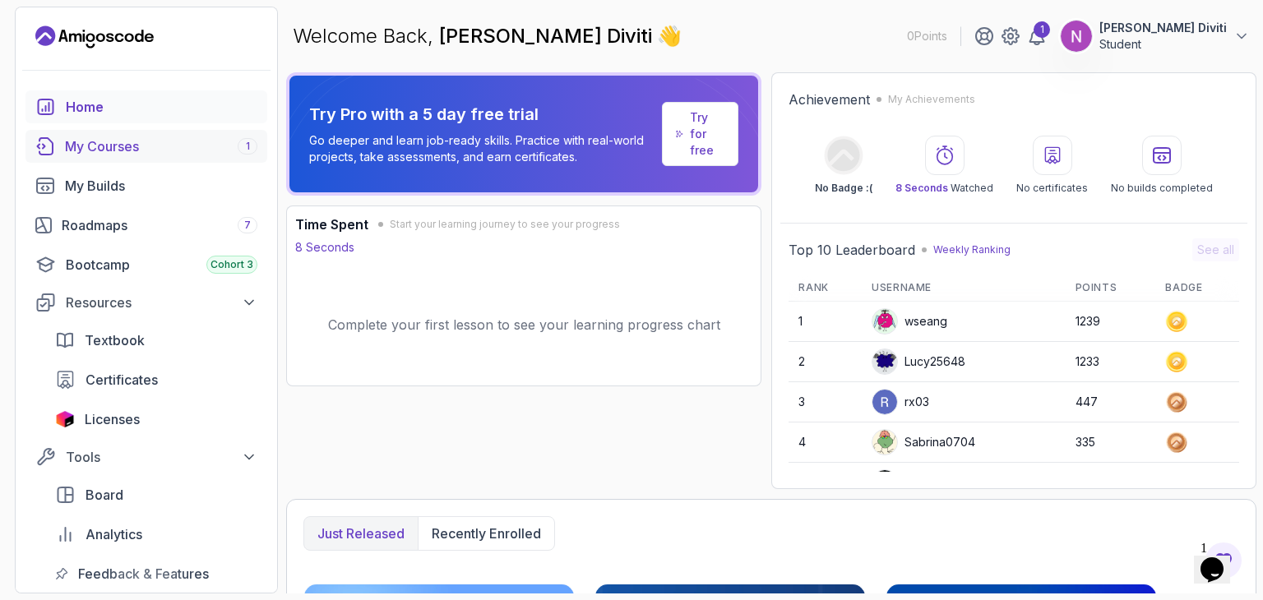
click at [161, 138] on div "My Courses 1" at bounding box center [161, 147] width 192 height 20
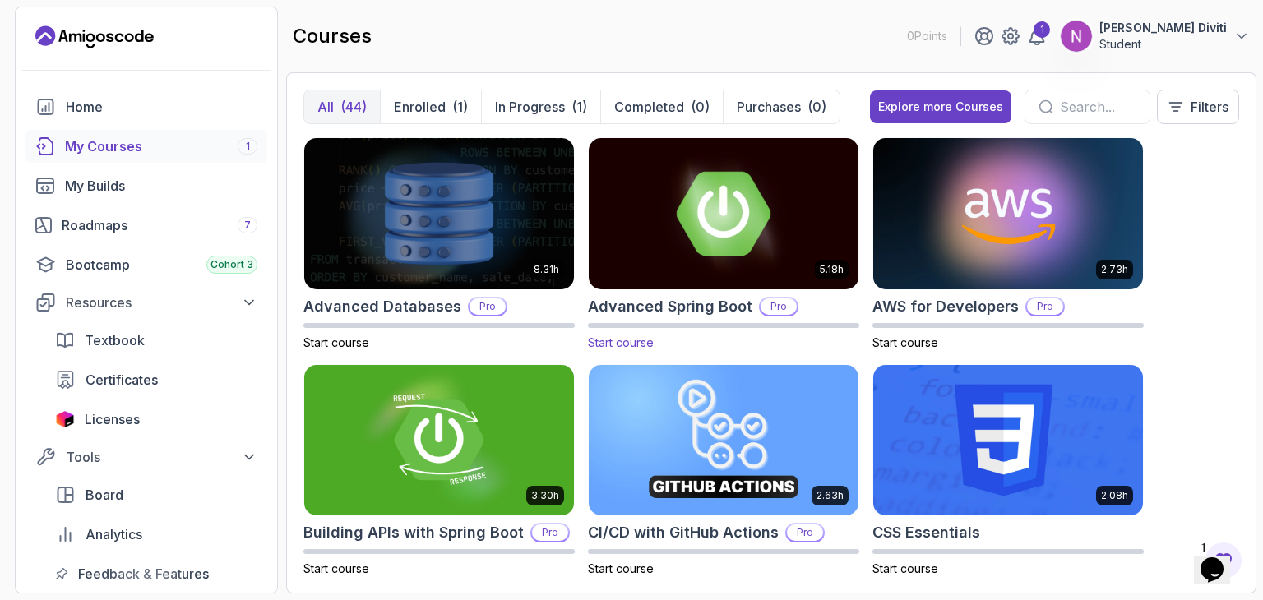
click at [628, 218] on img at bounding box center [723, 213] width 283 height 159
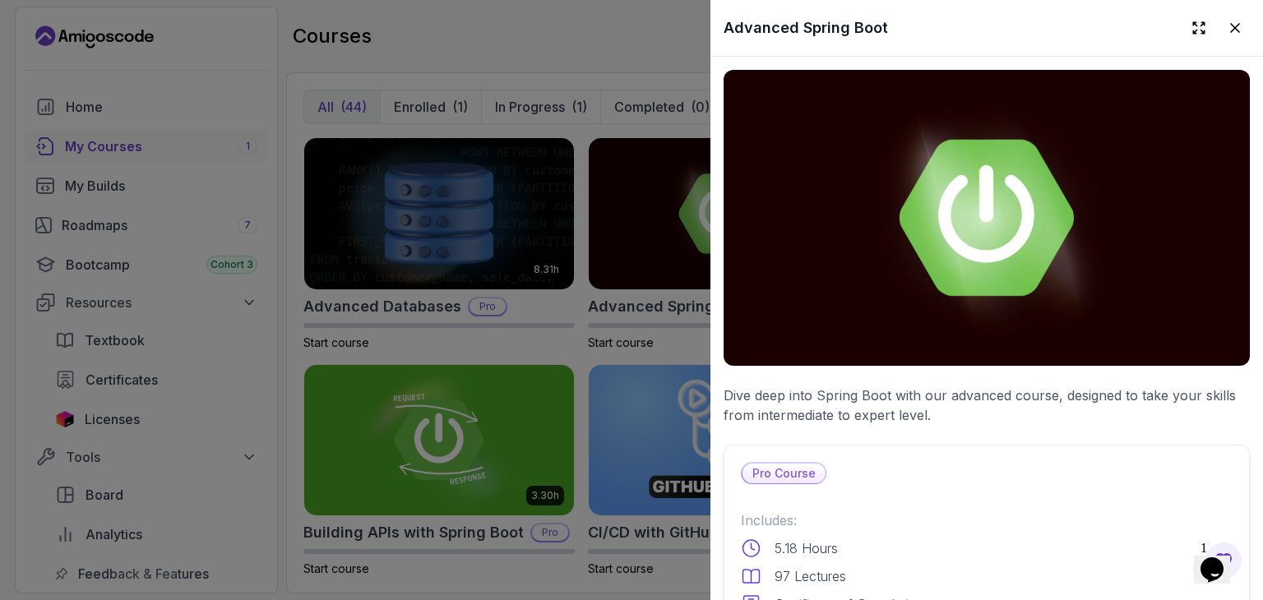
click at [609, 225] on div at bounding box center [631, 300] width 1263 height 600
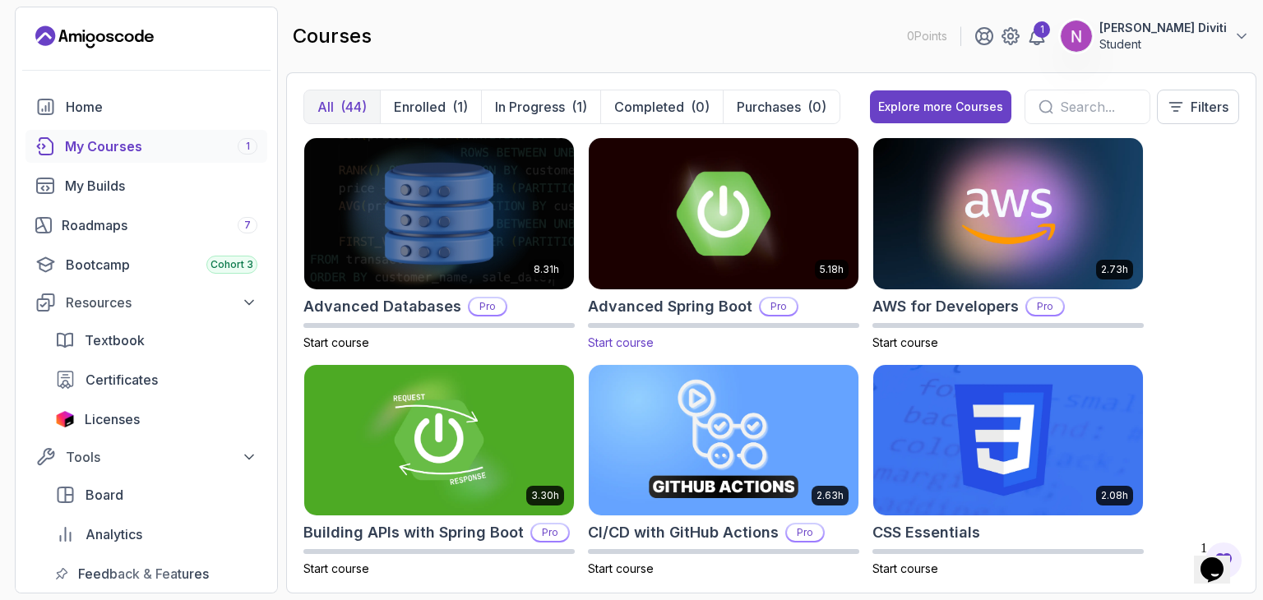
click at [806, 263] on img at bounding box center [723, 213] width 283 height 159
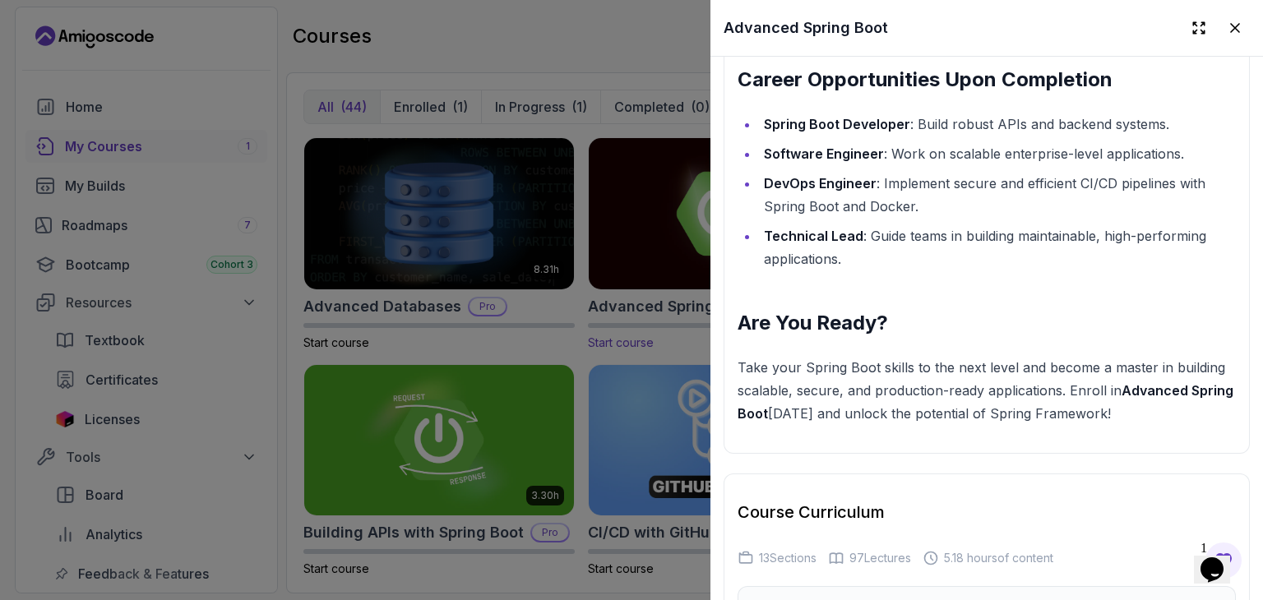
scroll to position [2434, 0]
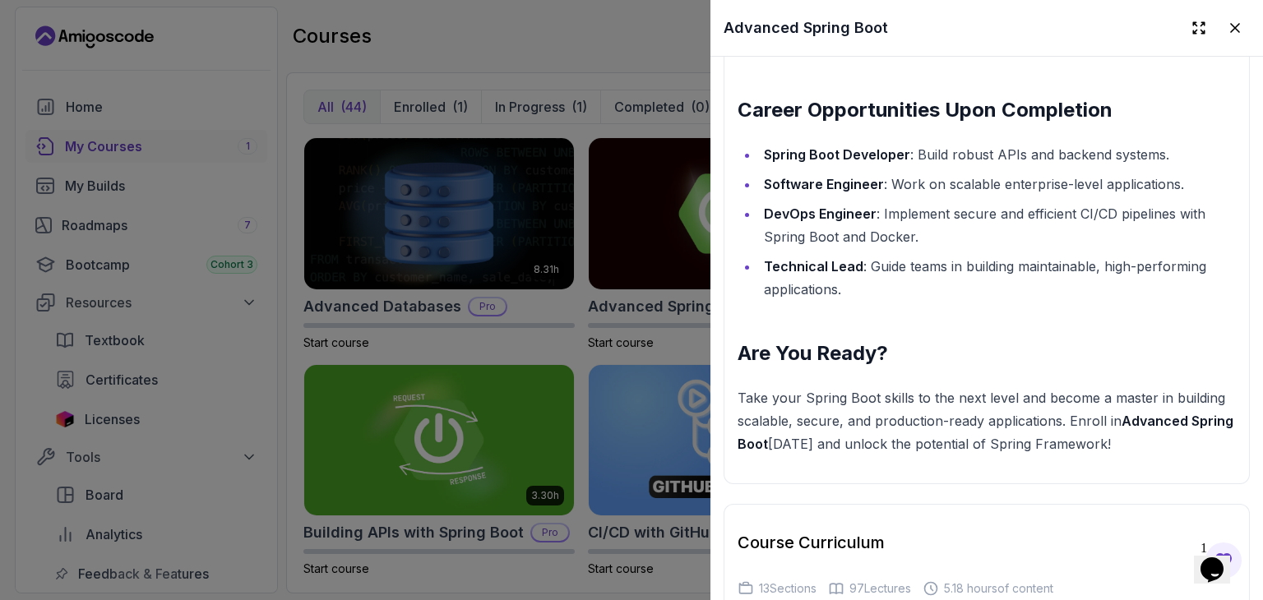
click at [634, 371] on div at bounding box center [631, 300] width 1263 height 600
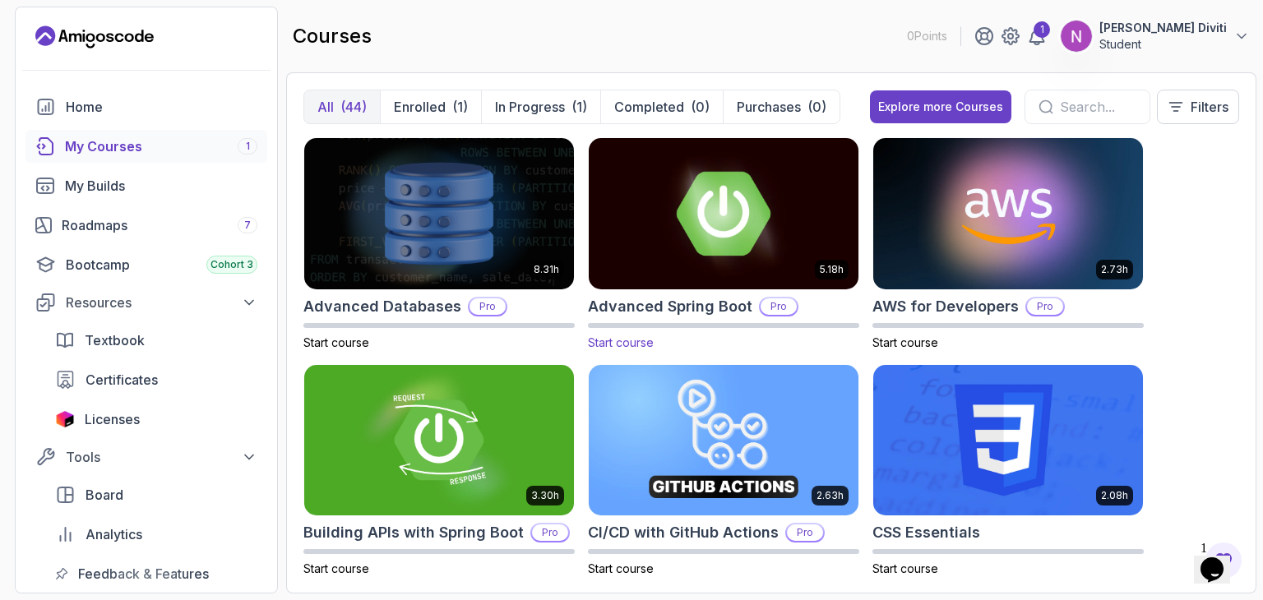
click at [628, 345] on span "Start course" at bounding box center [621, 343] width 66 height 14
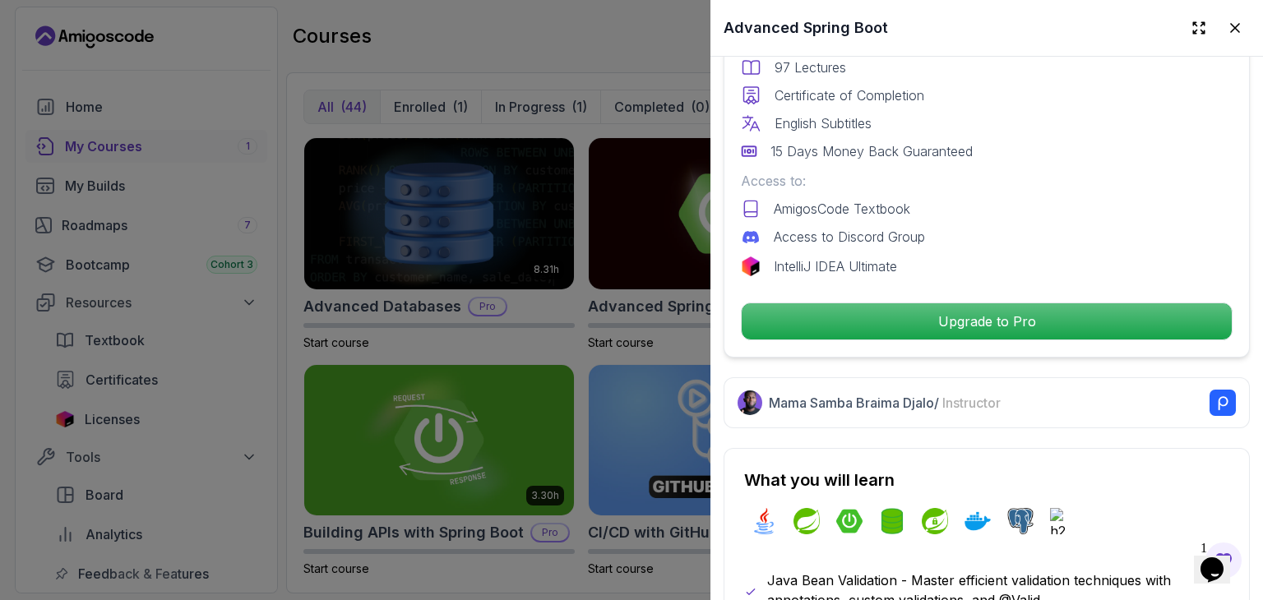
scroll to position [510, 0]
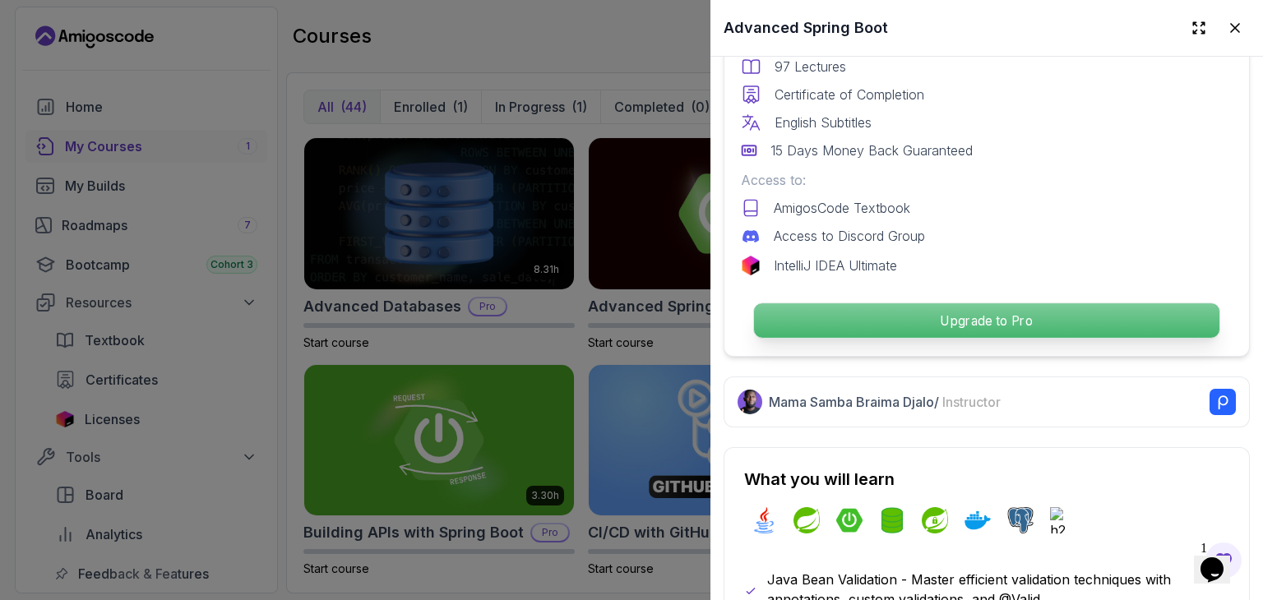
click at [1097, 320] on p "Upgrade to Pro" at bounding box center [987, 320] width 466 height 35
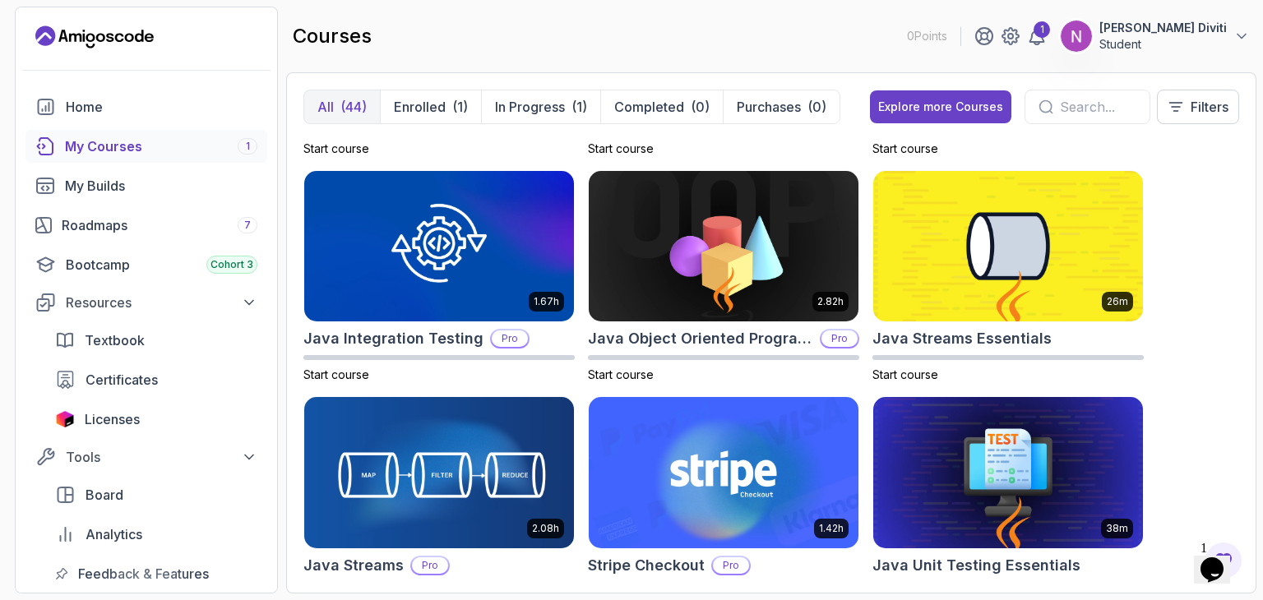
scroll to position [1326, 0]
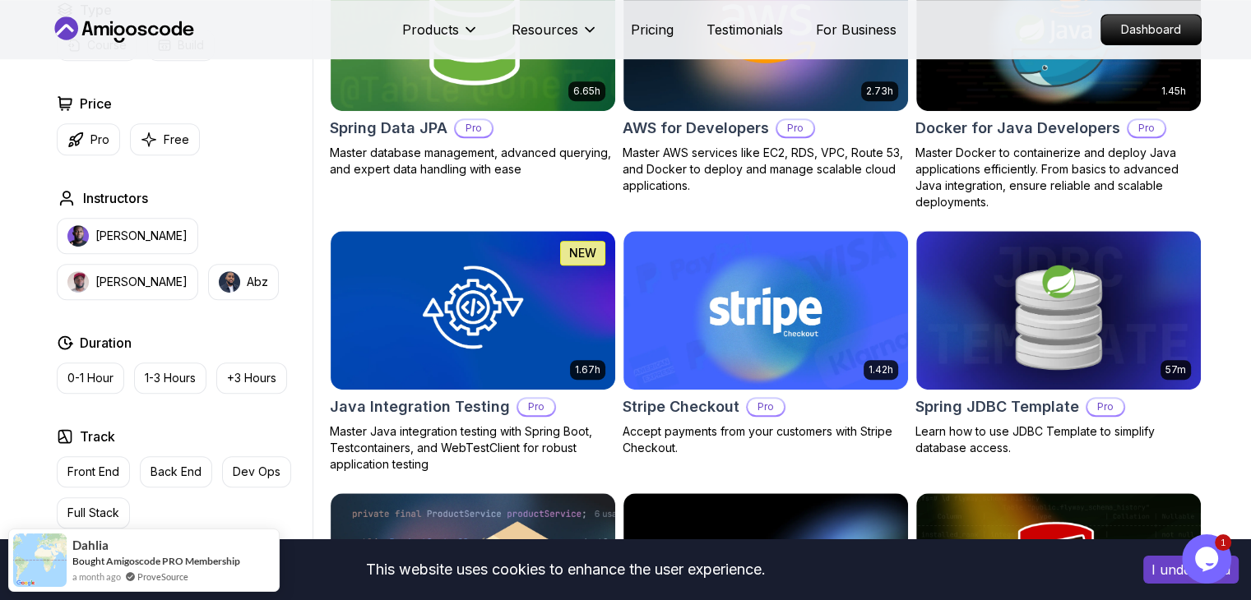
scroll to position [819, 0]
